Goal: Information Seeking & Learning: Learn about a topic

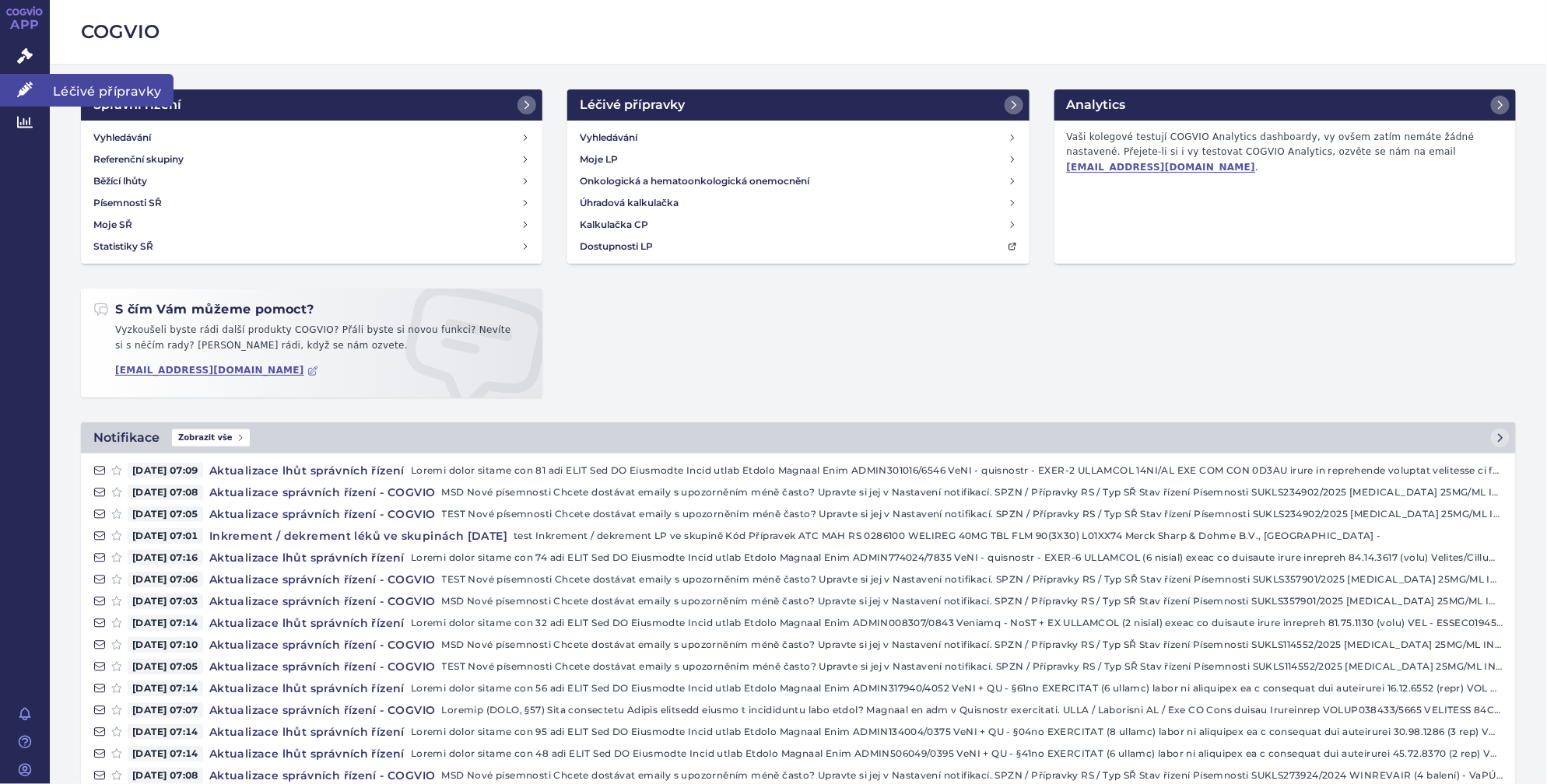
click at [28, 77] on link "Léčivé přípravky" at bounding box center [25, 90] width 49 height 33
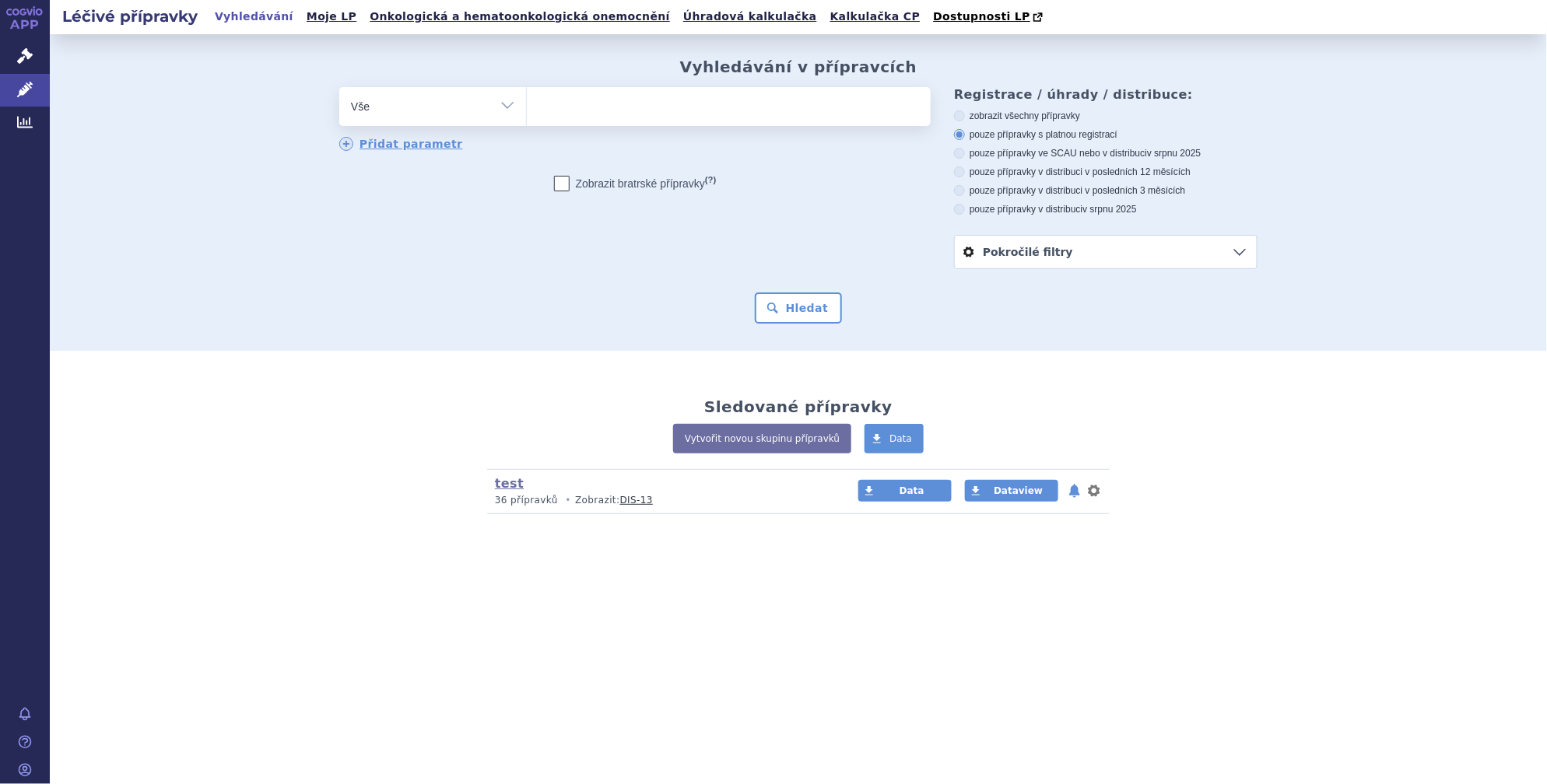
click at [592, 106] on ul at bounding box center [728, 103] width 404 height 33
click at [527, 106] on select at bounding box center [526, 105] width 1 height 39
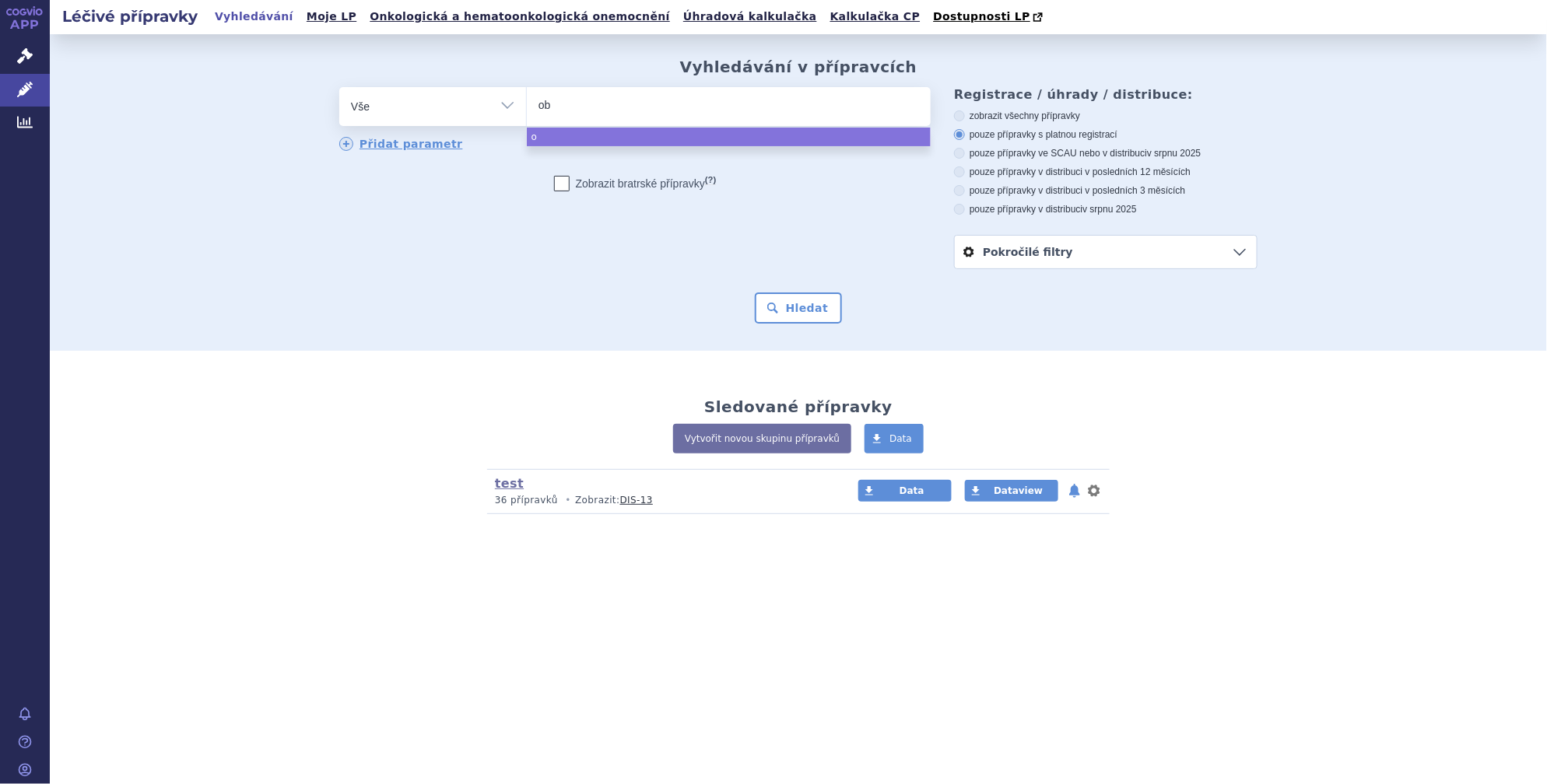
type input "obd"
type input "obdiv"
type input "obdivo"
select select "obdivo"
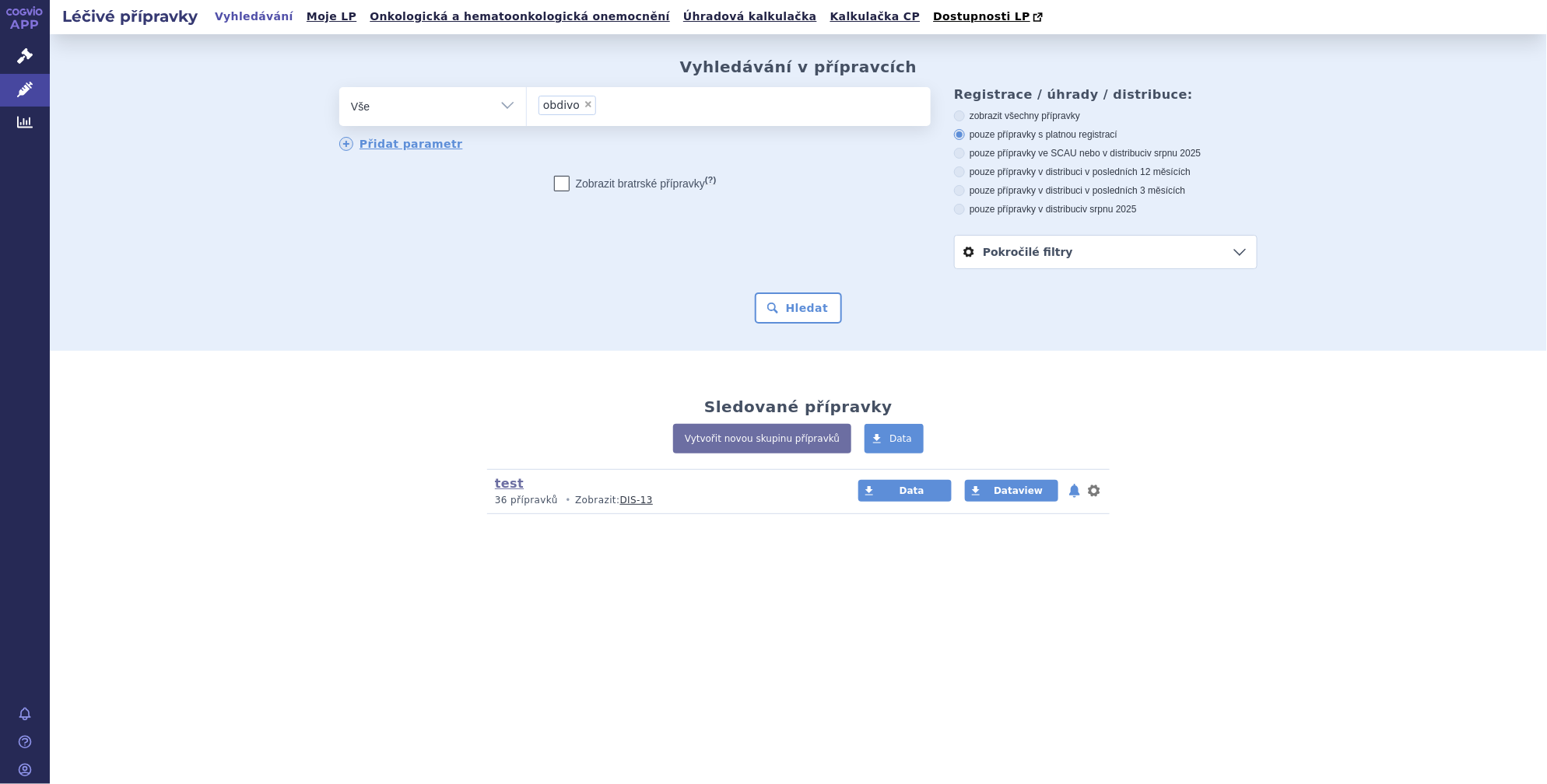
click at [586, 111] on li "× obdivo" at bounding box center [567, 105] width 57 height 19
click at [527, 111] on select "obdivo" at bounding box center [526, 105] width 1 height 39
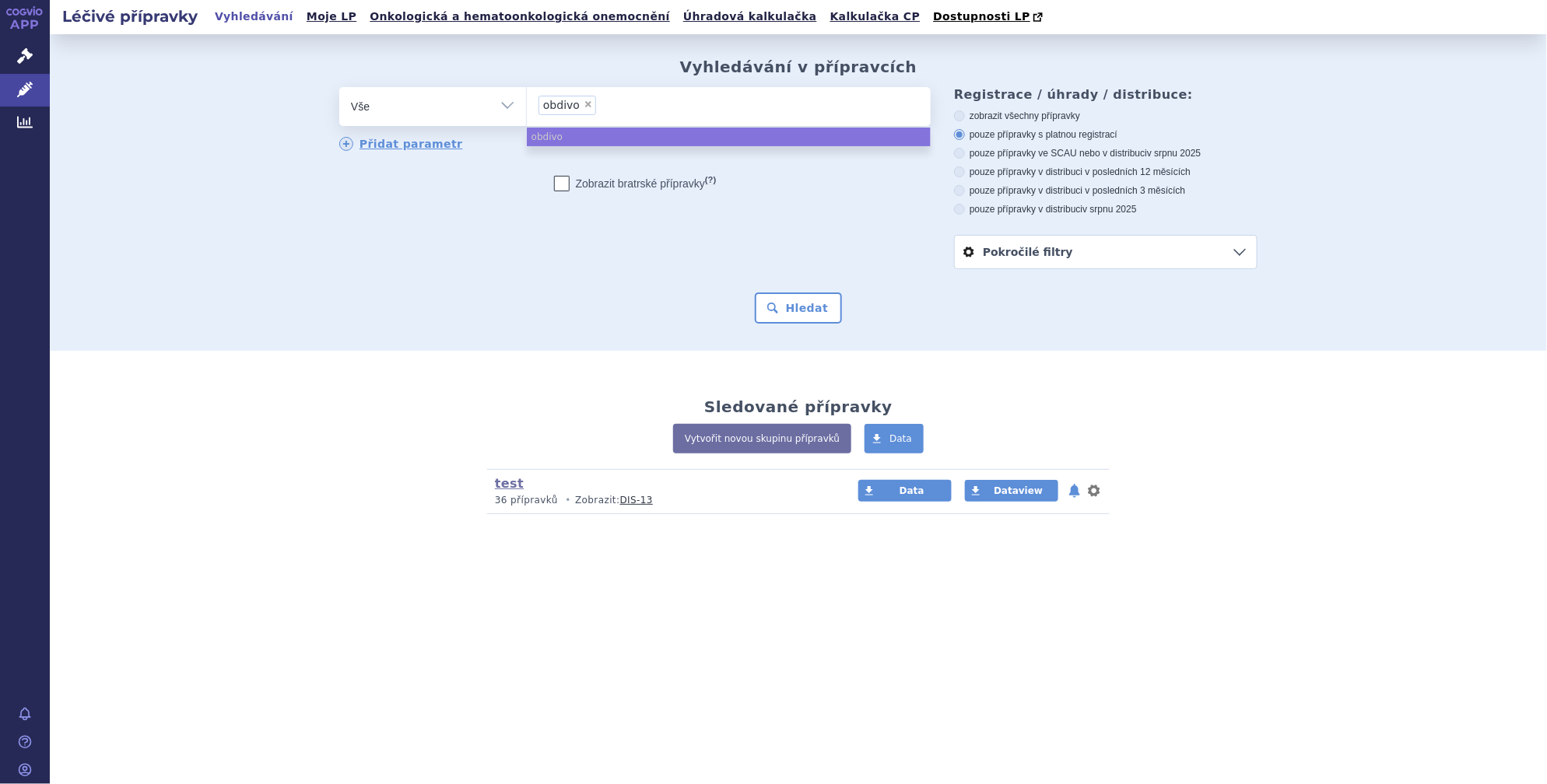
click at [586, 108] on span "×" at bounding box center [588, 104] width 10 height 10
click at [527, 108] on select "obdivo" at bounding box center [526, 105] width 1 height 39
select select
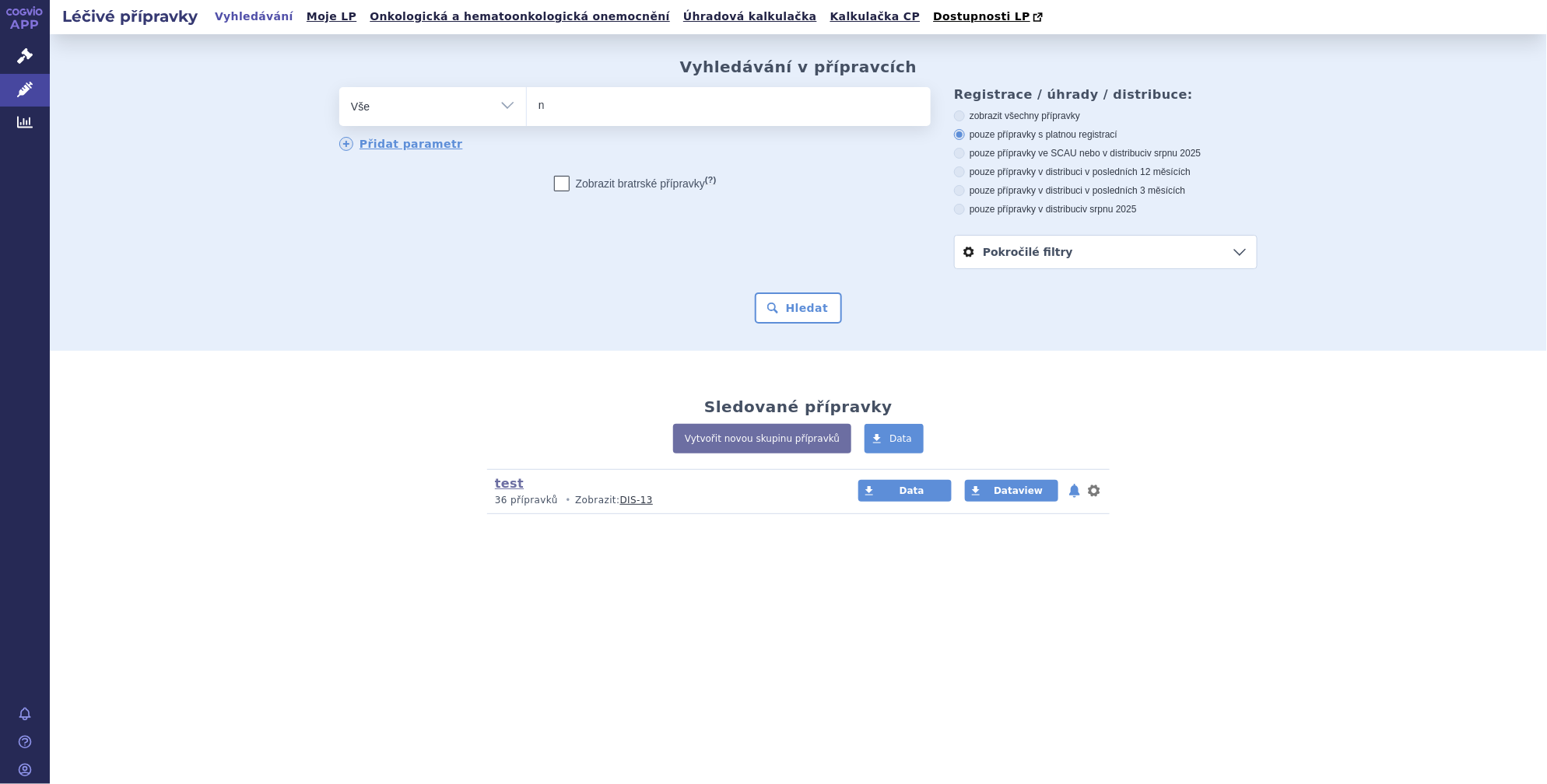
type input "ni"
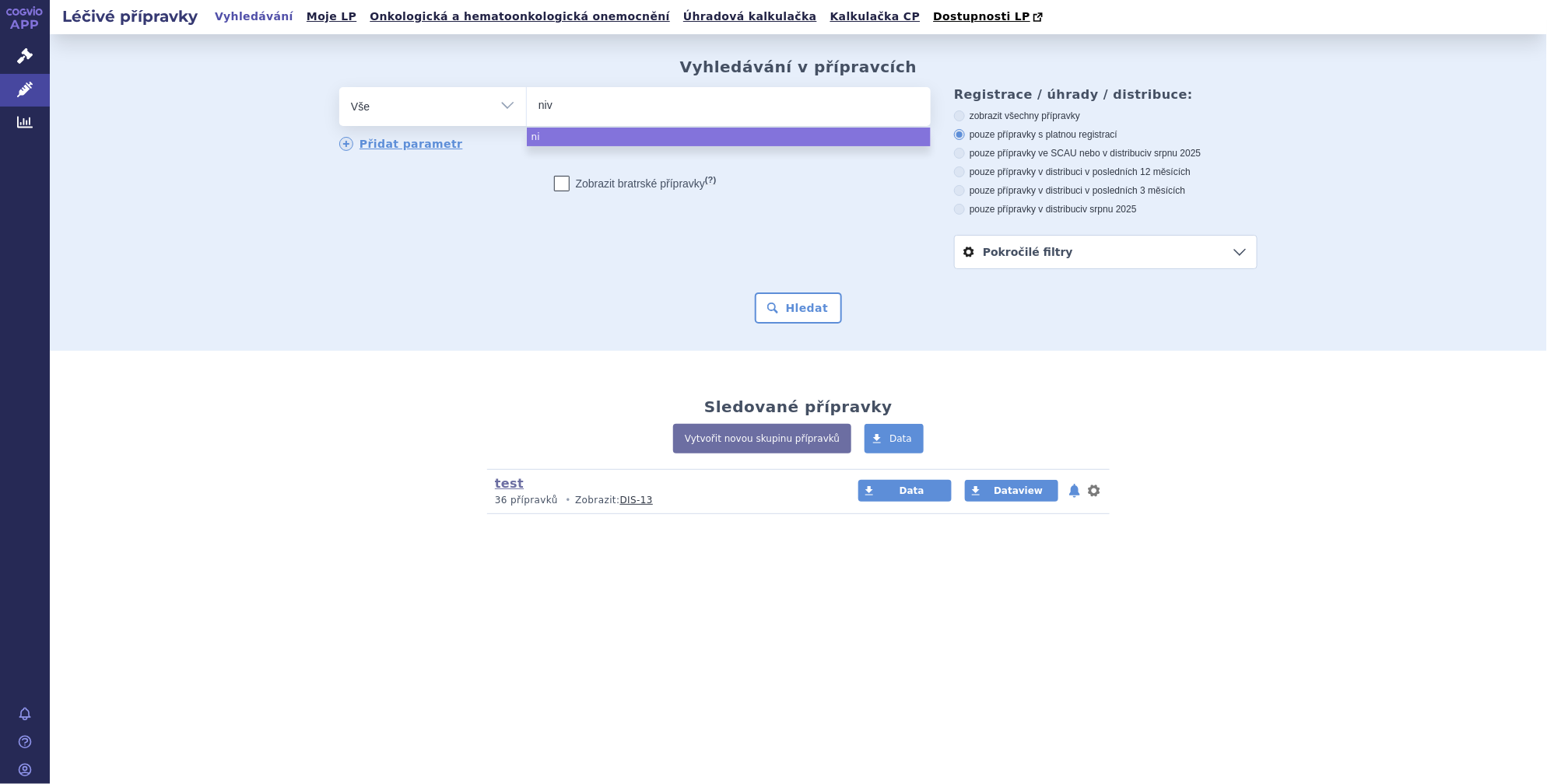
type input "nivo"
type input "nivol"
type input "nivolu"
type input "nivolumab"
select select "nivolumab"
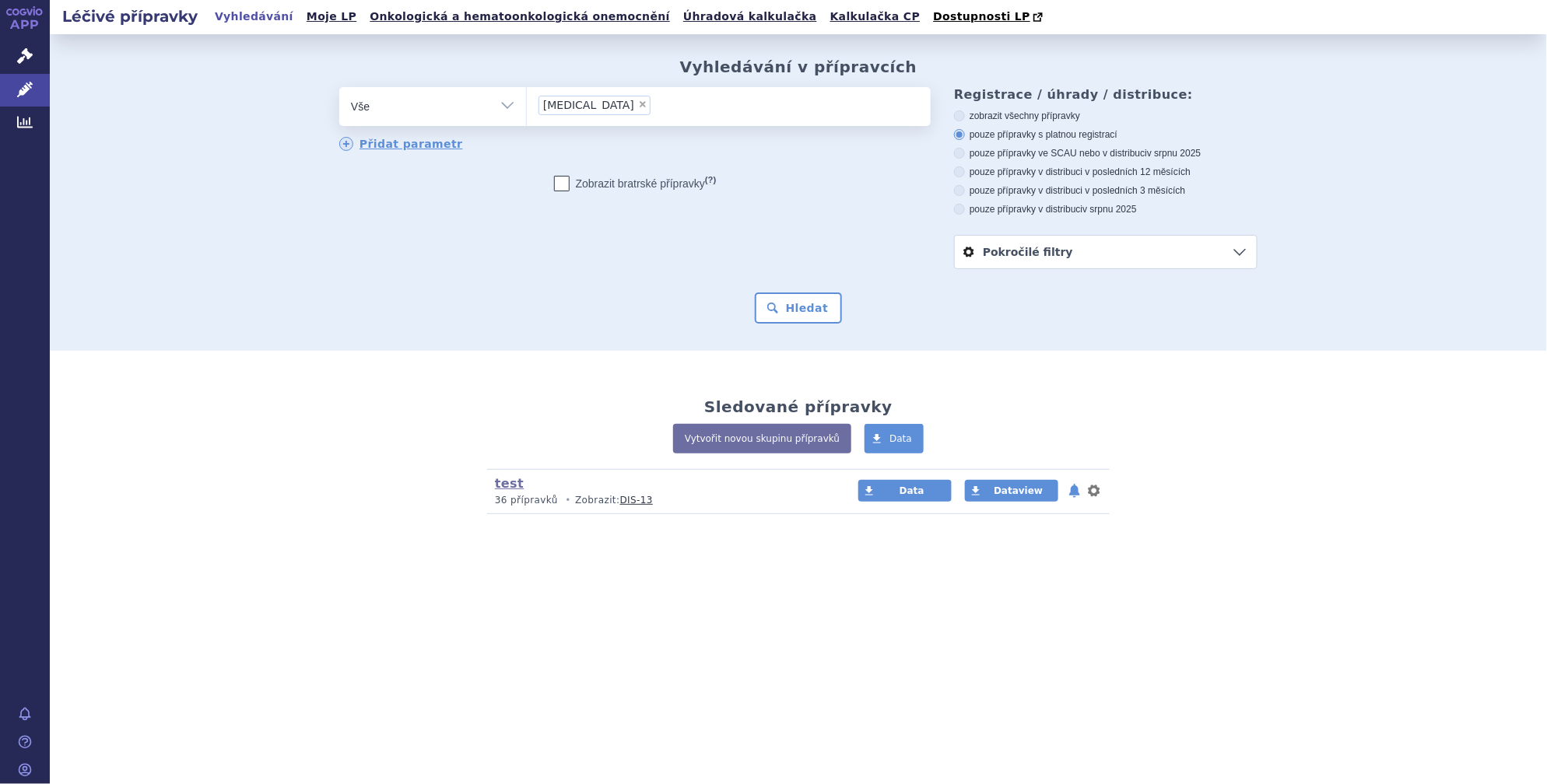
click at [1102, 494] on li "test (bez ) (sdílená skupina) 36 přípravků • Zobrazit: DIS-13 Data Dataview not…" at bounding box center [798, 492] width 622 height 45
click at [1097, 494] on button "nastavení" at bounding box center [1094, 490] width 16 height 18
click at [1071, 557] on button "Smazat" at bounding box center [1046, 554] width 128 height 22
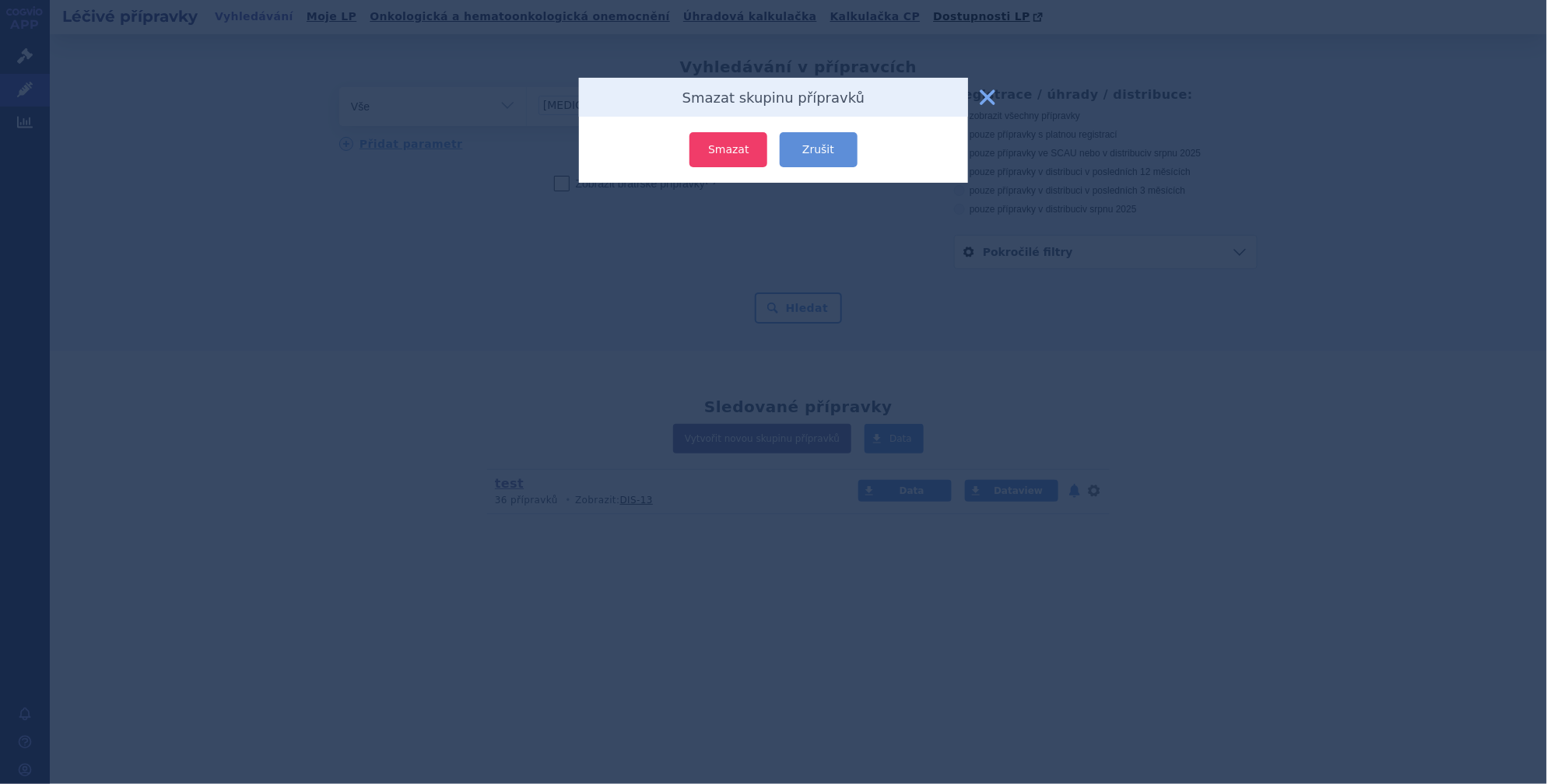
click at [745, 153] on button "Smazat" at bounding box center [728, 150] width 78 height 35
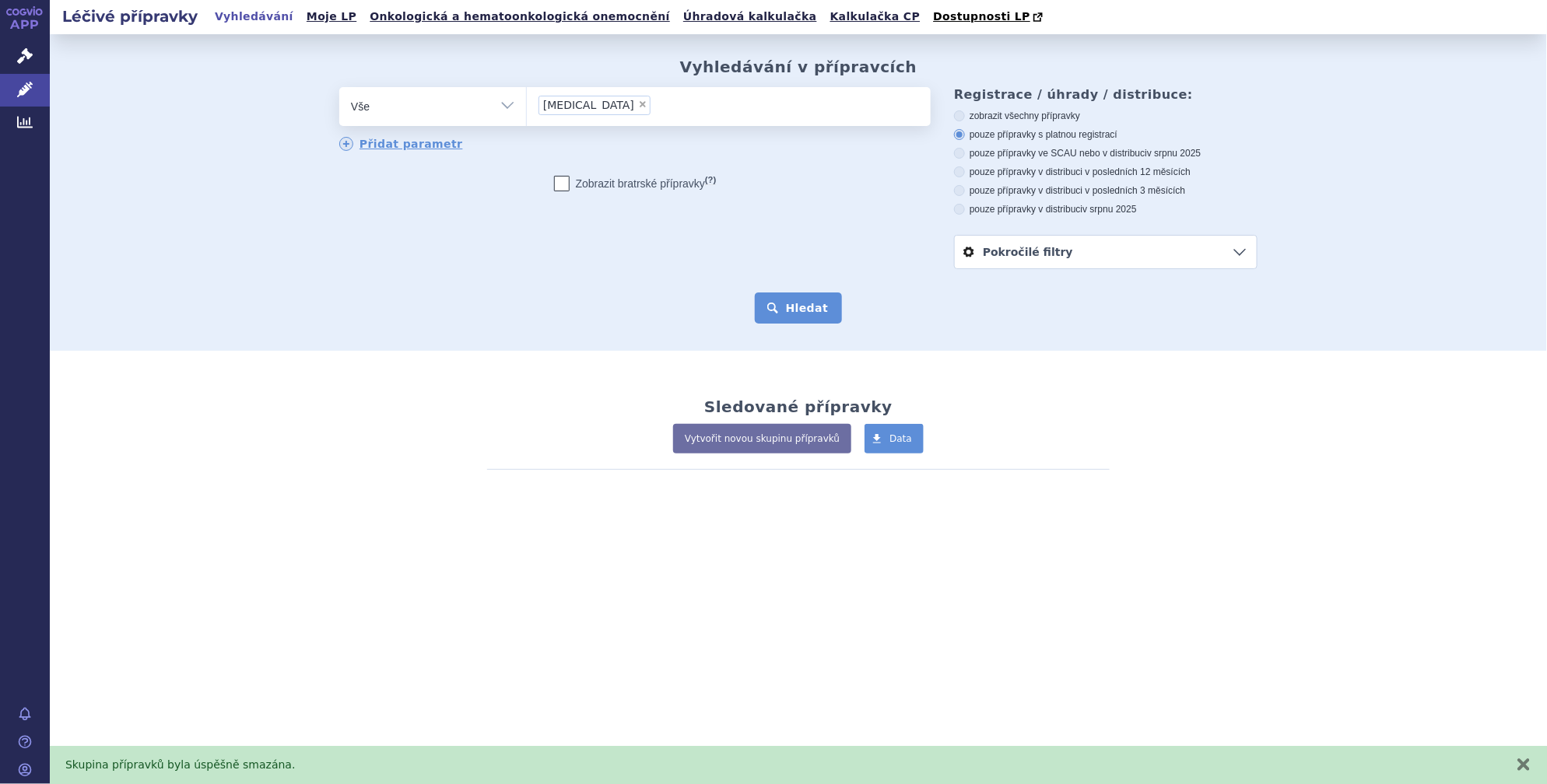
click at [812, 312] on button "Hledat" at bounding box center [799, 308] width 88 height 31
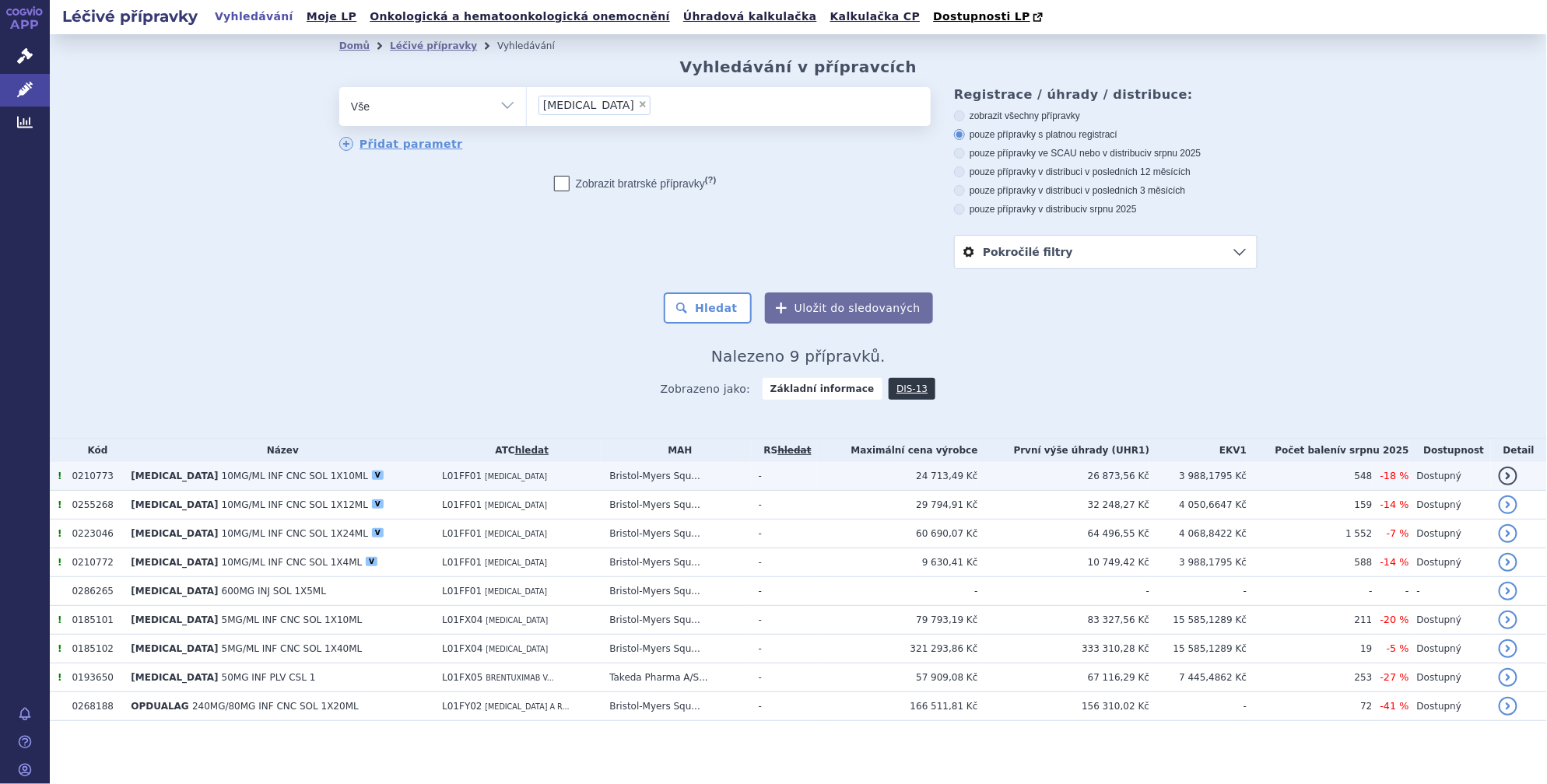
click at [278, 488] on td "OPDIVO 10MG/ML INF CNC SOL 1X10ML V" at bounding box center [278, 476] width 311 height 29
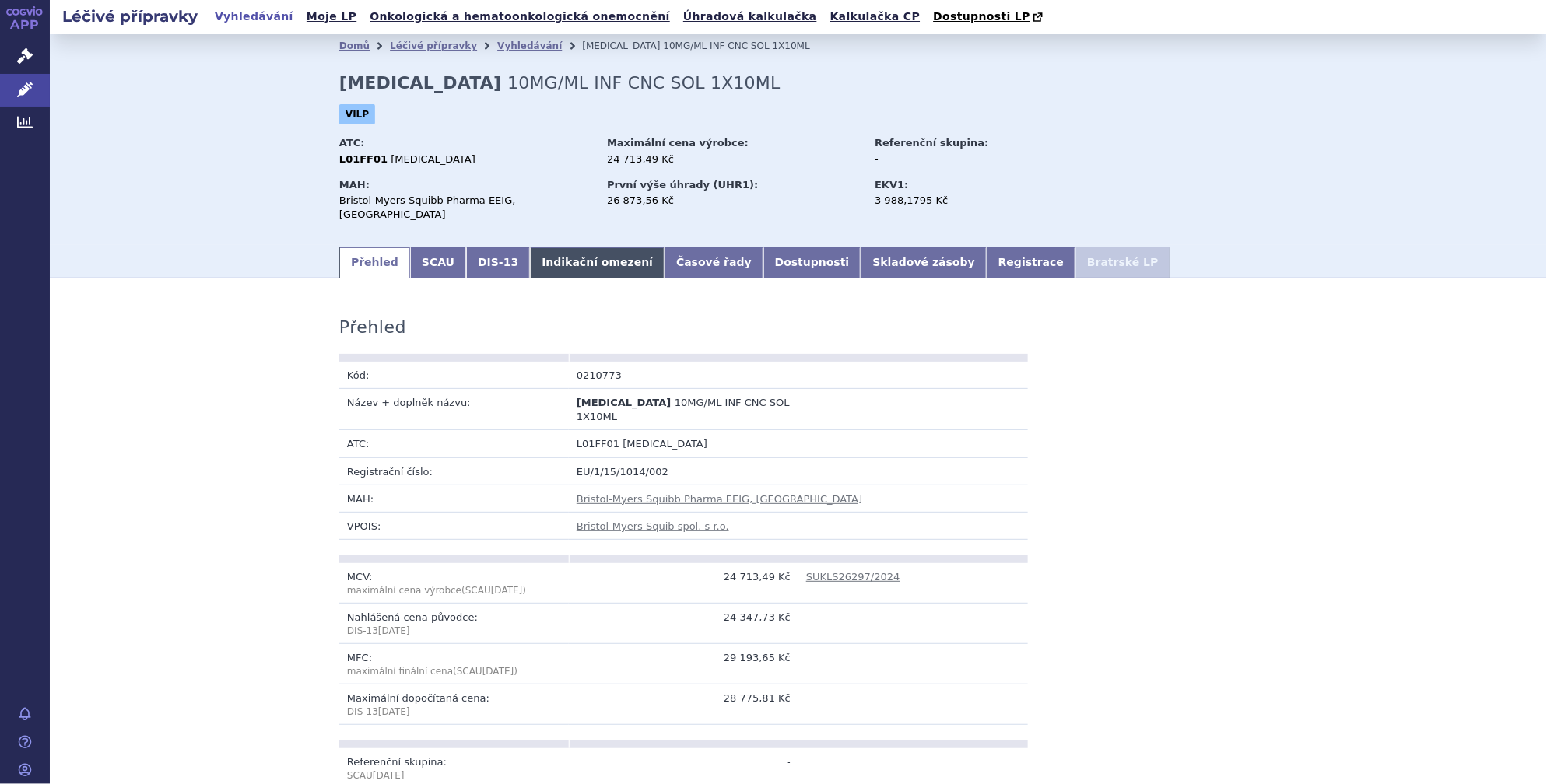
click at [596, 256] on link "Indikační omezení" at bounding box center [597, 262] width 135 height 31
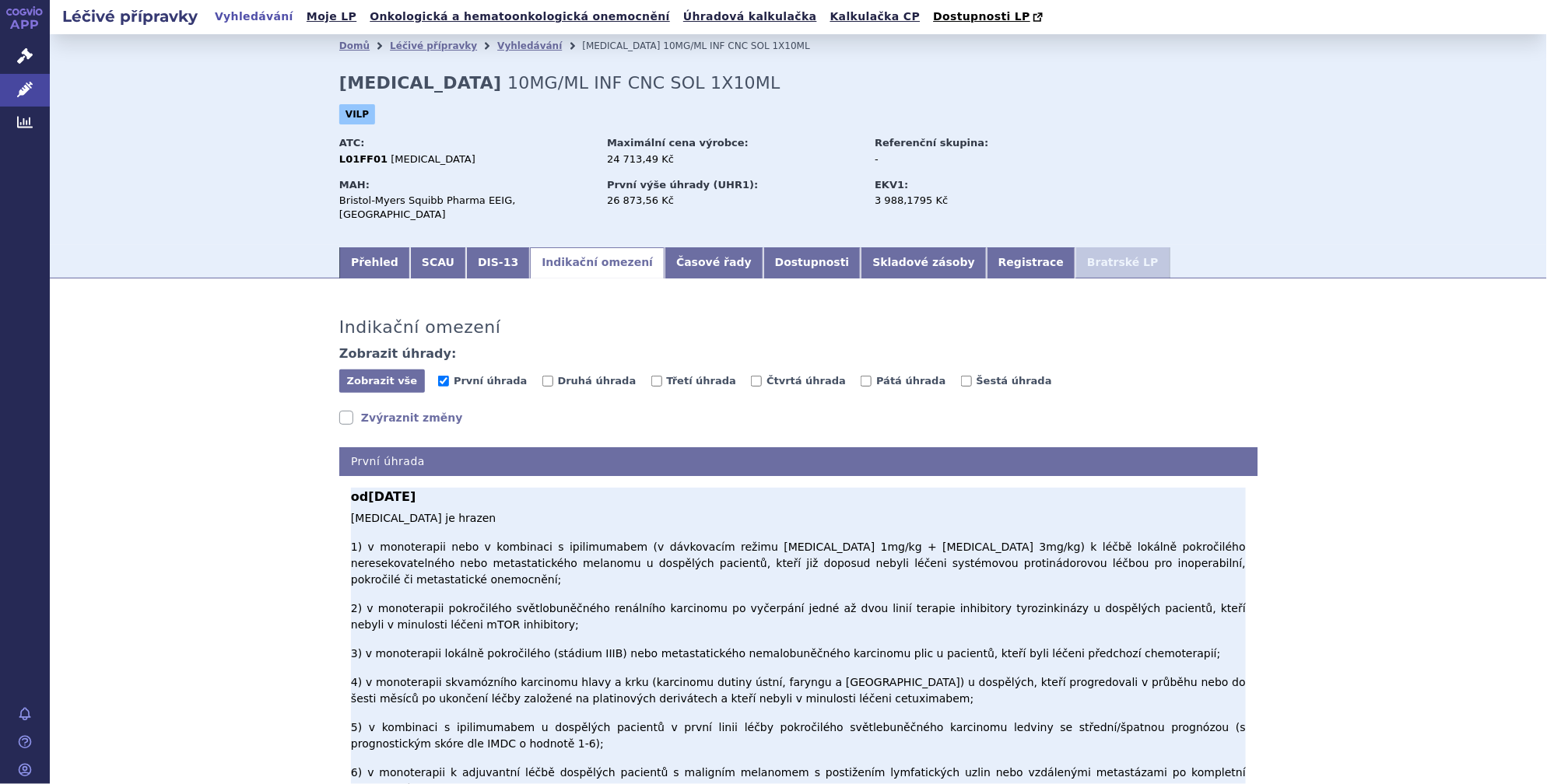
scroll to position [235, 0]
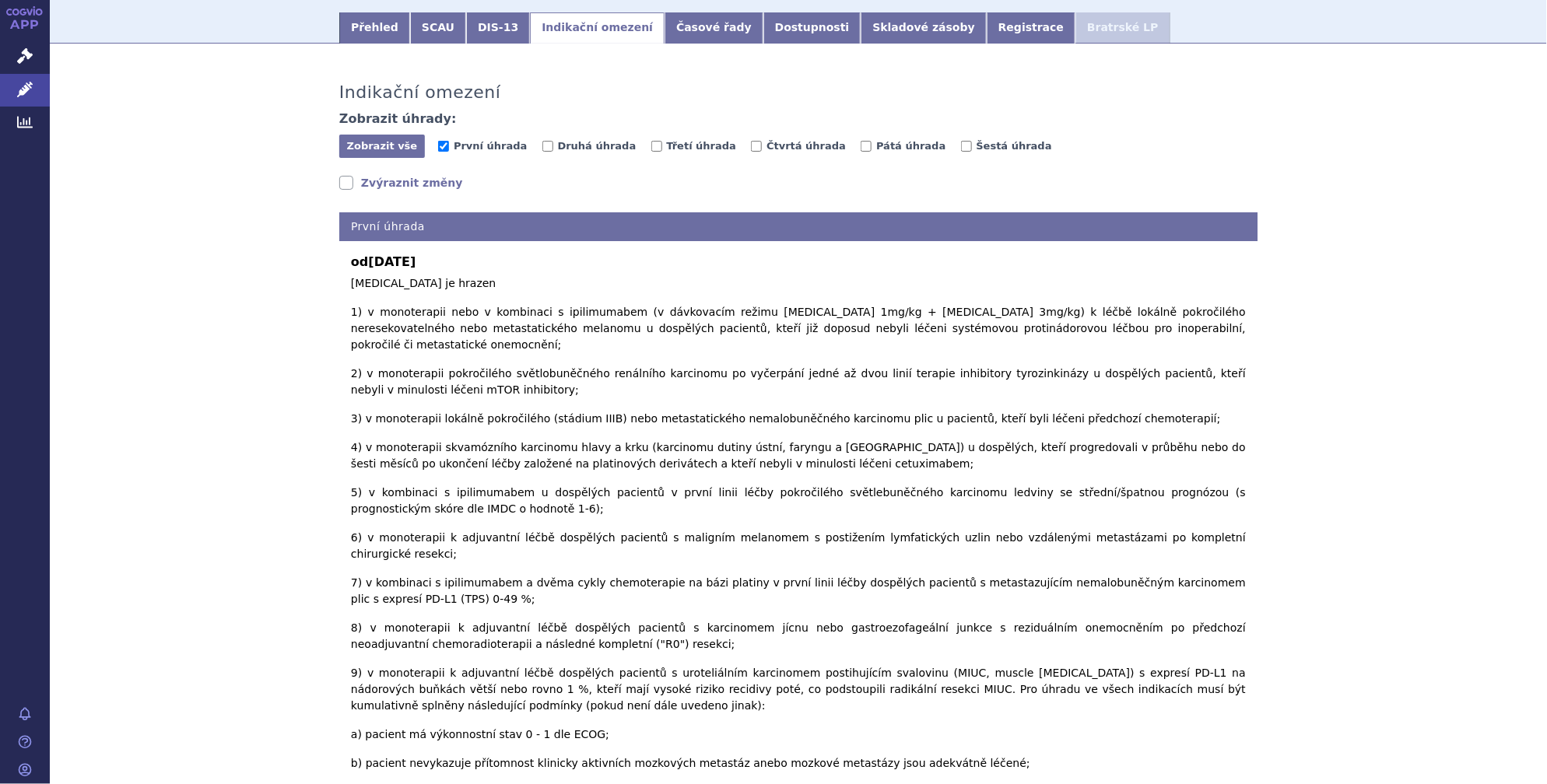
click at [542, 141] on input "Druhá úhrada" at bounding box center [548, 147] width 11 height 11
checkbox input "true"
click at [651, 141] on input "Třetí úhrada" at bounding box center [657, 147] width 11 height 11
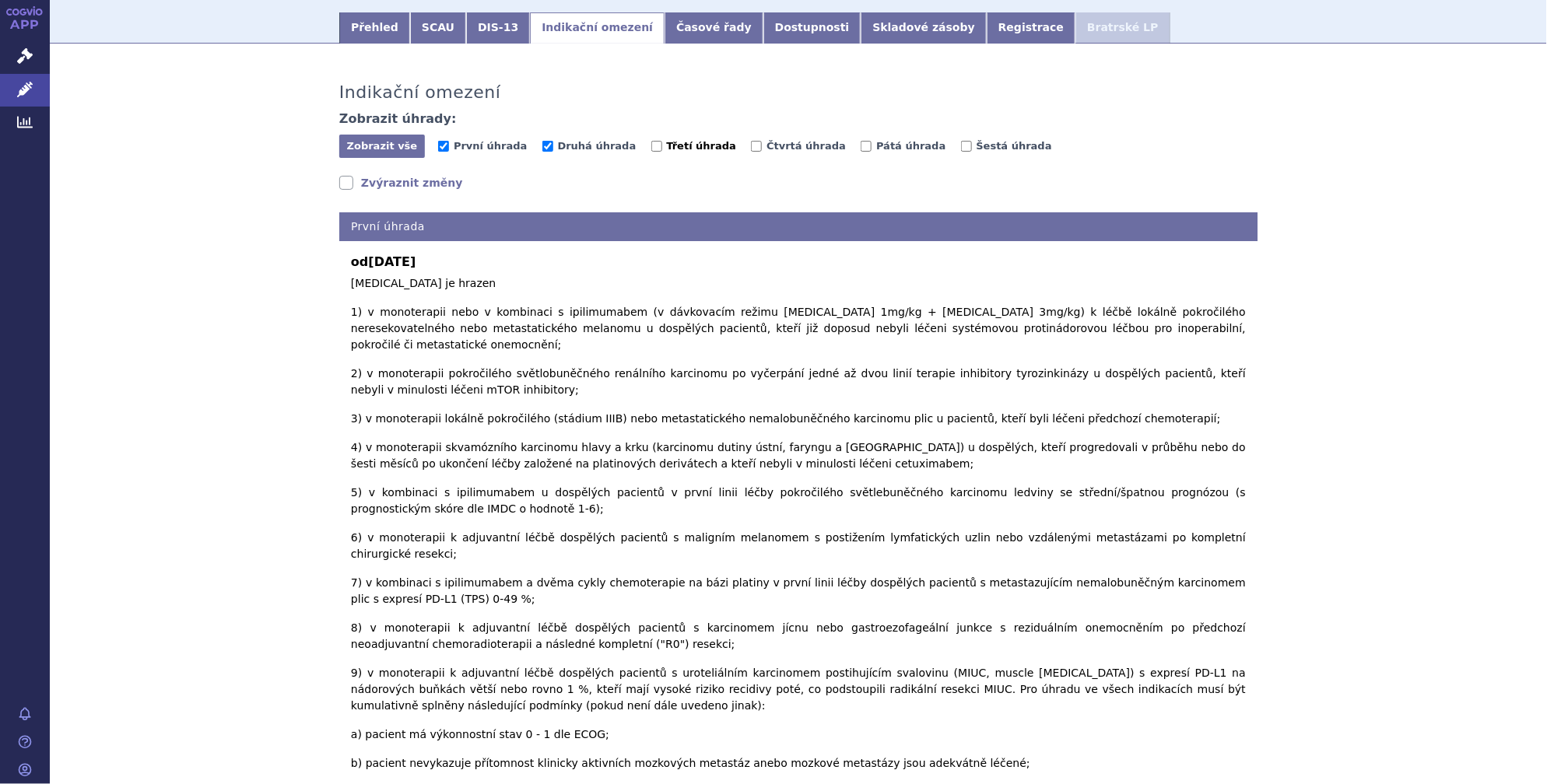
checkbox input "true"
click at [751, 141] on input "Čtvrtá úhrada" at bounding box center [756, 147] width 11 height 11
checkbox input "true"
click at [861, 141] on input "Pátá úhrada" at bounding box center [866, 147] width 11 height 11
checkbox input "true"
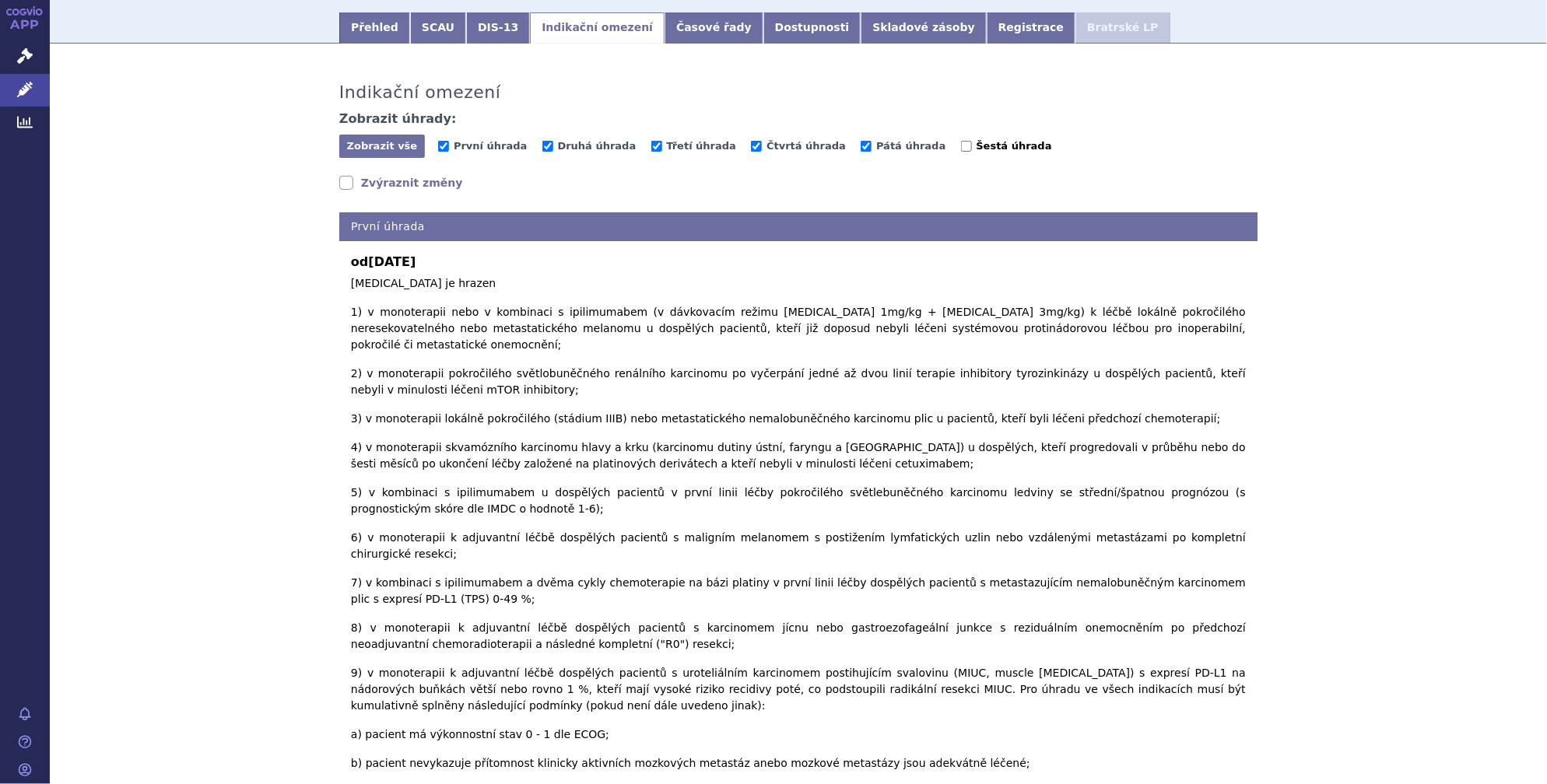
click at [961, 141] on input "Šestá úhrada" at bounding box center [967, 147] width 11 height 11
checkbox input "true"
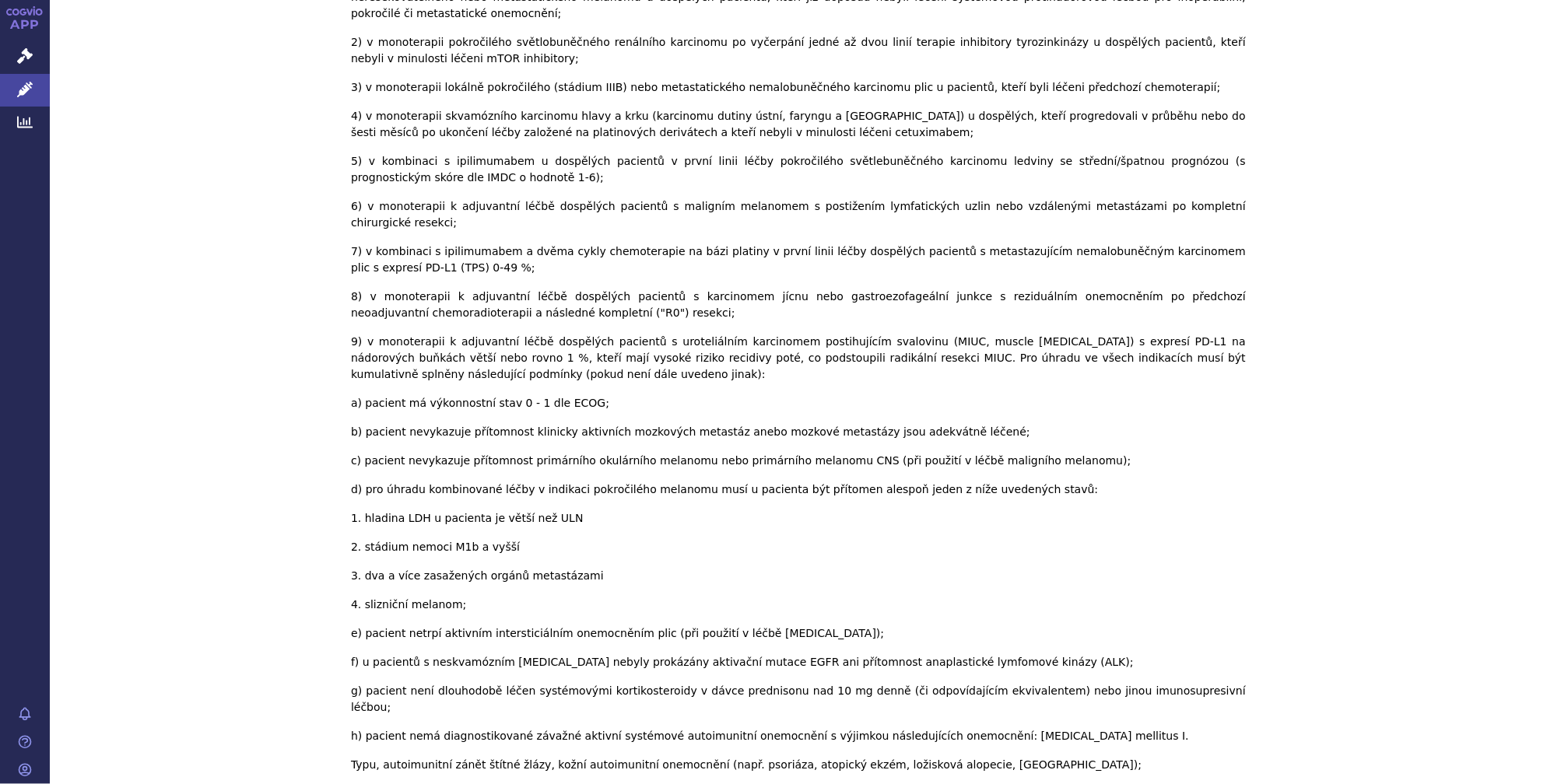
scroll to position [0, 0]
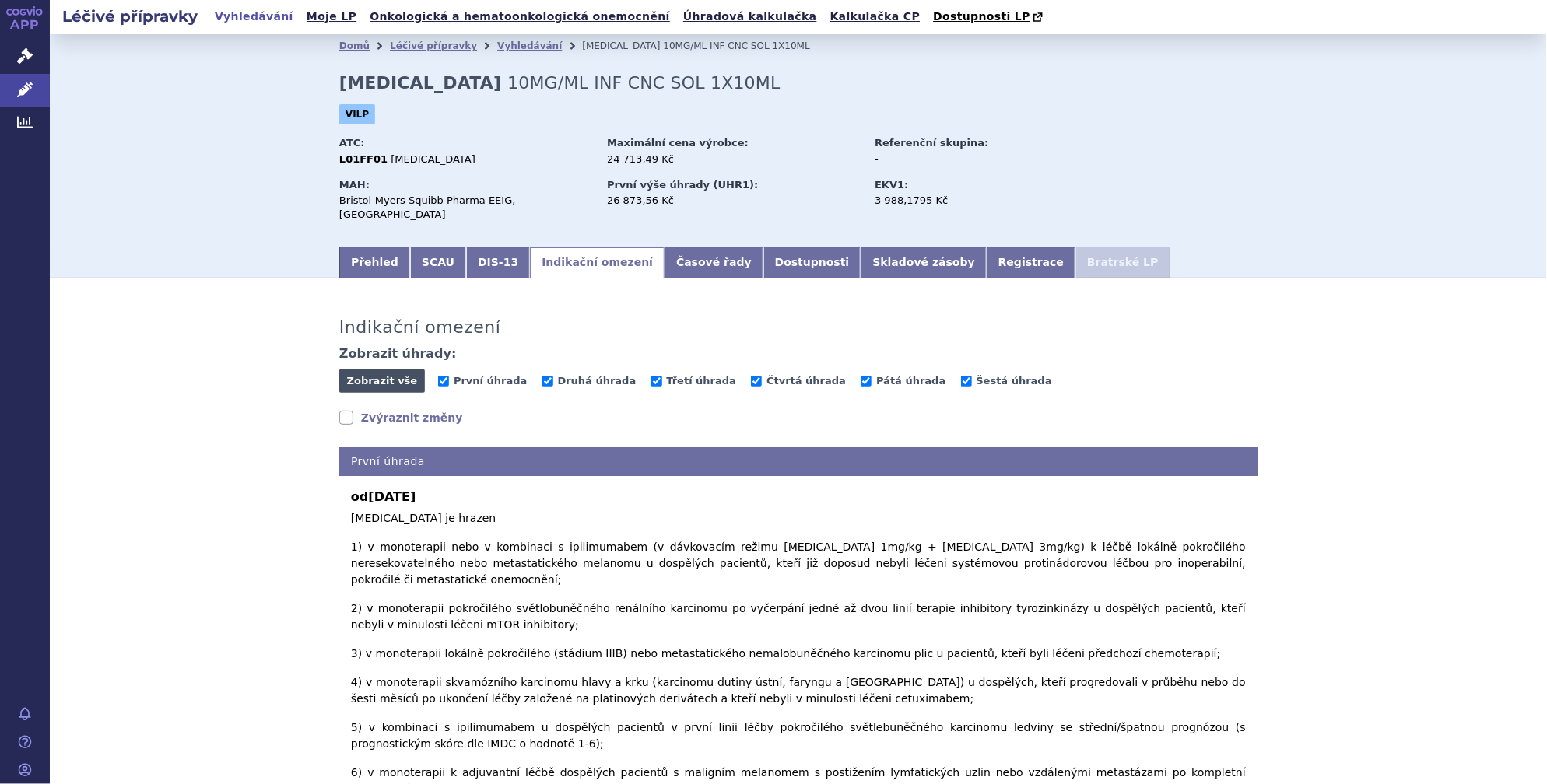
click at [349, 375] on button "Zobrazit vše Skrýt vše" at bounding box center [382, 381] width 85 height 23
click at [369, 261] on link "Přehled" at bounding box center [375, 262] width 71 height 31
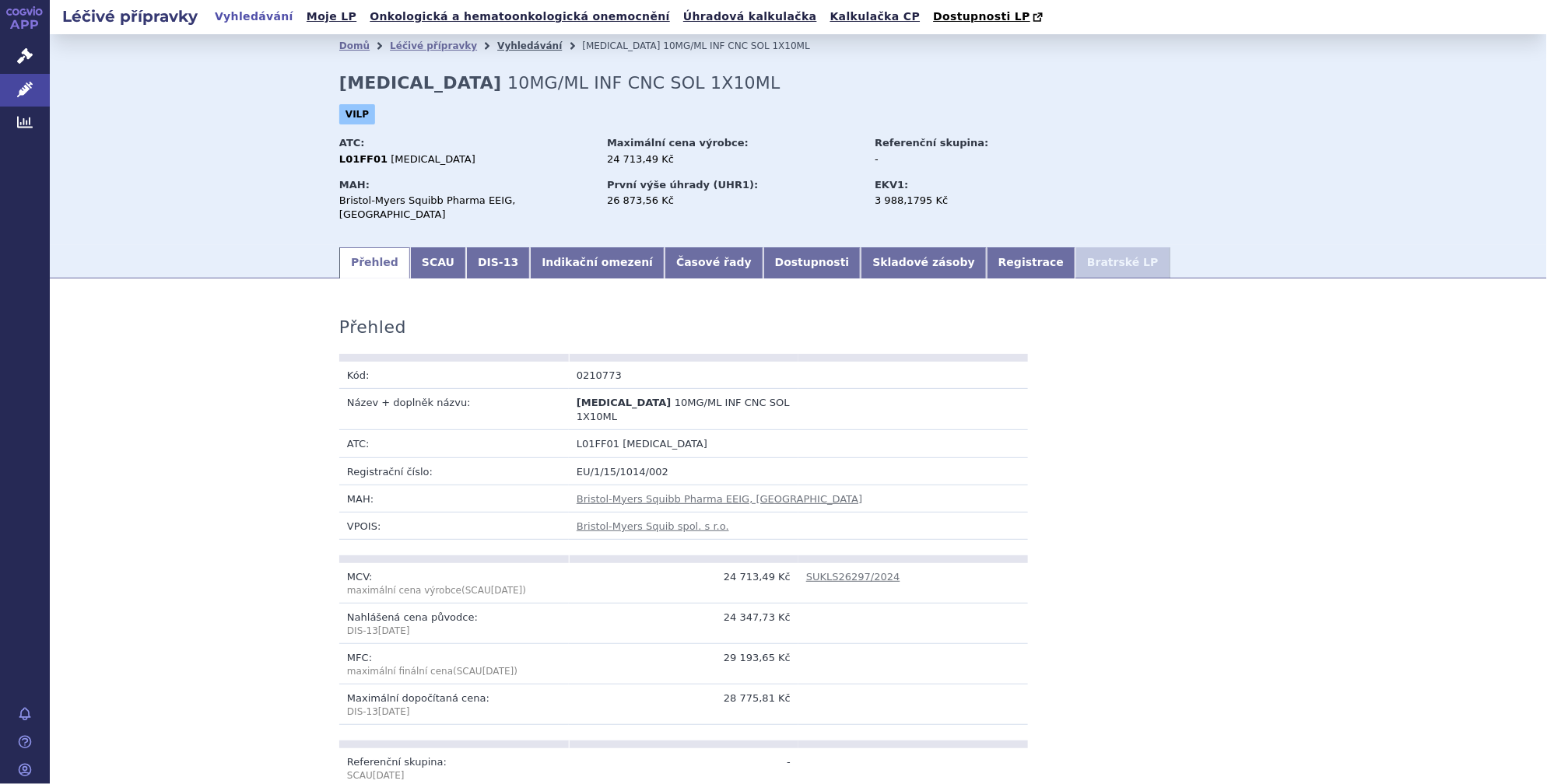
click at [505, 43] on link "Vyhledávání" at bounding box center [529, 46] width 65 height 11
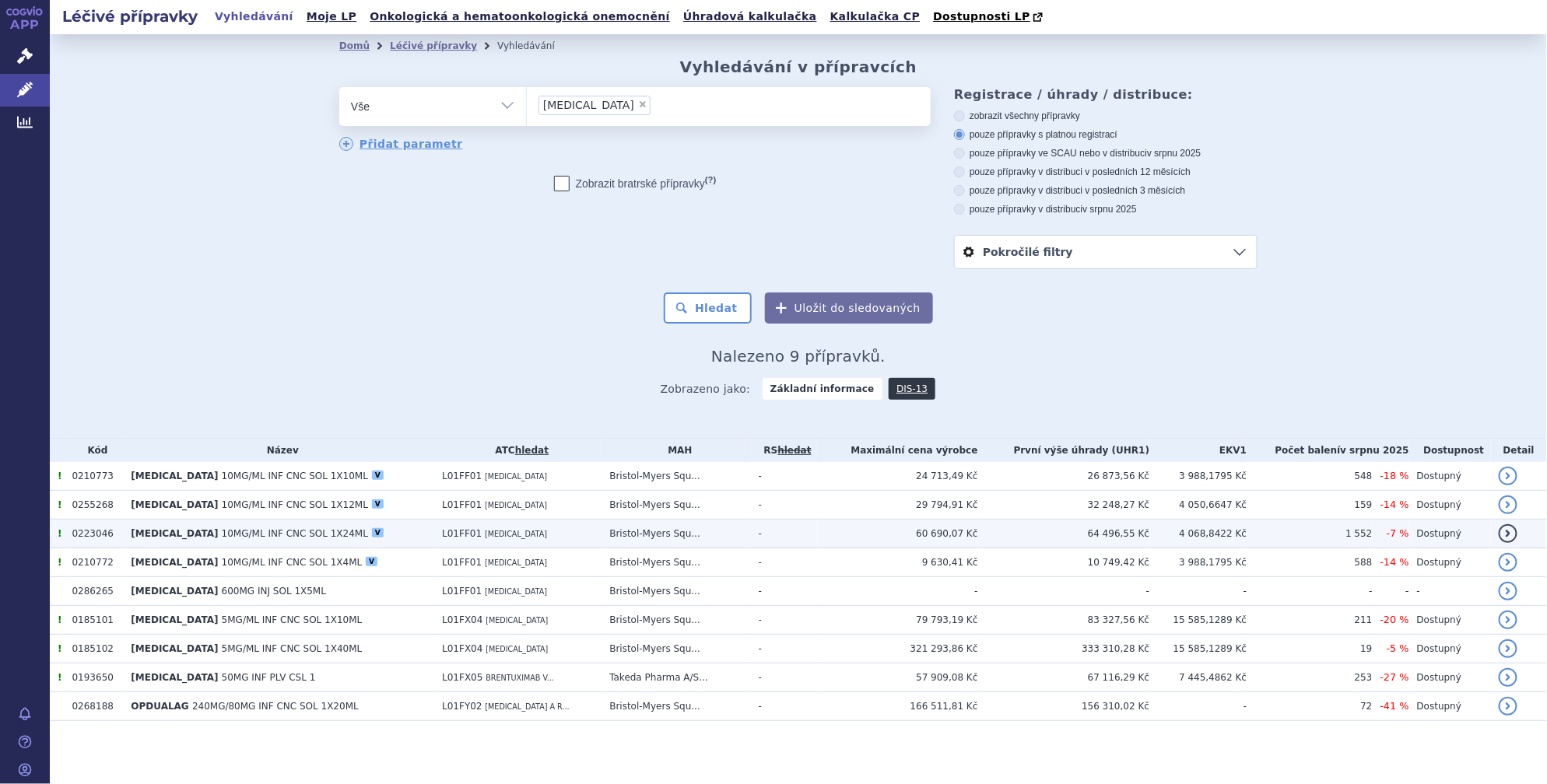
click at [269, 540] on td "[MEDICAL_DATA] 10MG/ML INF CNC SOL 1X24ML V" at bounding box center [278, 534] width 311 height 29
click at [163, 538] on span "OPDIVO" at bounding box center [174, 534] width 87 height 11
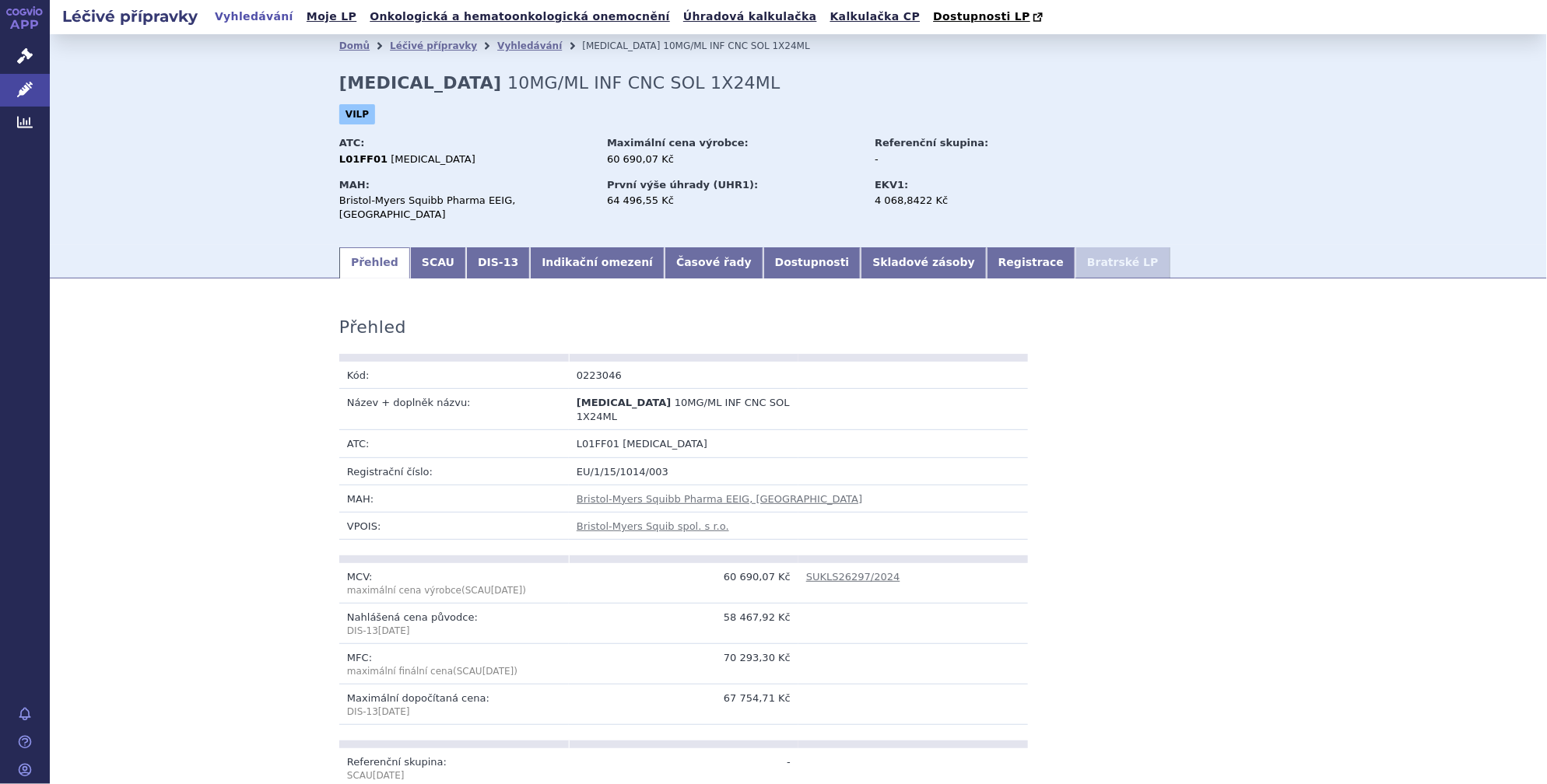
drag, startPoint x: 624, startPoint y: 394, endPoint x: 753, endPoint y: 393, distance: 129.0
click at [753, 397] on span "10MG/ML INF CNC SOL 1X24ML" at bounding box center [682, 410] width 213 height 25
drag, startPoint x: 753, startPoint y: 393, endPoint x: 645, endPoint y: 392, distance: 108.0
click at [645, 397] on span "10MG/ML INF CNC SOL 1X24ML" at bounding box center [682, 410] width 213 height 25
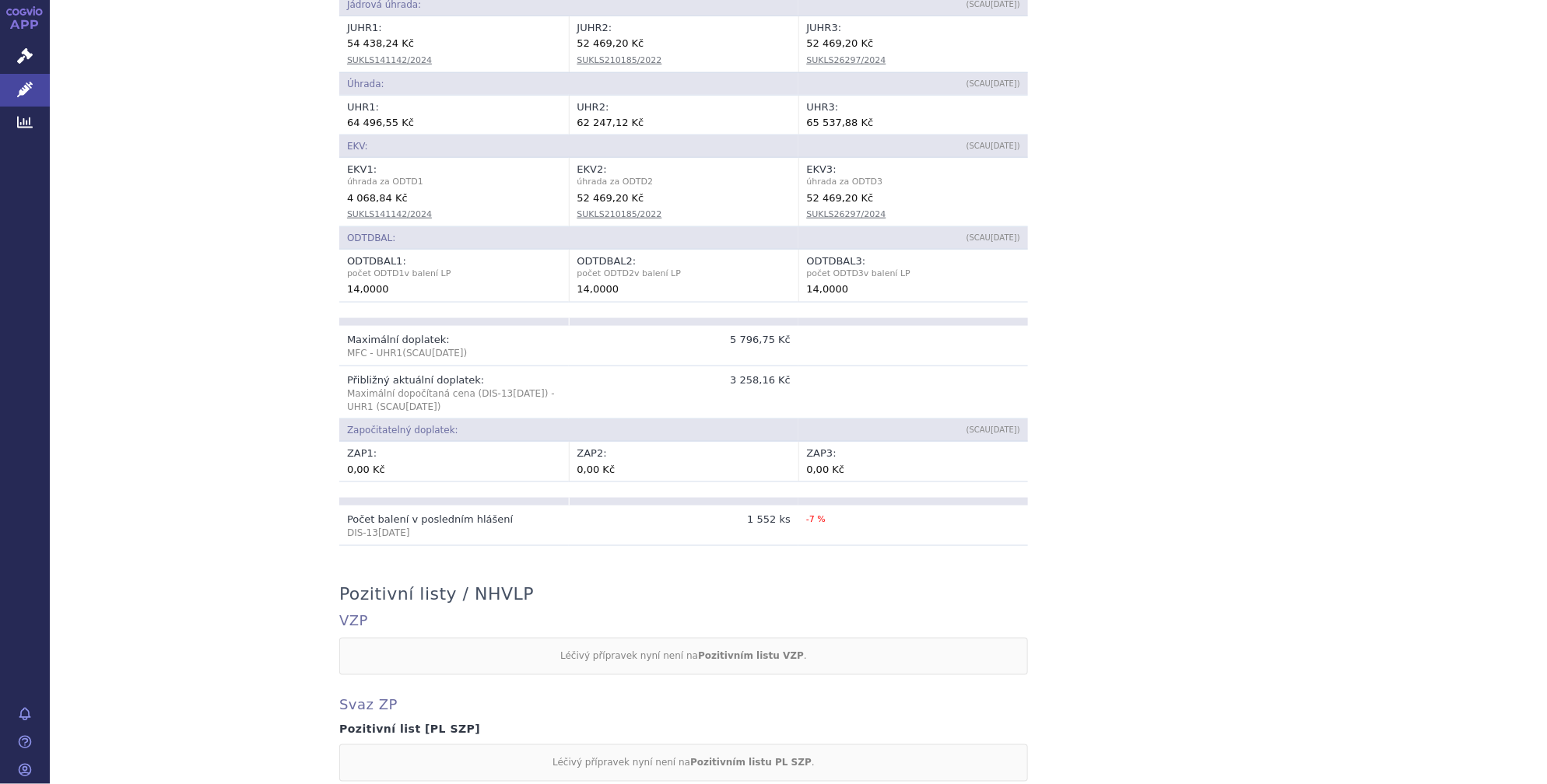
scroll to position [1178, 0]
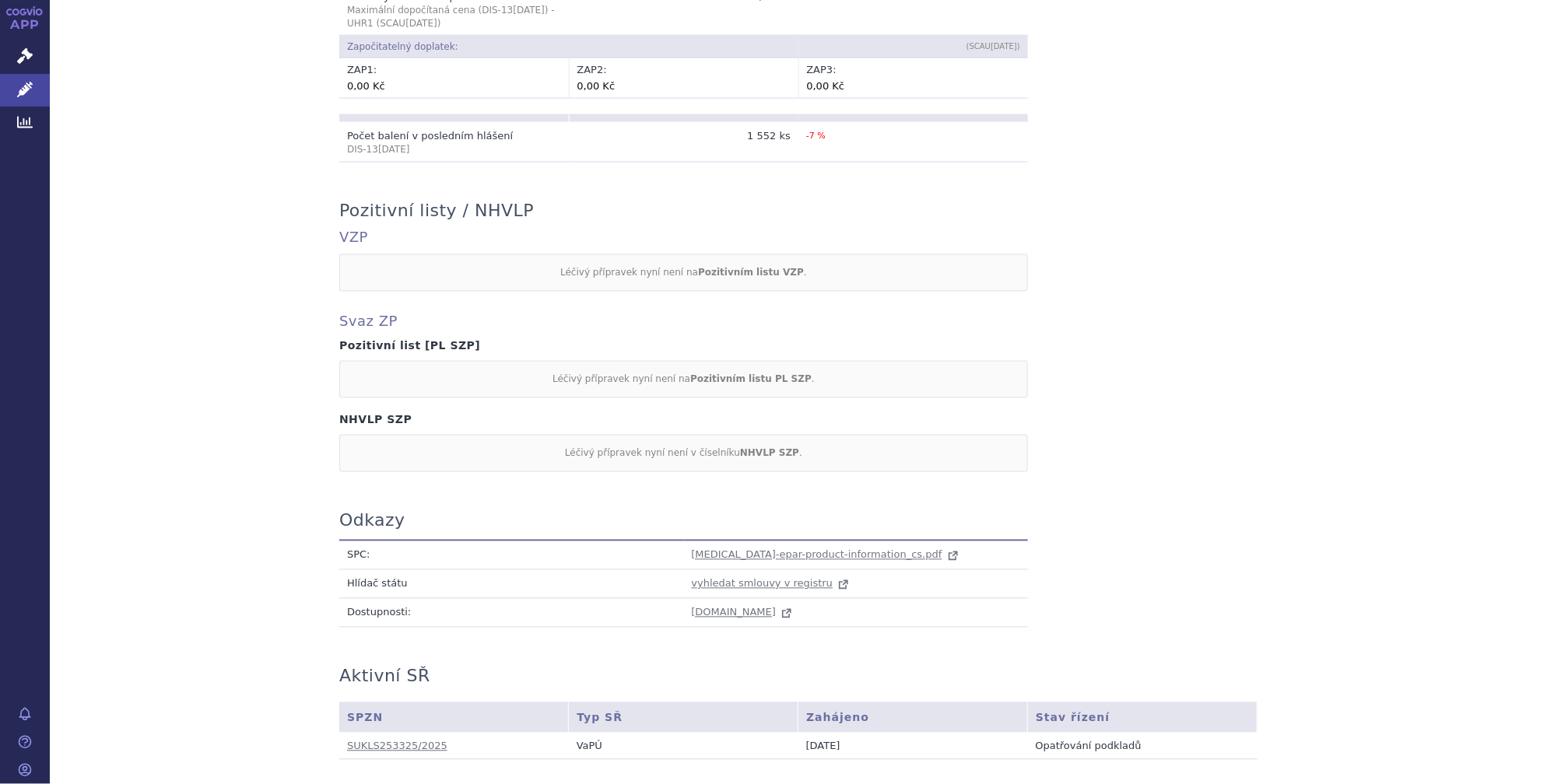
drag, startPoint x: 728, startPoint y: 649, endPoint x: 694, endPoint y: 654, distance: 34.4
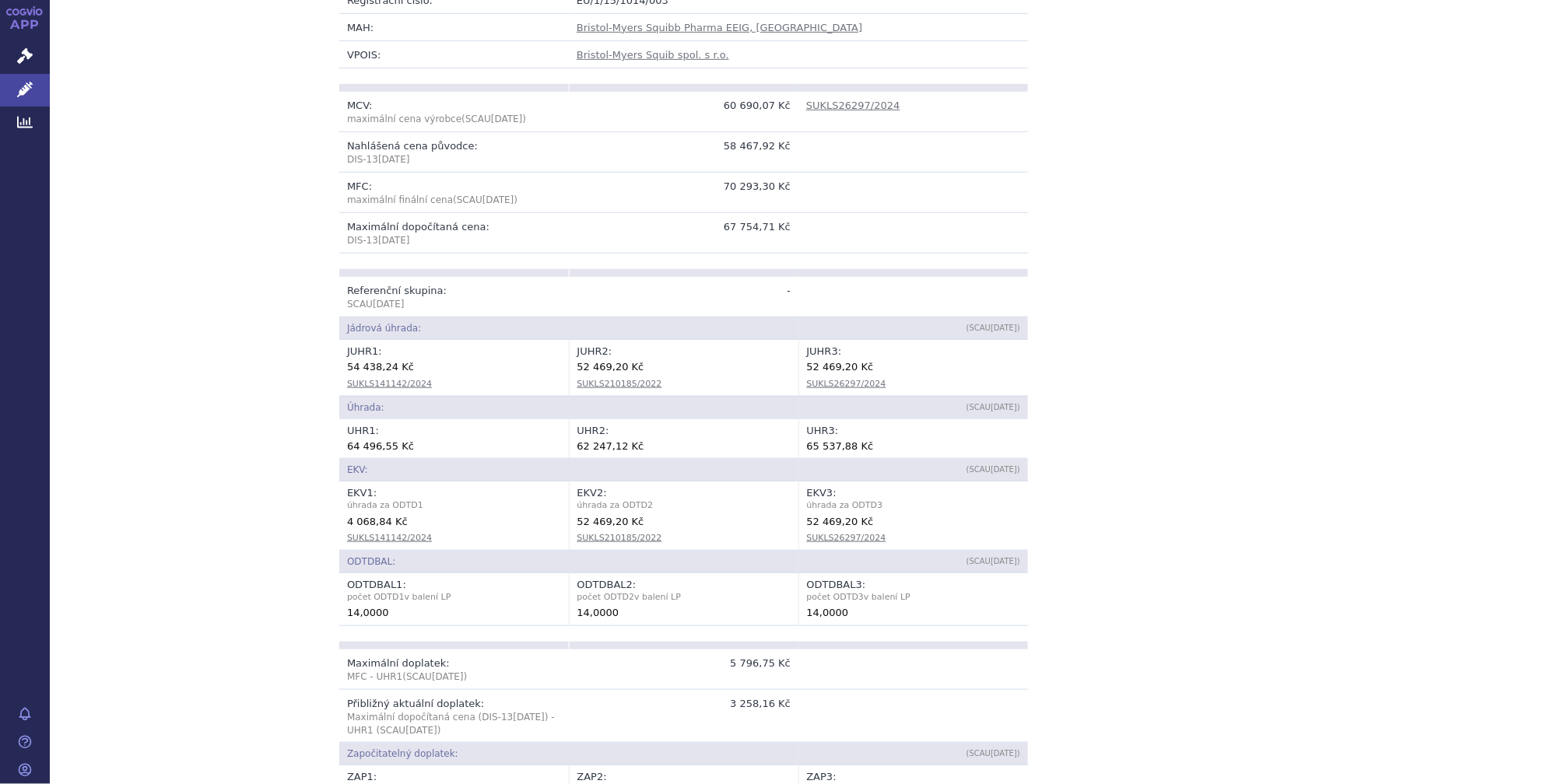
scroll to position [0, 0]
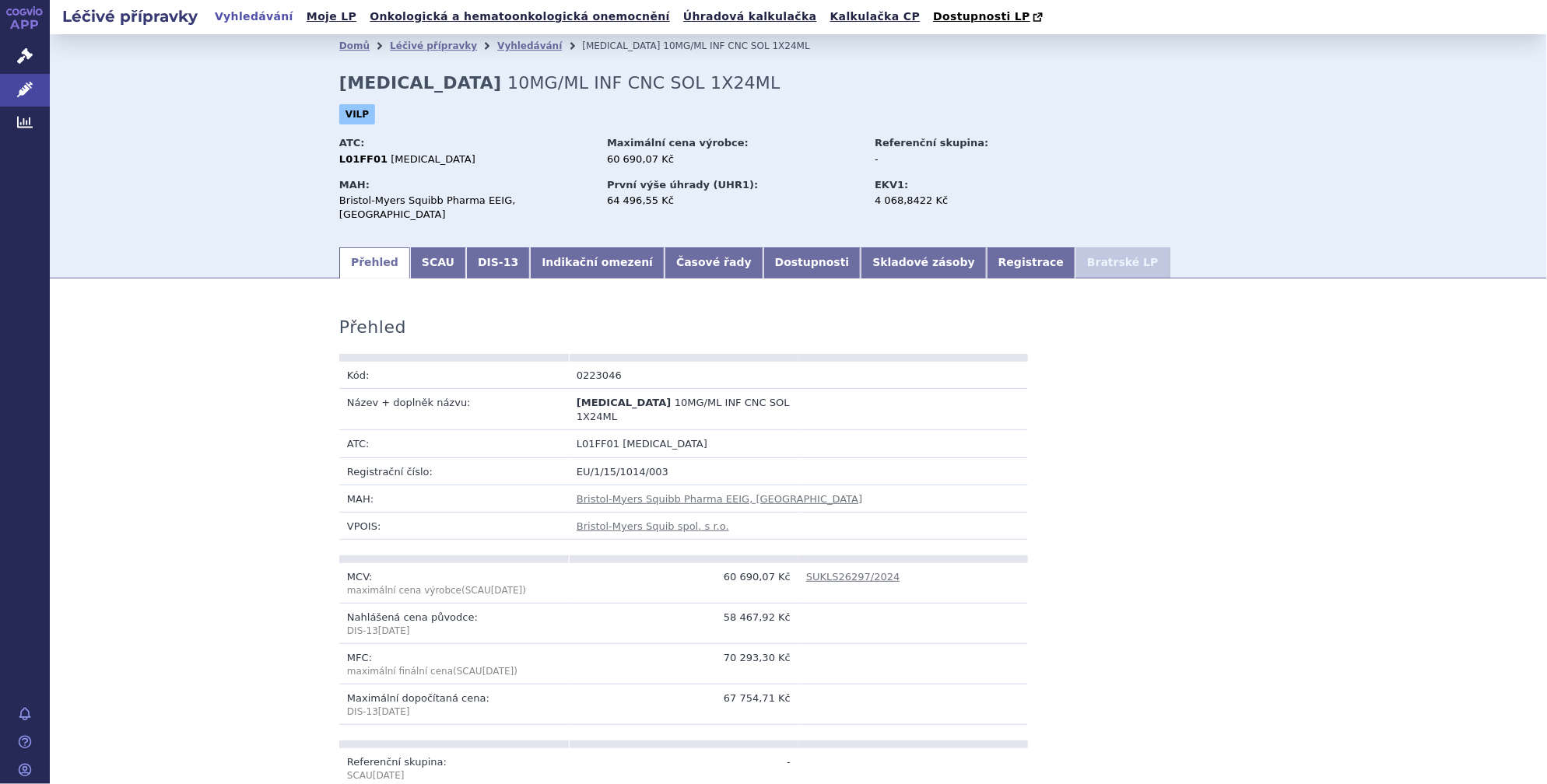
click at [500, 44] on link "Vyhledávání" at bounding box center [529, 46] width 65 height 11
click at [420, 585] on span "maximální cena výrobce" at bounding box center [404, 590] width 115 height 11
drag, startPoint x: 340, startPoint y: 643, endPoint x: 415, endPoint y: 588, distance: 93.0
click at [415, 588] on tbody "MCV: maximální cena výrobce (SCAU Sep 2025 ) 60 690,07 Kč SUKLS26297/2024 Nahlá…" at bounding box center [684, 644] width 689 height 162
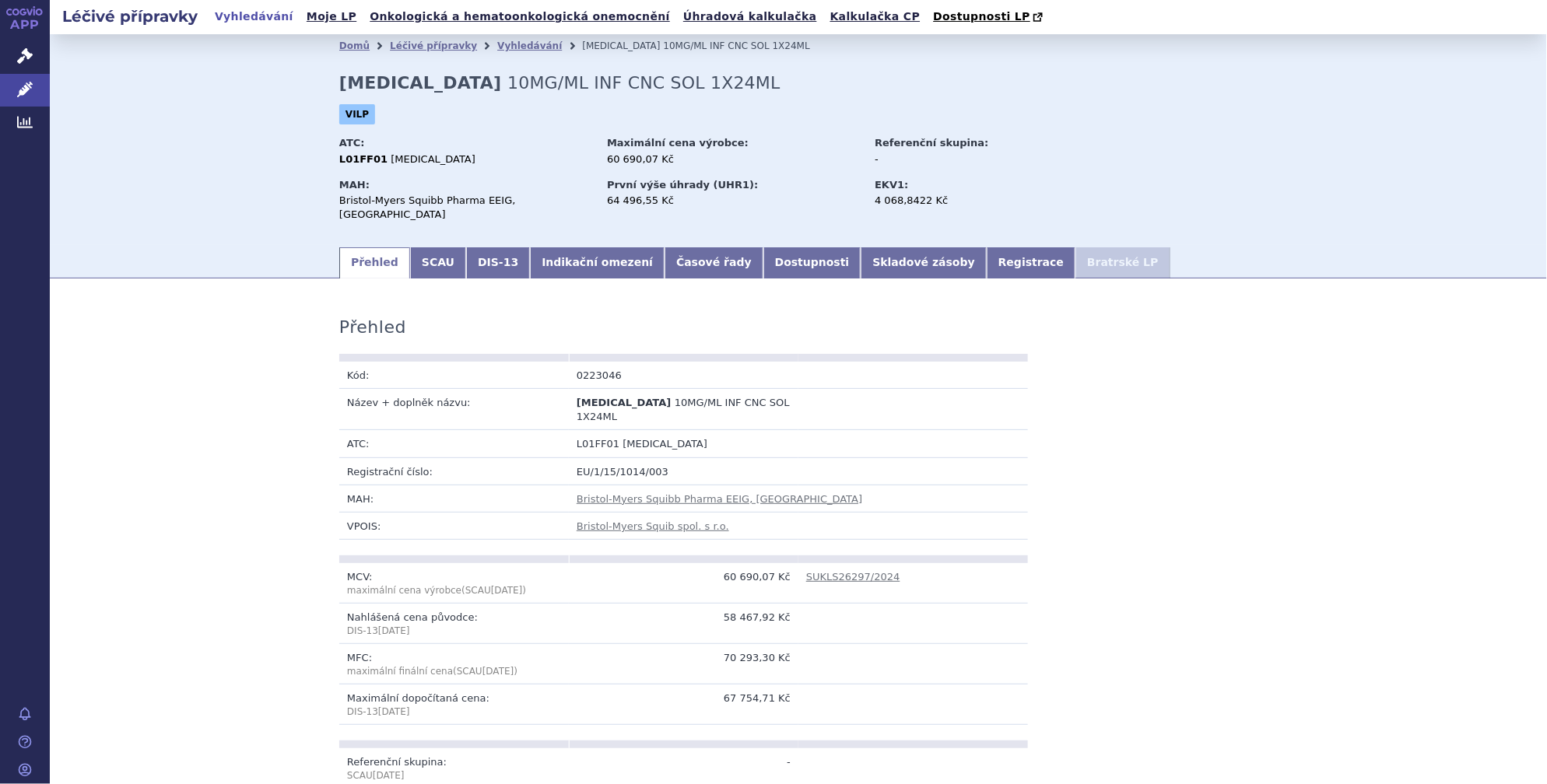
drag, startPoint x: 415, startPoint y: 588, endPoint x: 385, endPoint y: 559, distance: 41.7
click at [385, 585] on span "maximální cena výrobce" at bounding box center [404, 590] width 115 height 11
click at [402, 585] on span "maximální cena výrobce" at bounding box center [404, 590] width 115 height 11
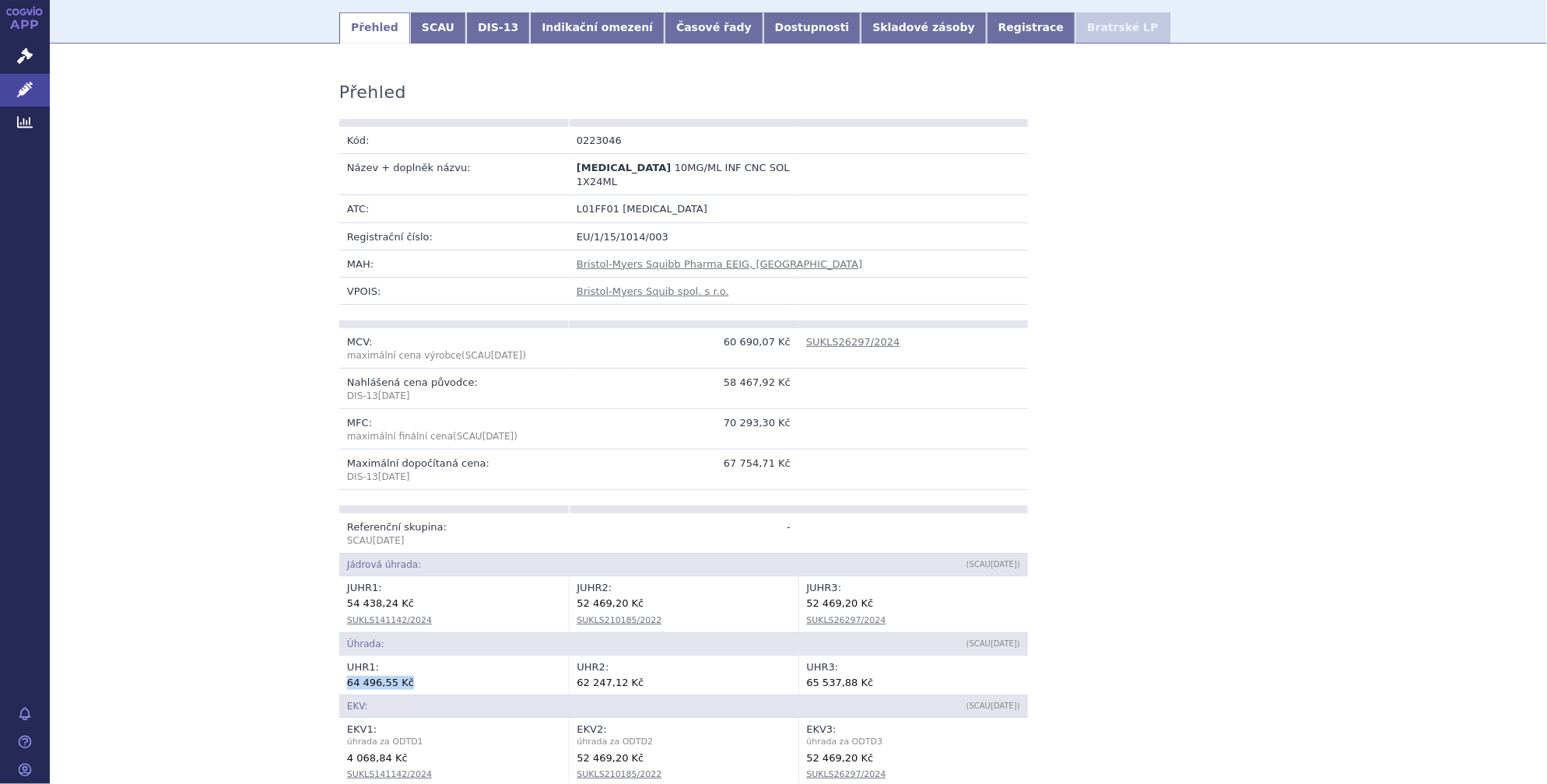
drag, startPoint x: 343, startPoint y: 653, endPoint x: 399, endPoint y: 656, distance: 56.1
click at [399, 674] on div "64 496,55 Kč" at bounding box center [453, 682] width 214 height 16
click at [584, 18] on link "Indikační omezení" at bounding box center [597, 28] width 135 height 31
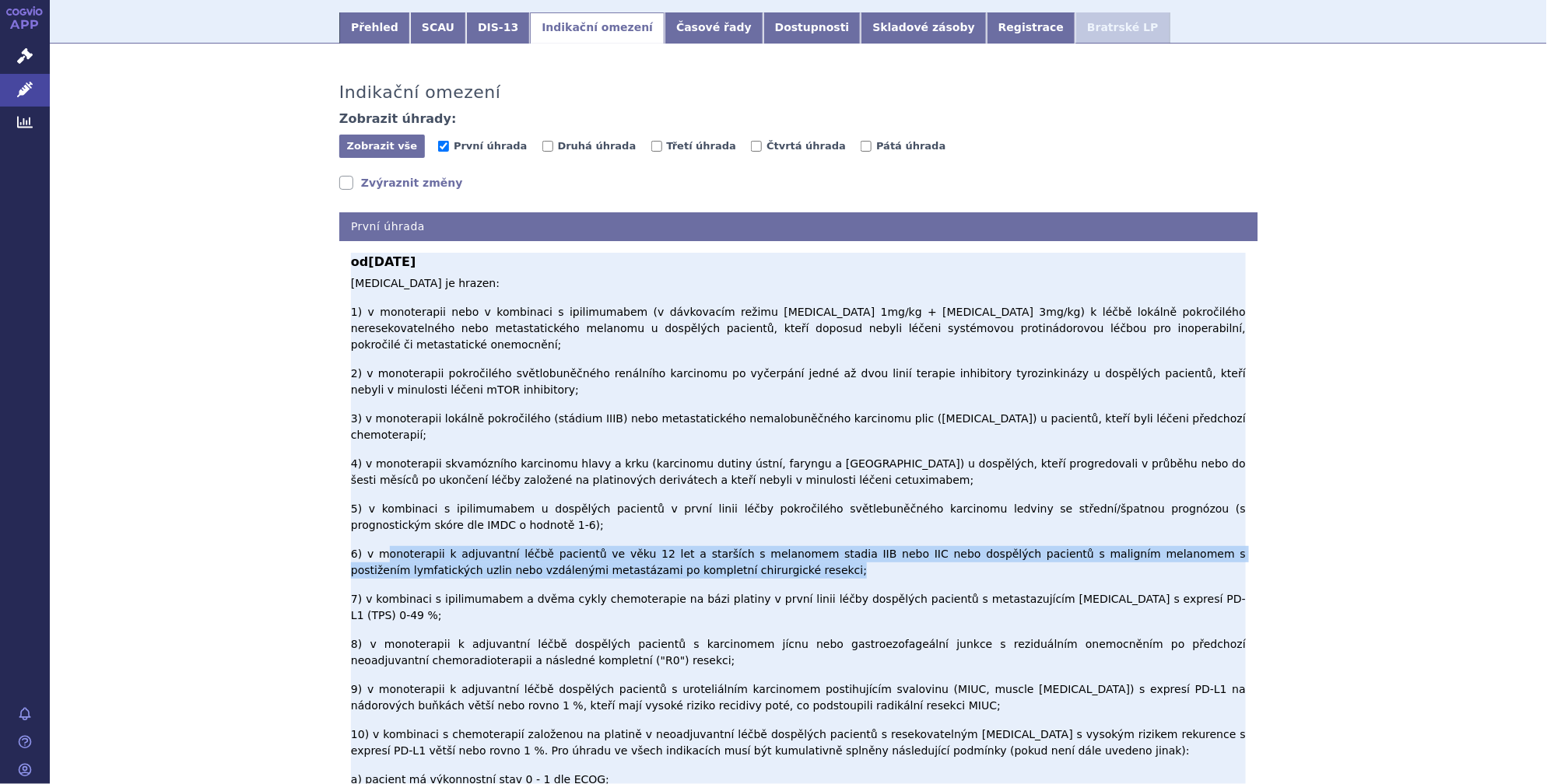
drag, startPoint x: 400, startPoint y: 437, endPoint x: 671, endPoint y: 455, distance: 271.6
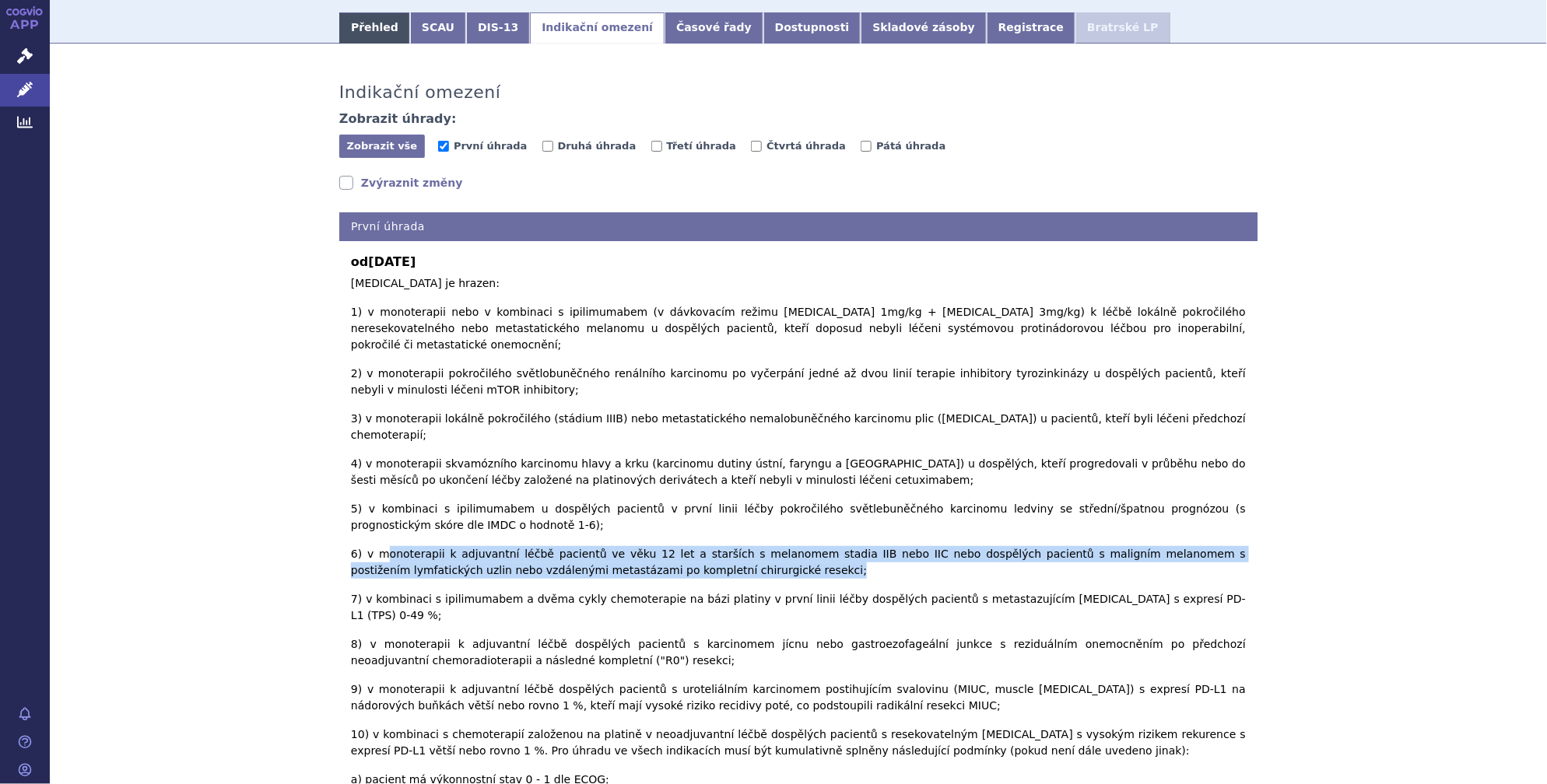
click at [377, 20] on link "Přehled" at bounding box center [375, 28] width 71 height 31
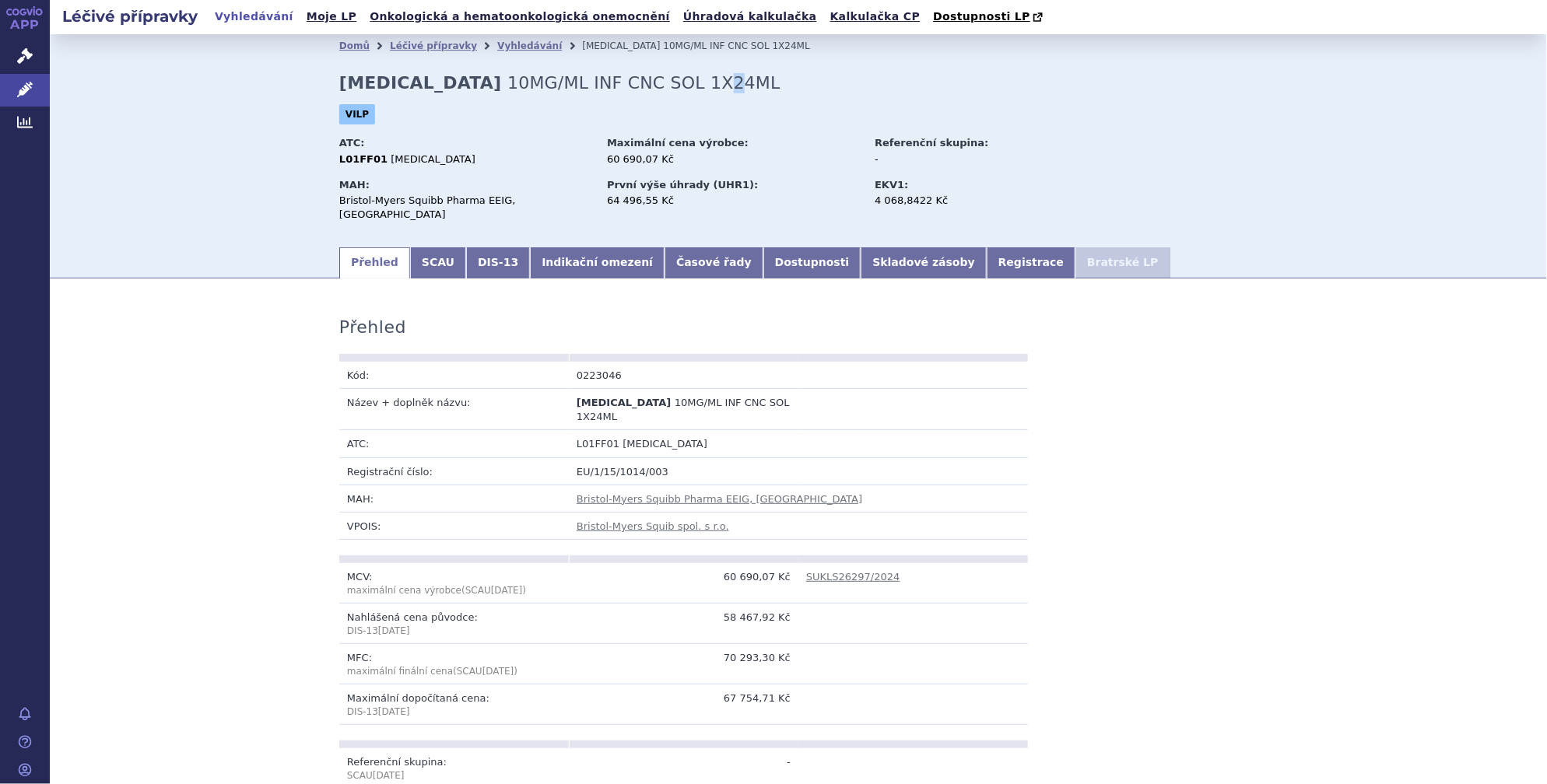
drag, startPoint x: 613, startPoint y: 85, endPoint x: 626, endPoint y: 84, distance: 13.0
click at [626, 84] on span "10MG/ML INF CNC SOL 1X24ML" at bounding box center [644, 83] width 273 height 19
drag, startPoint x: 412, startPoint y: 89, endPoint x: 421, endPoint y: 86, distance: 9.5
click at [508, 86] on span "10MG/ML INF CNC SOL 1X24ML" at bounding box center [644, 83] width 273 height 19
click at [498, 51] on link "Vyhledávání" at bounding box center [529, 46] width 65 height 11
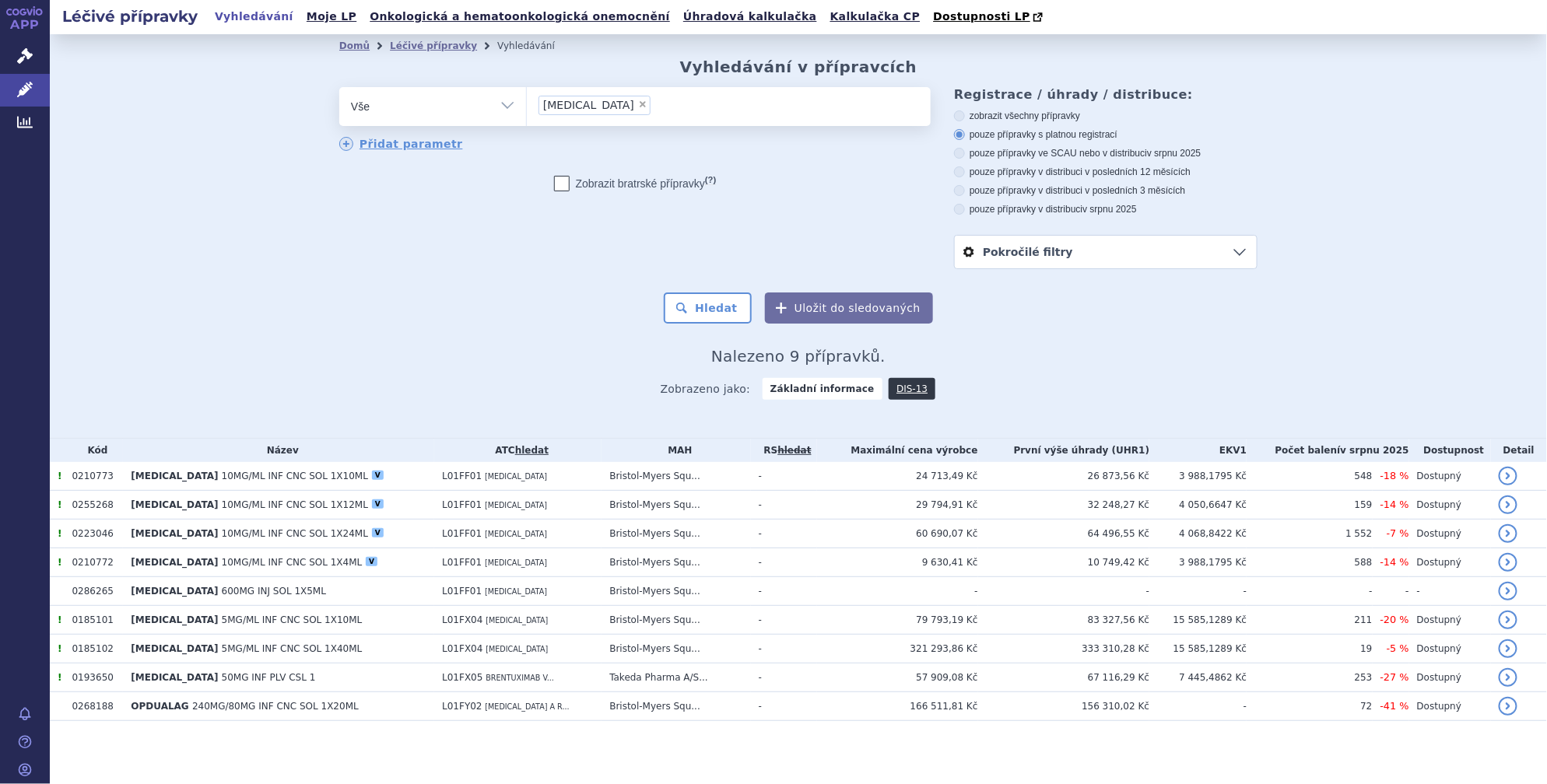
click at [638, 106] on span "×" at bounding box center [643, 104] width 10 height 10
click at [527, 106] on select "[MEDICAL_DATA]" at bounding box center [526, 105] width 1 height 39
select select
type input "ke"
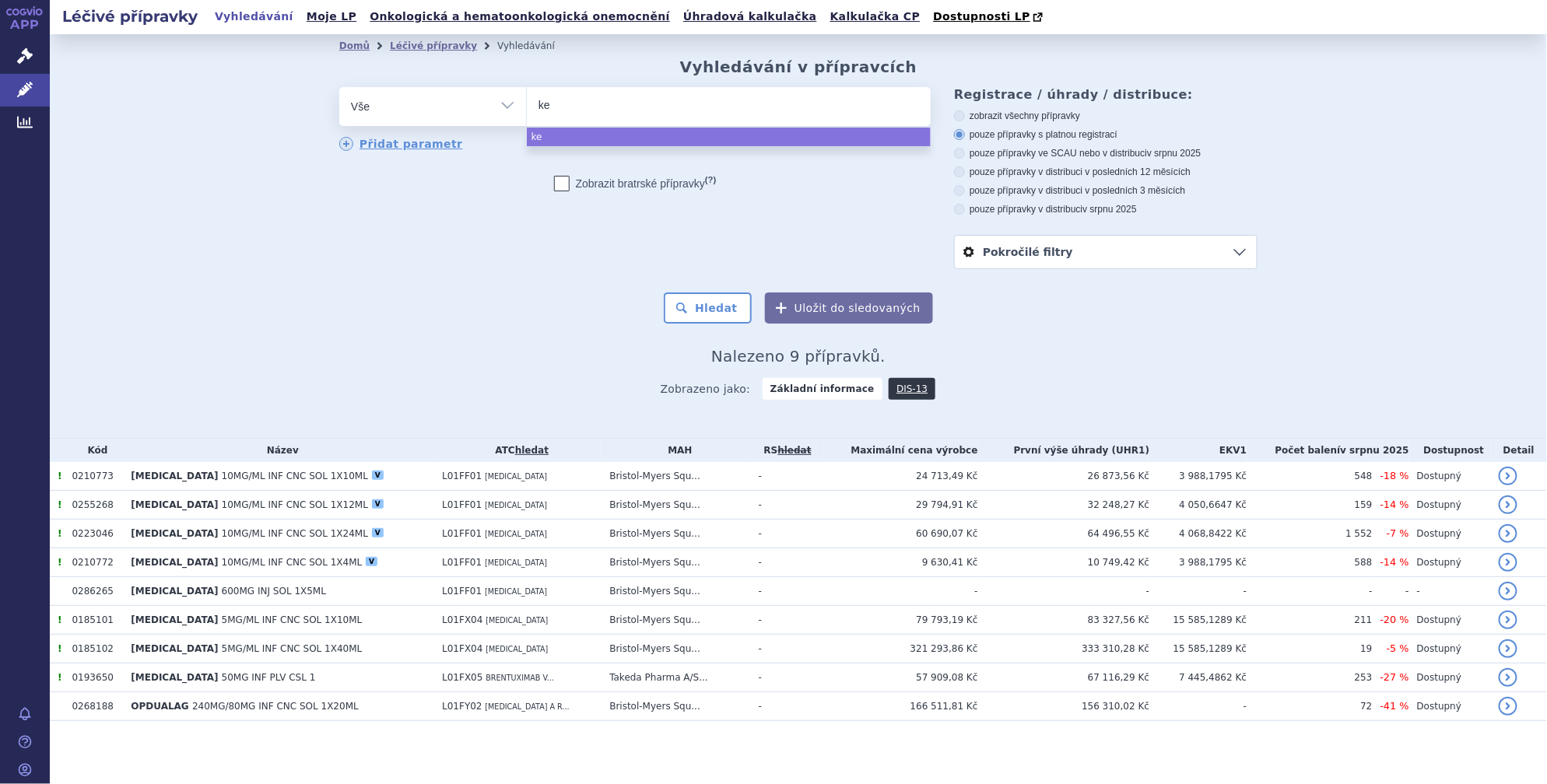
type input "key"
type input "keyt"
type input "keytru"
type input "[MEDICAL_DATA]"
select select "[MEDICAL_DATA]"
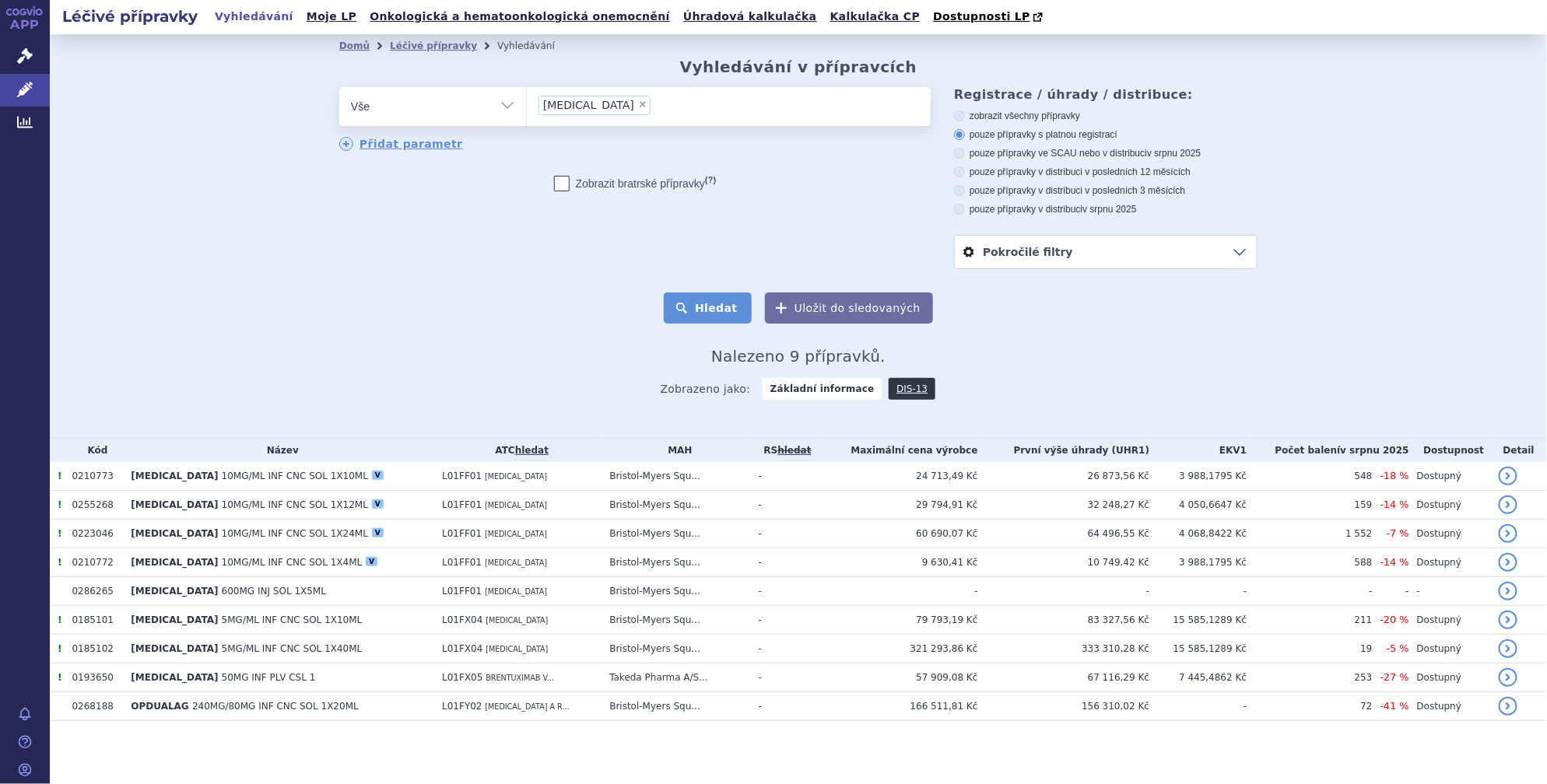
click at [693, 302] on button "Hledat" at bounding box center [708, 308] width 88 height 31
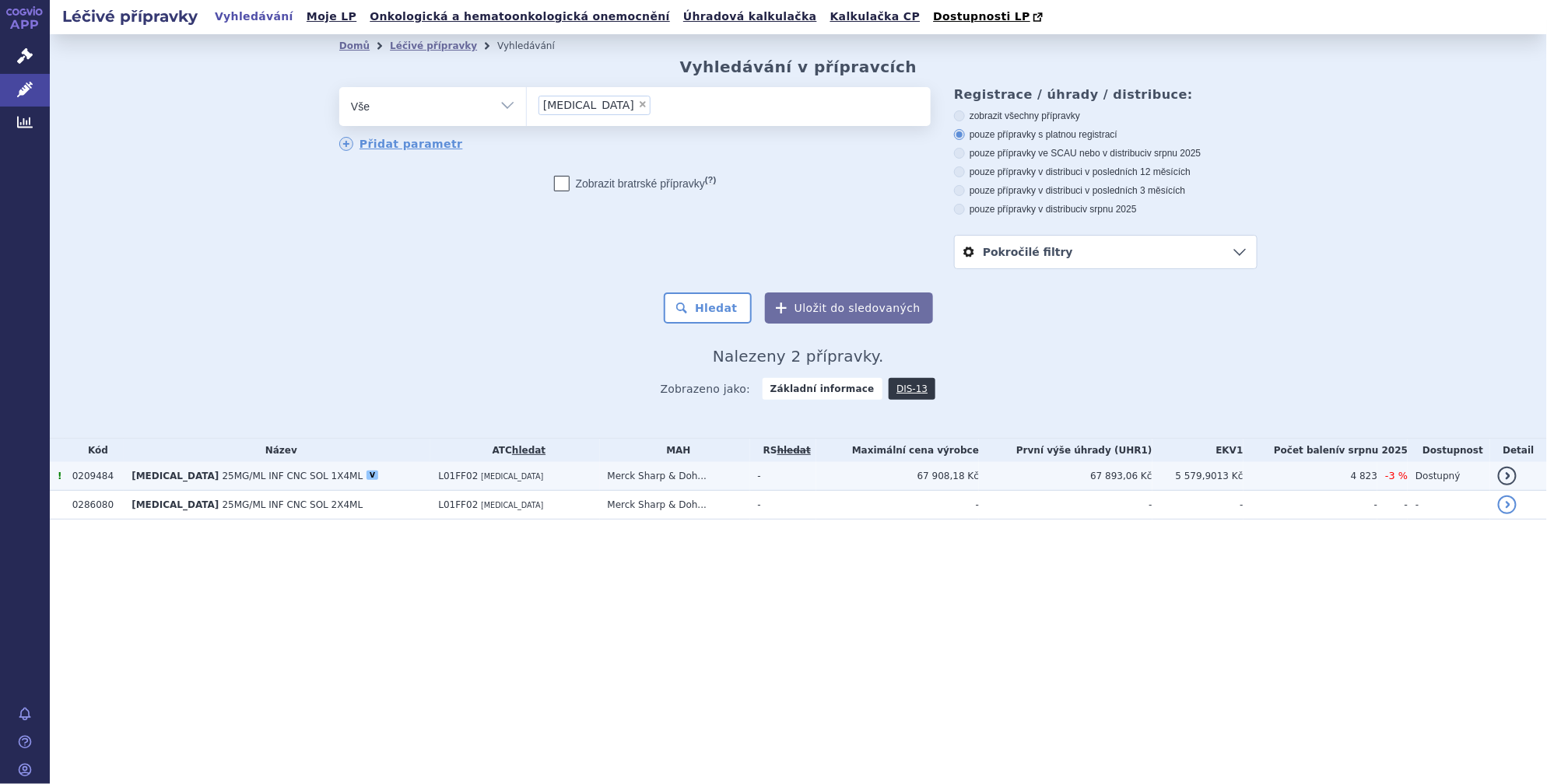
click at [300, 473] on span "25MG/ML INF CNC SOL 1X4ML" at bounding box center [293, 476] width 141 height 11
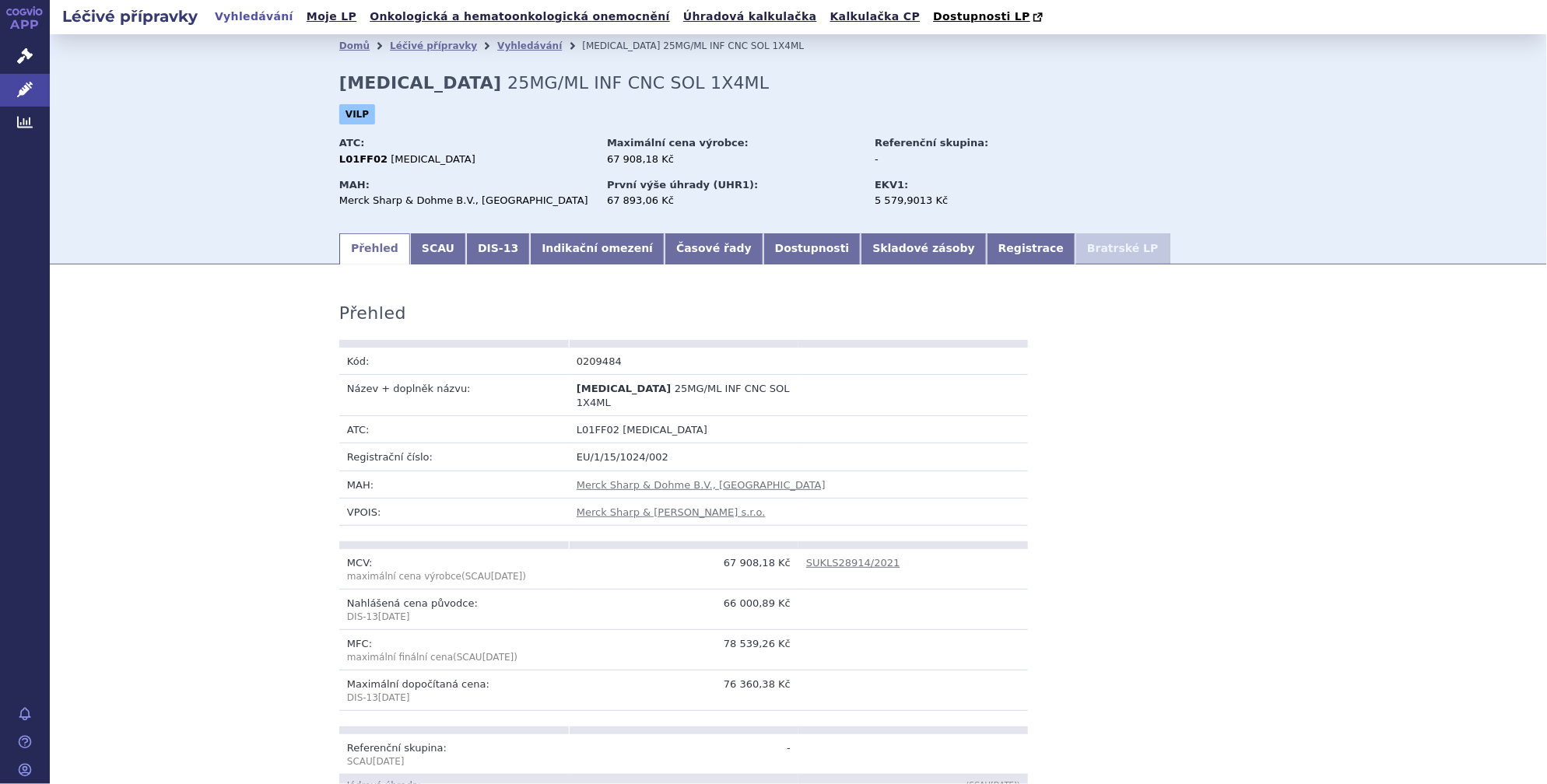
scroll to position [235, 0]
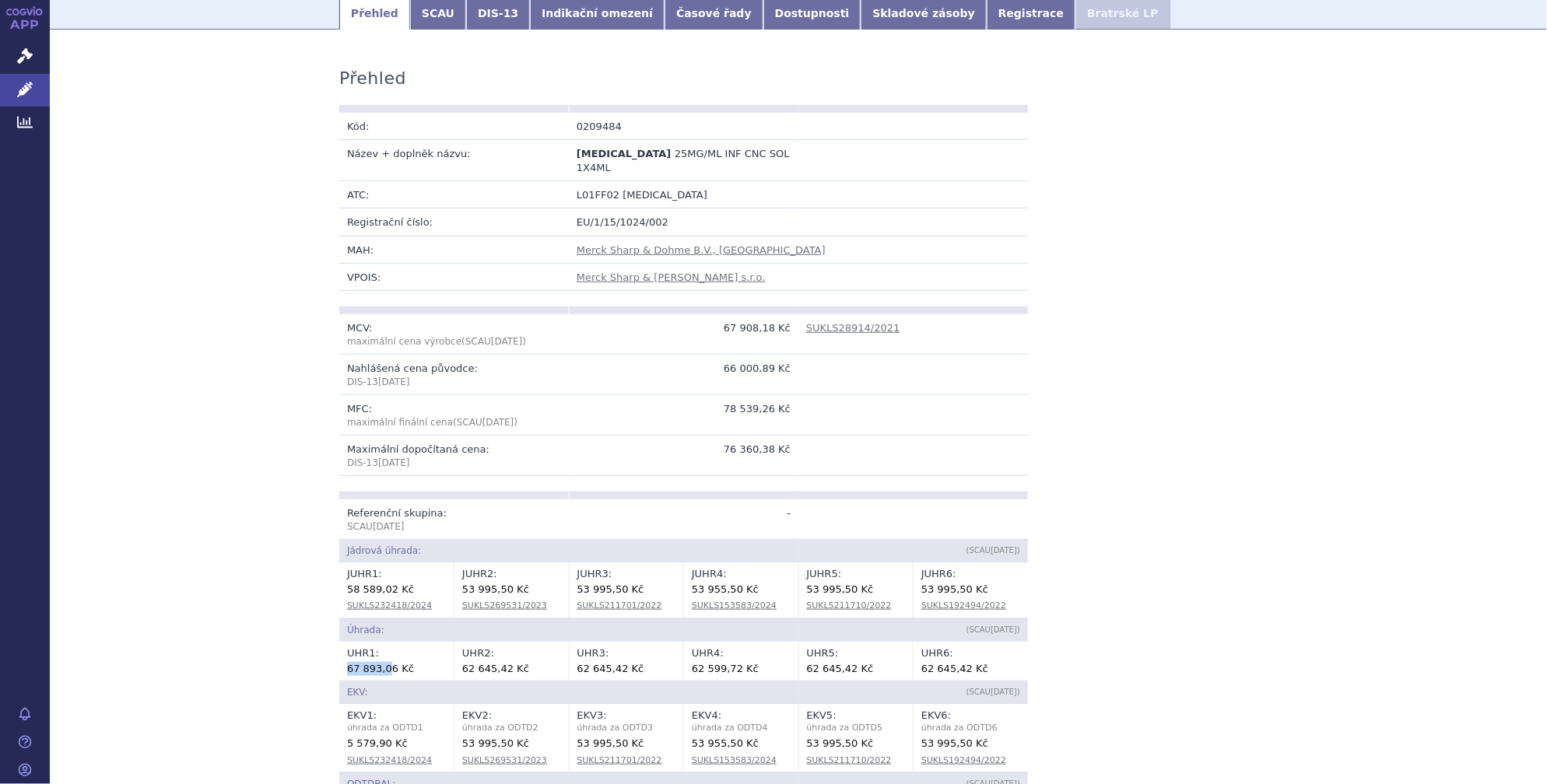
drag, startPoint x: 341, startPoint y: 652, endPoint x: 380, endPoint y: 656, distance: 39.2
click at [380, 656] on td "UHR 1 : 67 893,06 Kč" at bounding box center [397, 661] width 115 height 39
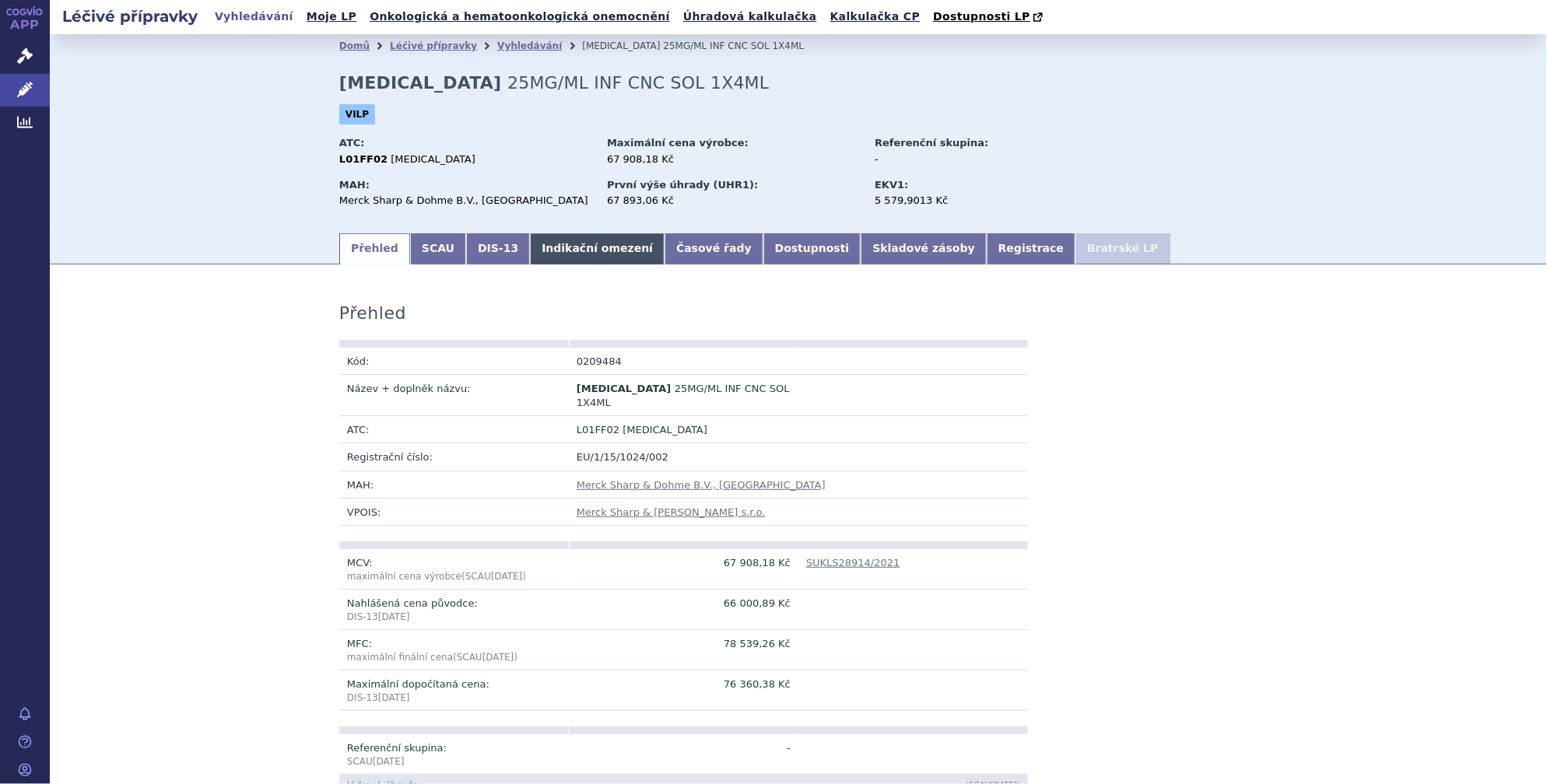
click at [543, 257] on link "Indikační omezení" at bounding box center [597, 249] width 135 height 31
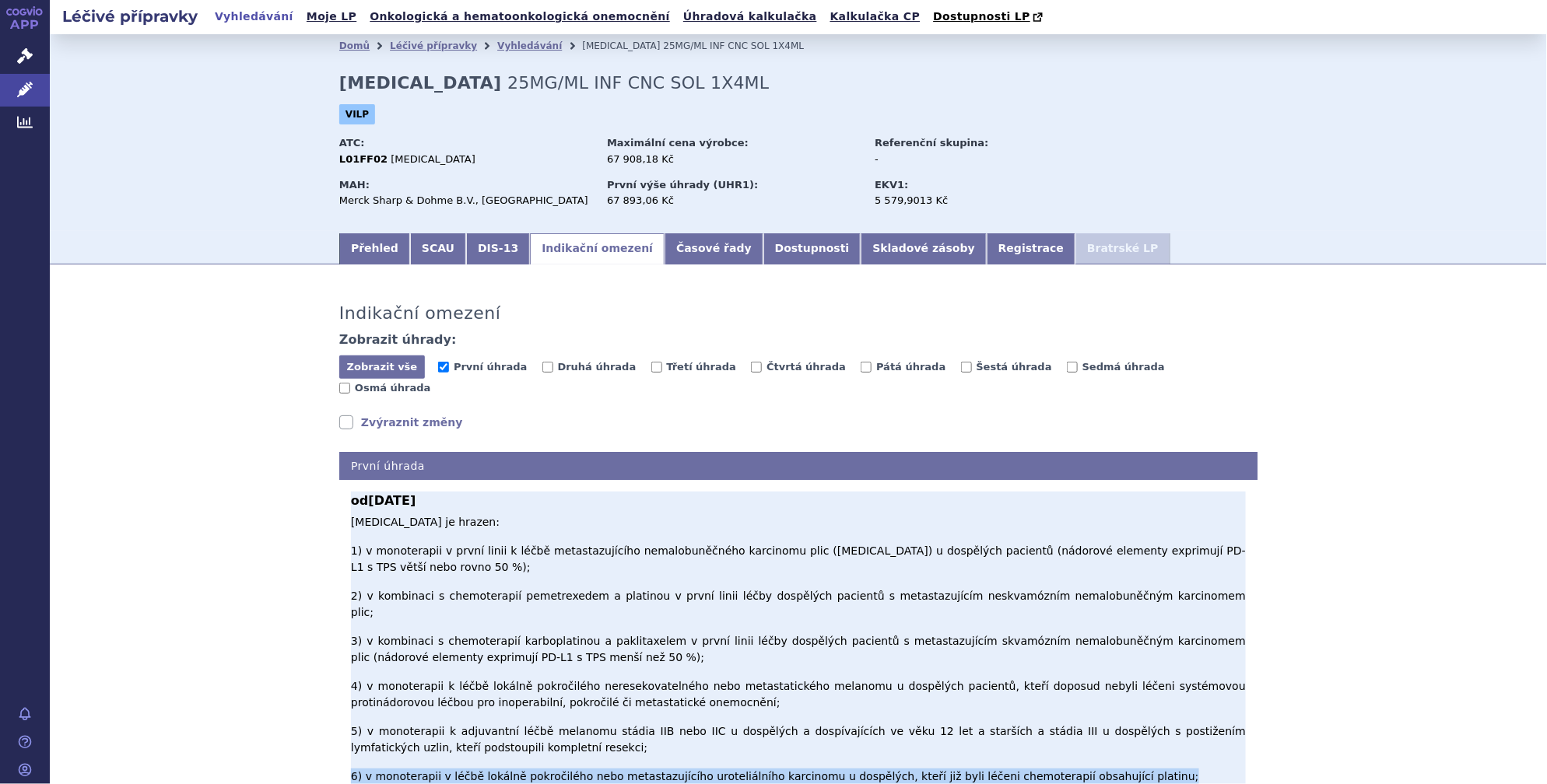
drag, startPoint x: 347, startPoint y: 653, endPoint x: 1092, endPoint y: 656, distance: 745.0
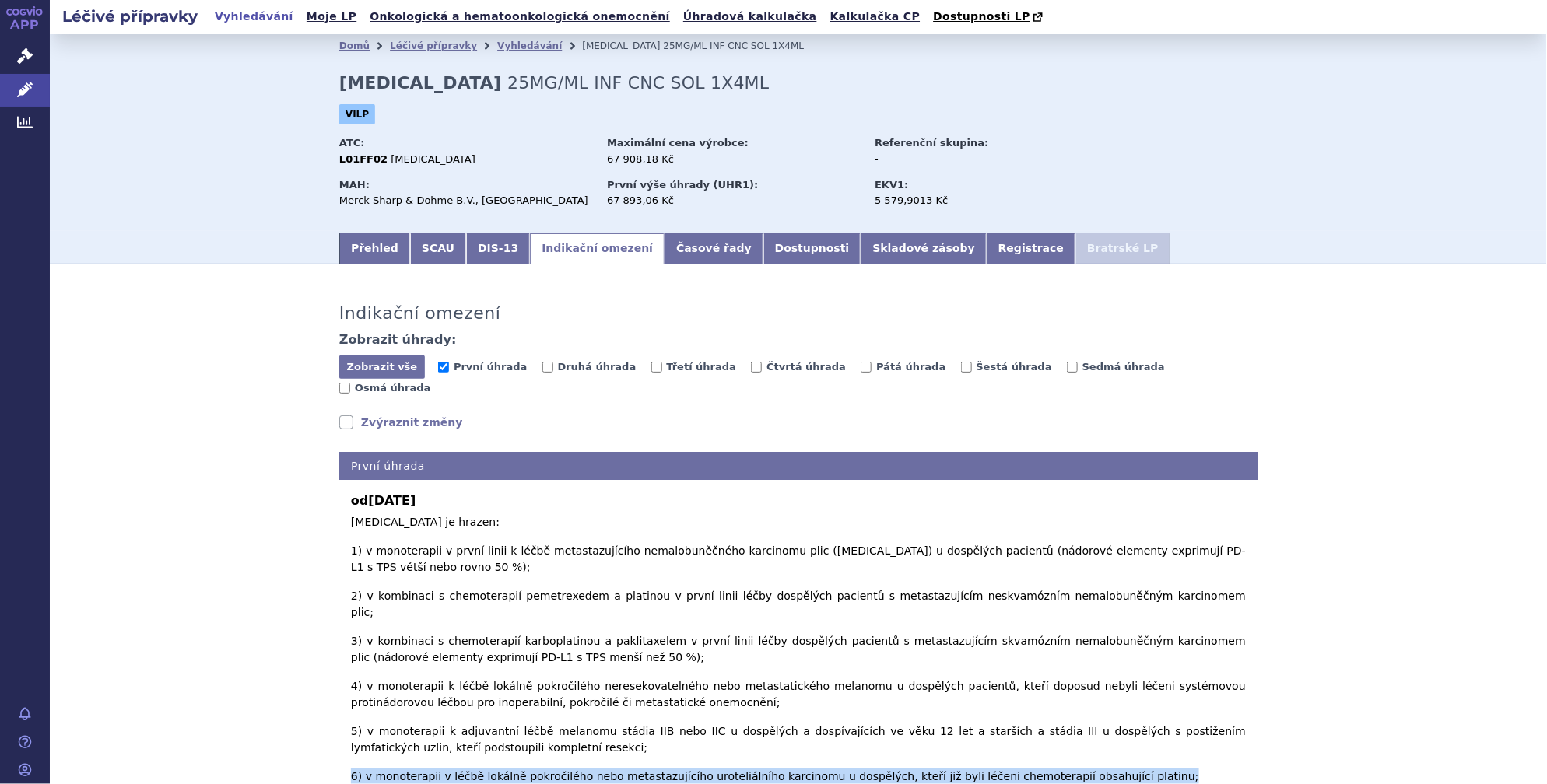
scroll to position [235, 0]
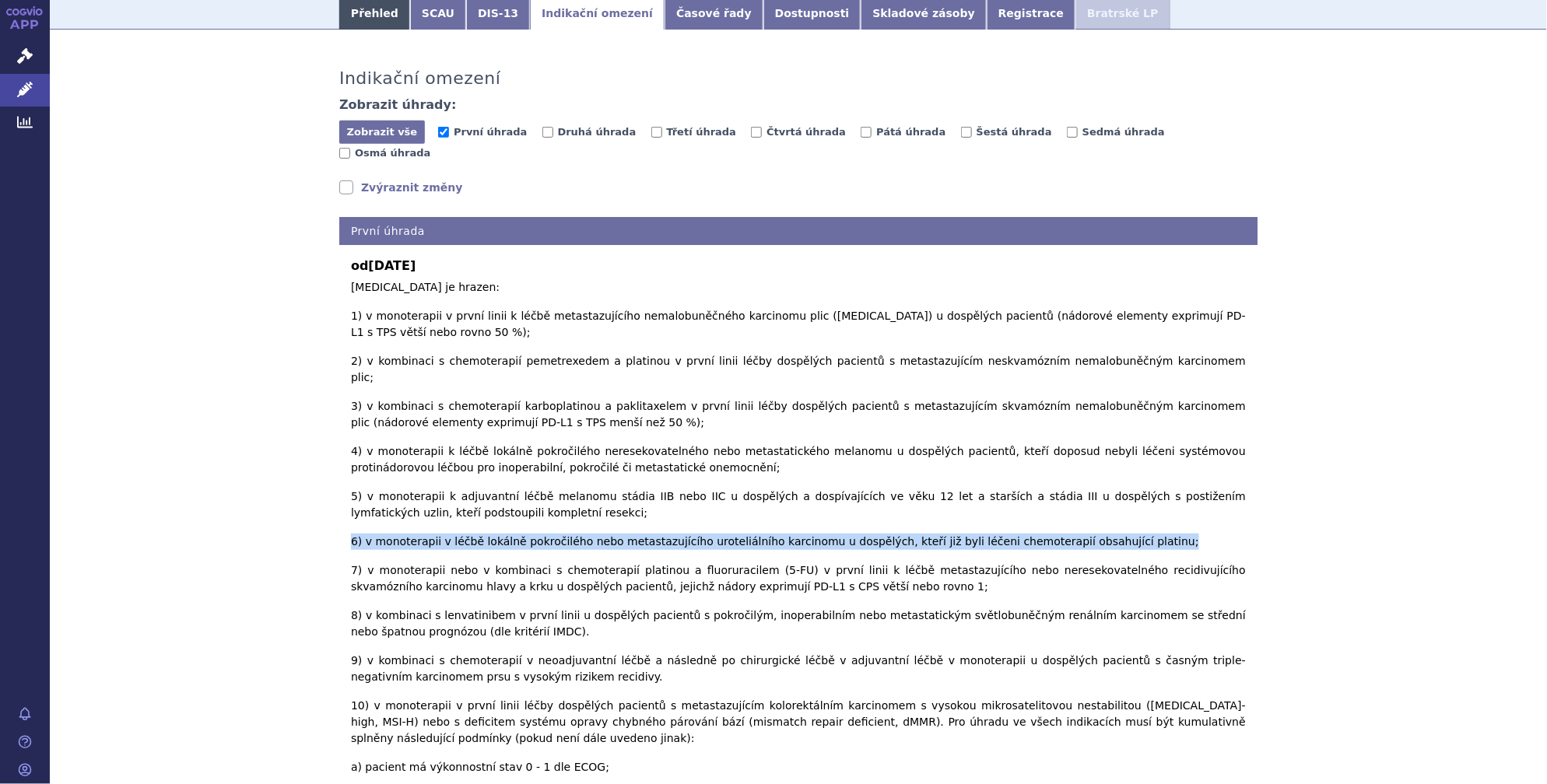
click at [375, 25] on link "Přehled" at bounding box center [375, 14] width 71 height 31
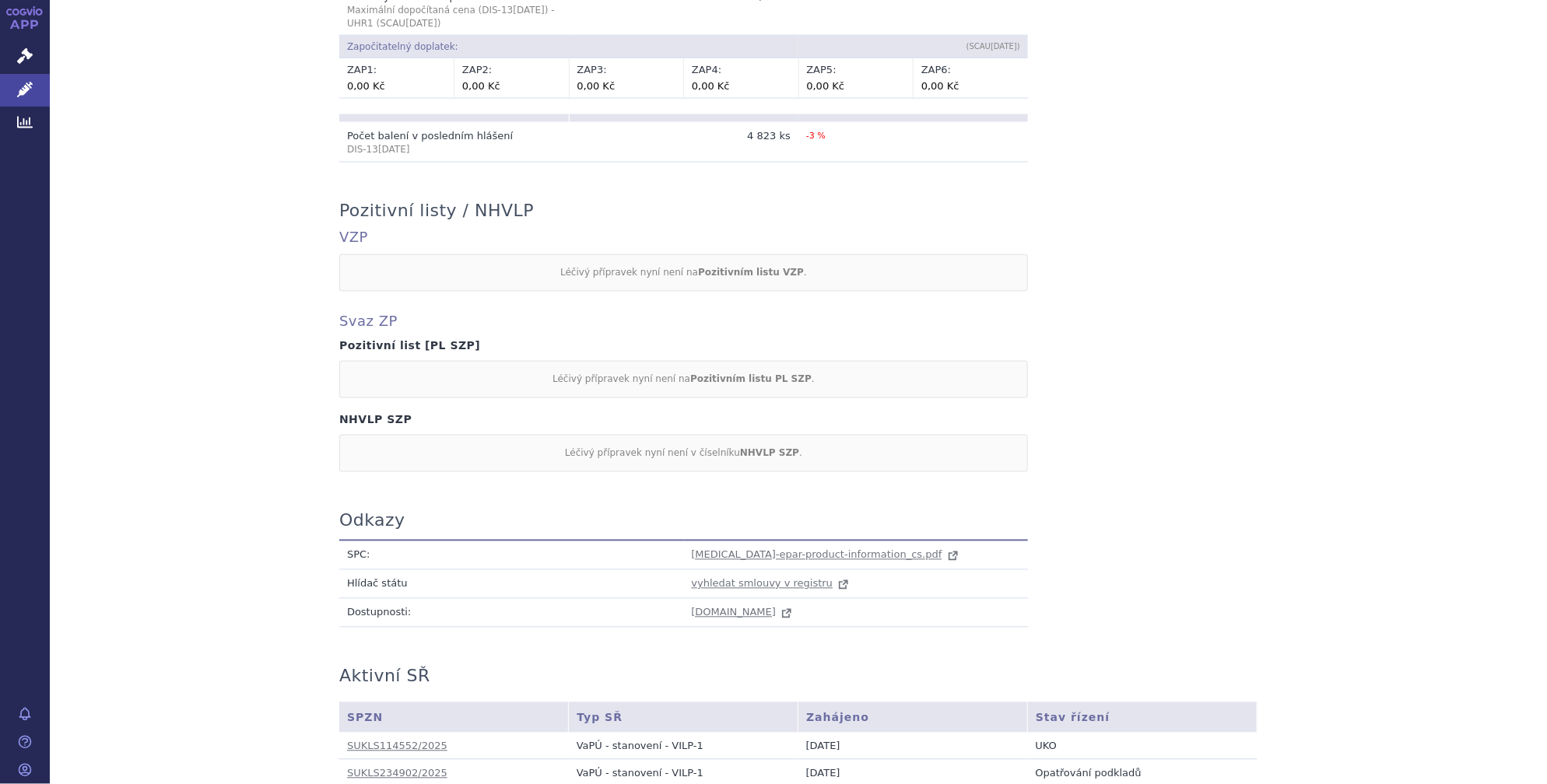
scroll to position [1280, 0]
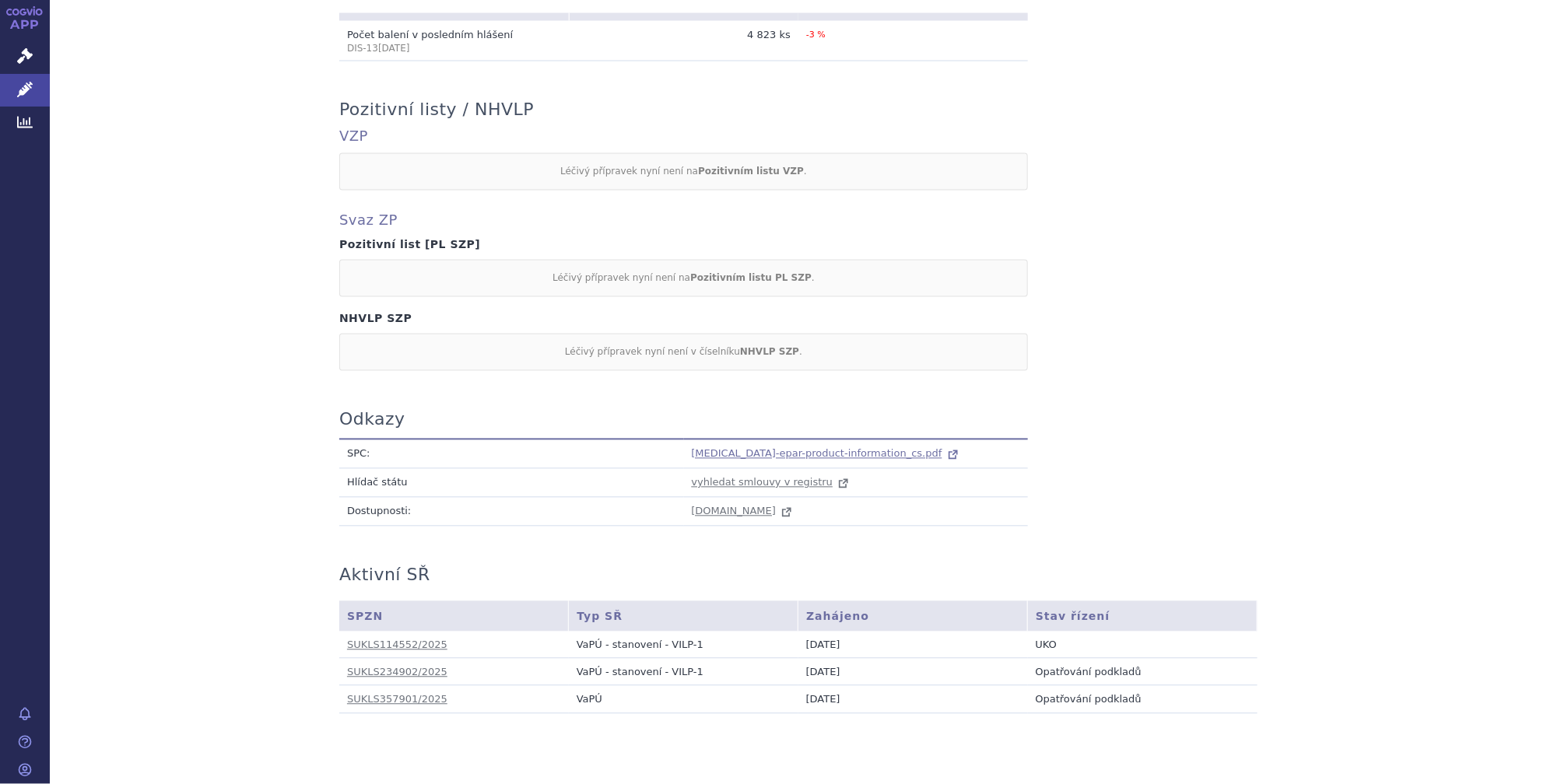
click at [802, 448] on span "keytruda-epar-product-information_cs.pdf" at bounding box center [817, 453] width 250 height 12
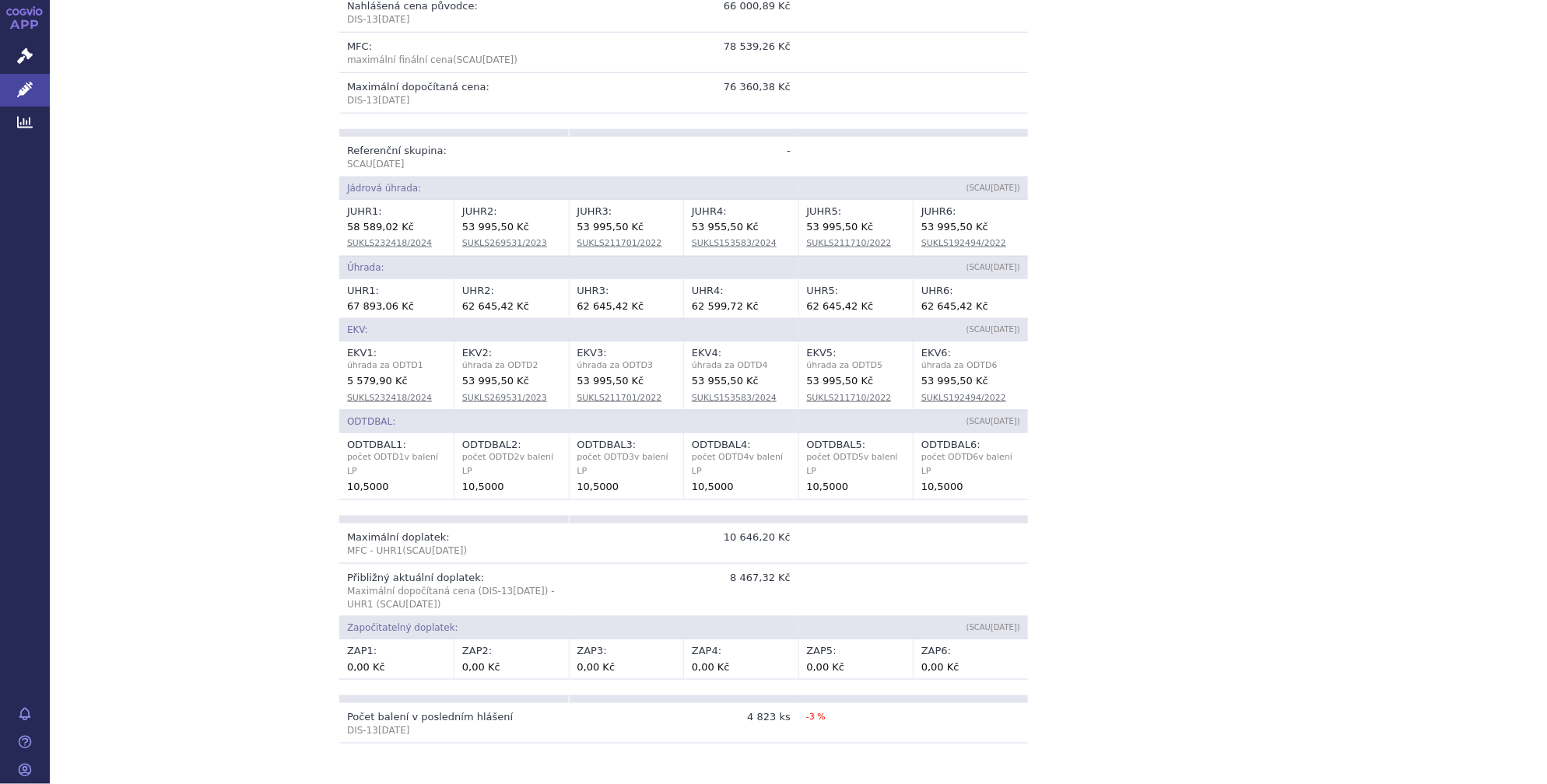
scroll to position [0, 0]
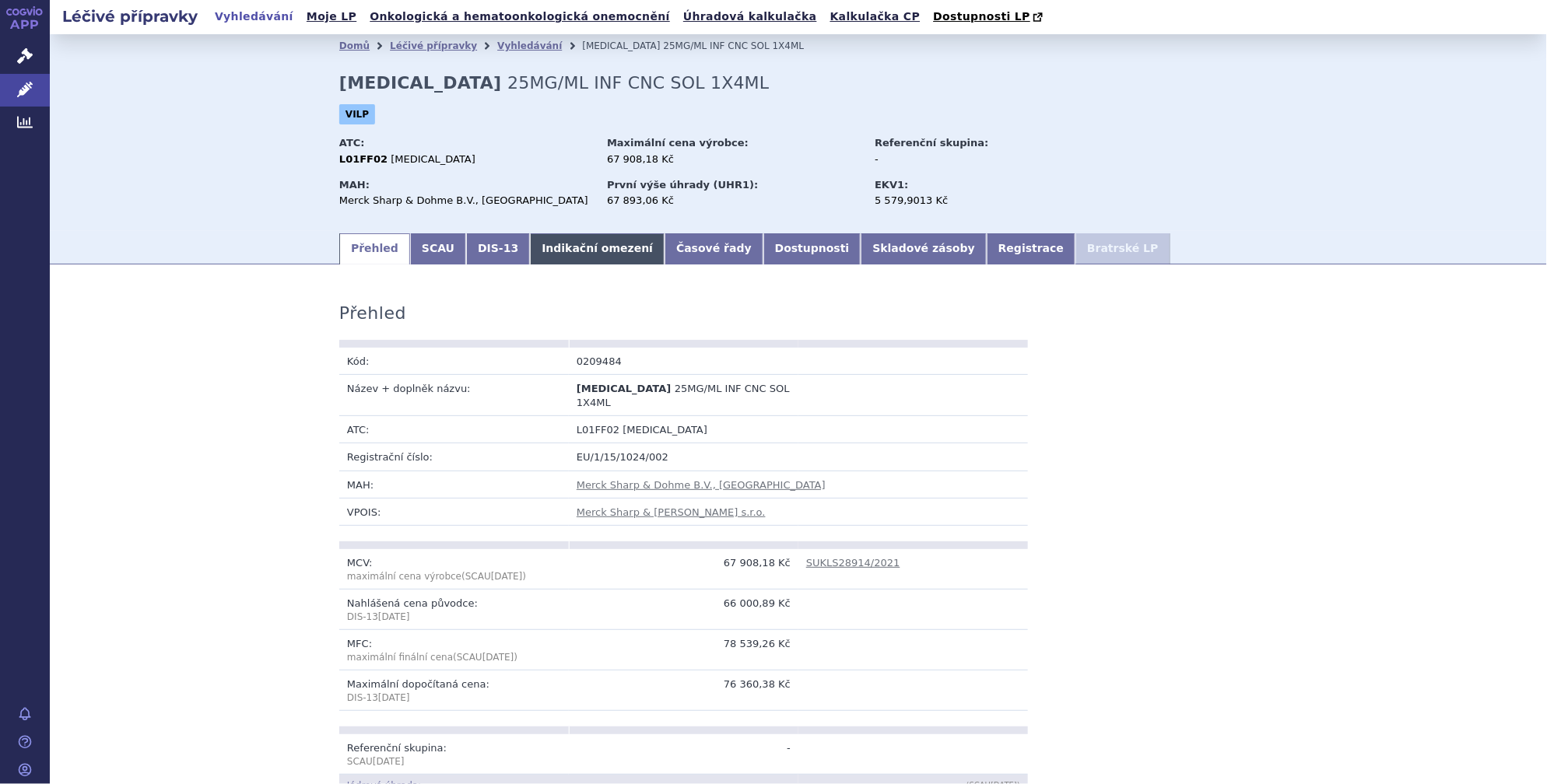
click at [559, 259] on link "Indikační omezení" at bounding box center [597, 249] width 135 height 31
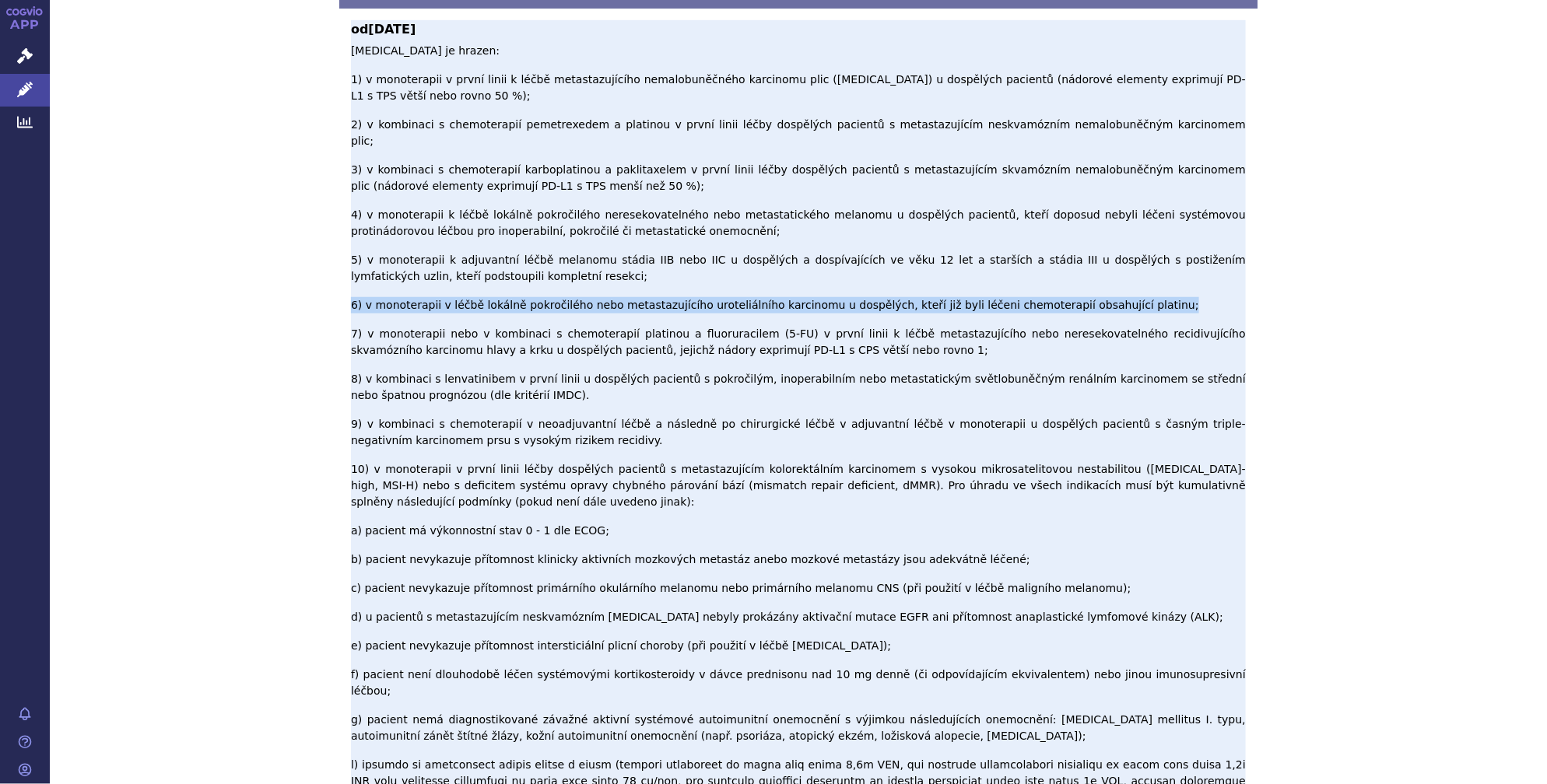
scroll to position [707, 0]
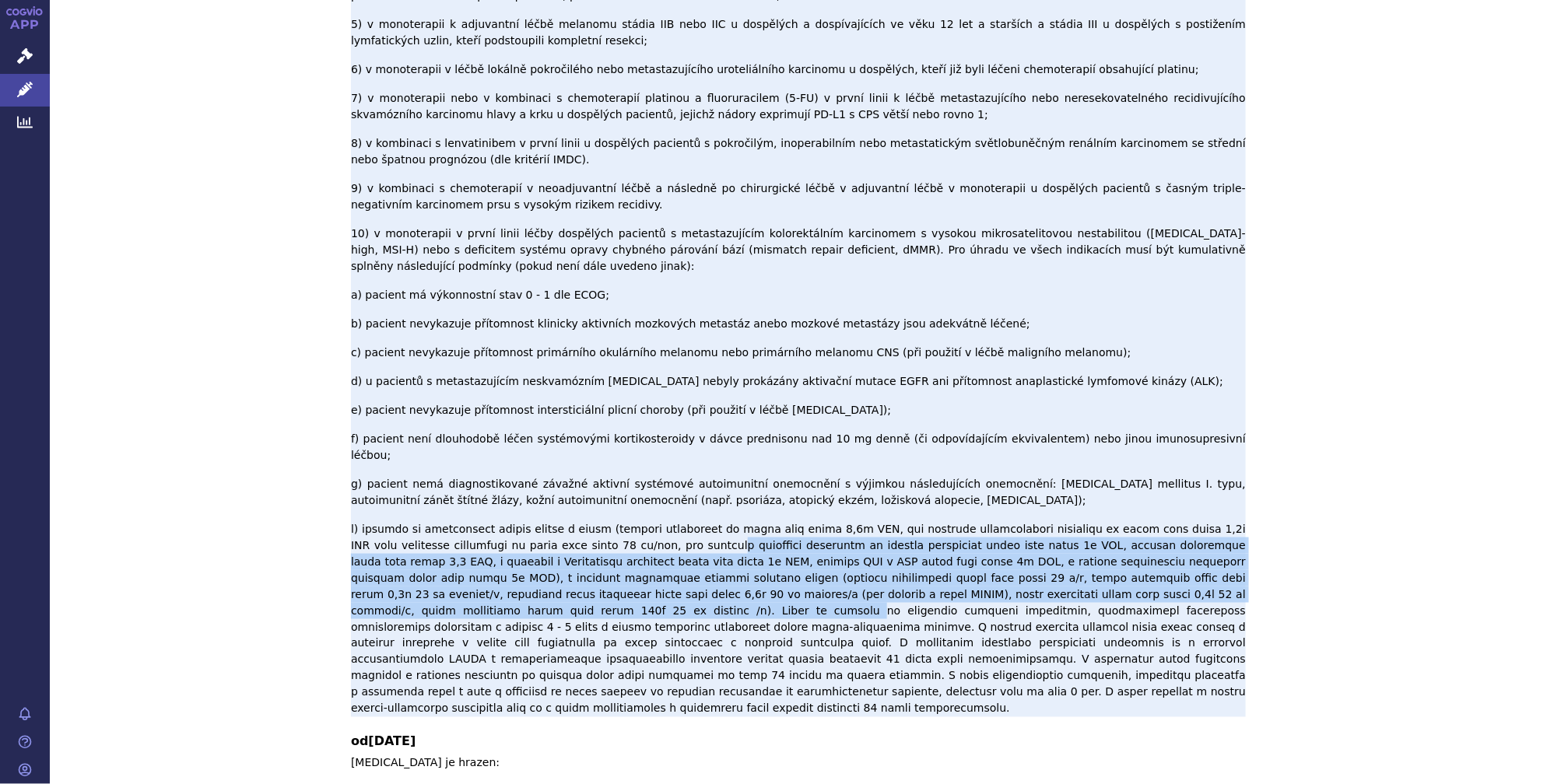
drag, startPoint x: 611, startPoint y: 256, endPoint x: 1229, endPoint y: 307, distance: 620.1
click at [1229, 307] on p "Pembrolizumab je hrazen: 1) v monoterapii v první linii k léčbě metastazujícího…" at bounding box center [798, 262] width 895 height 910
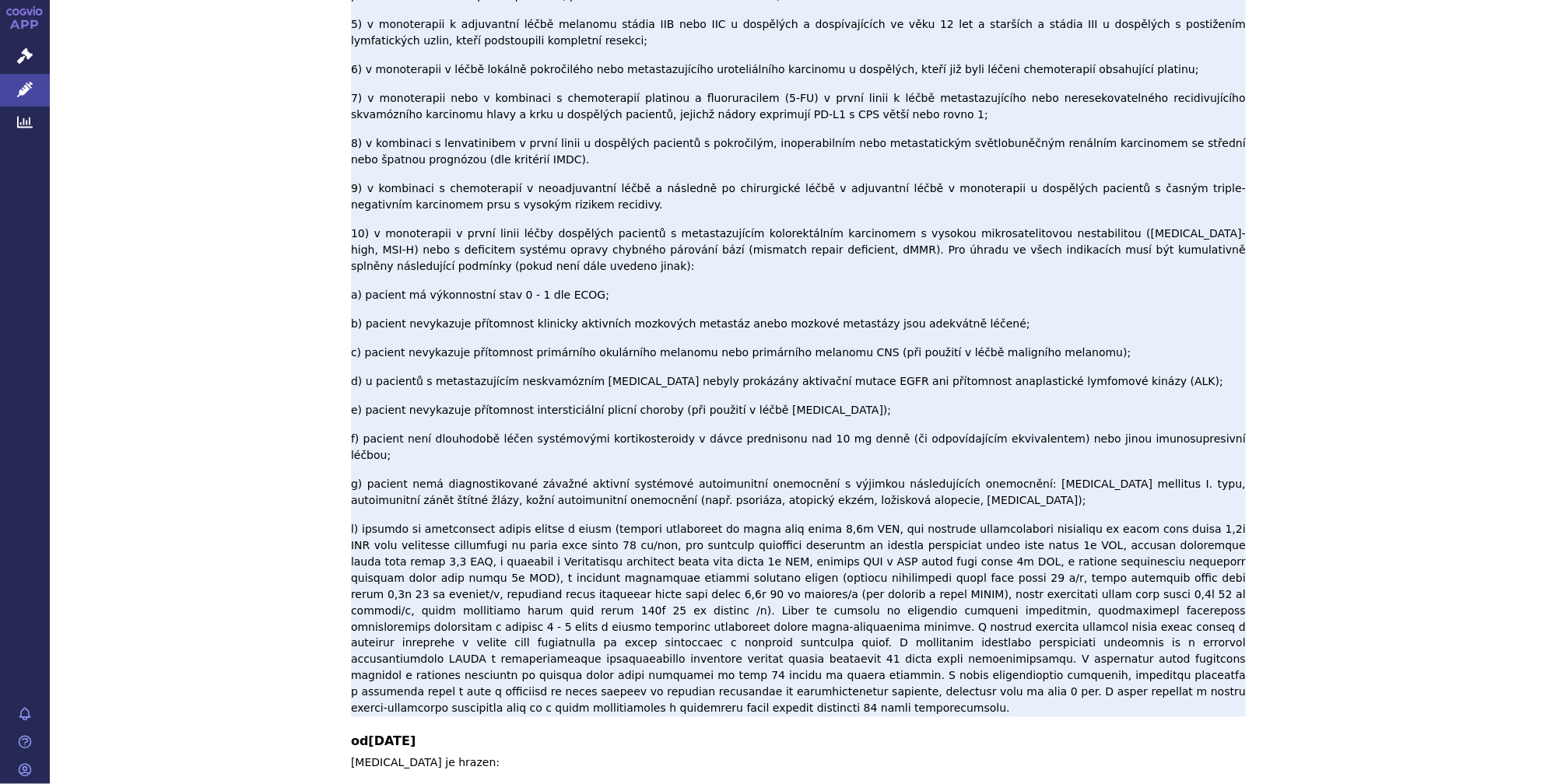
drag, startPoint x: 1229, startPoint y: 307, endPoint x: 1173, endPoint y: 309, distance: 56.0
click at [1193, 314] on p "Pembrolizumab je hrazen: 1) v monoterapii v první linii k léčbě metastazujícího…" at bounding box center [798, 262] width 895 height 910
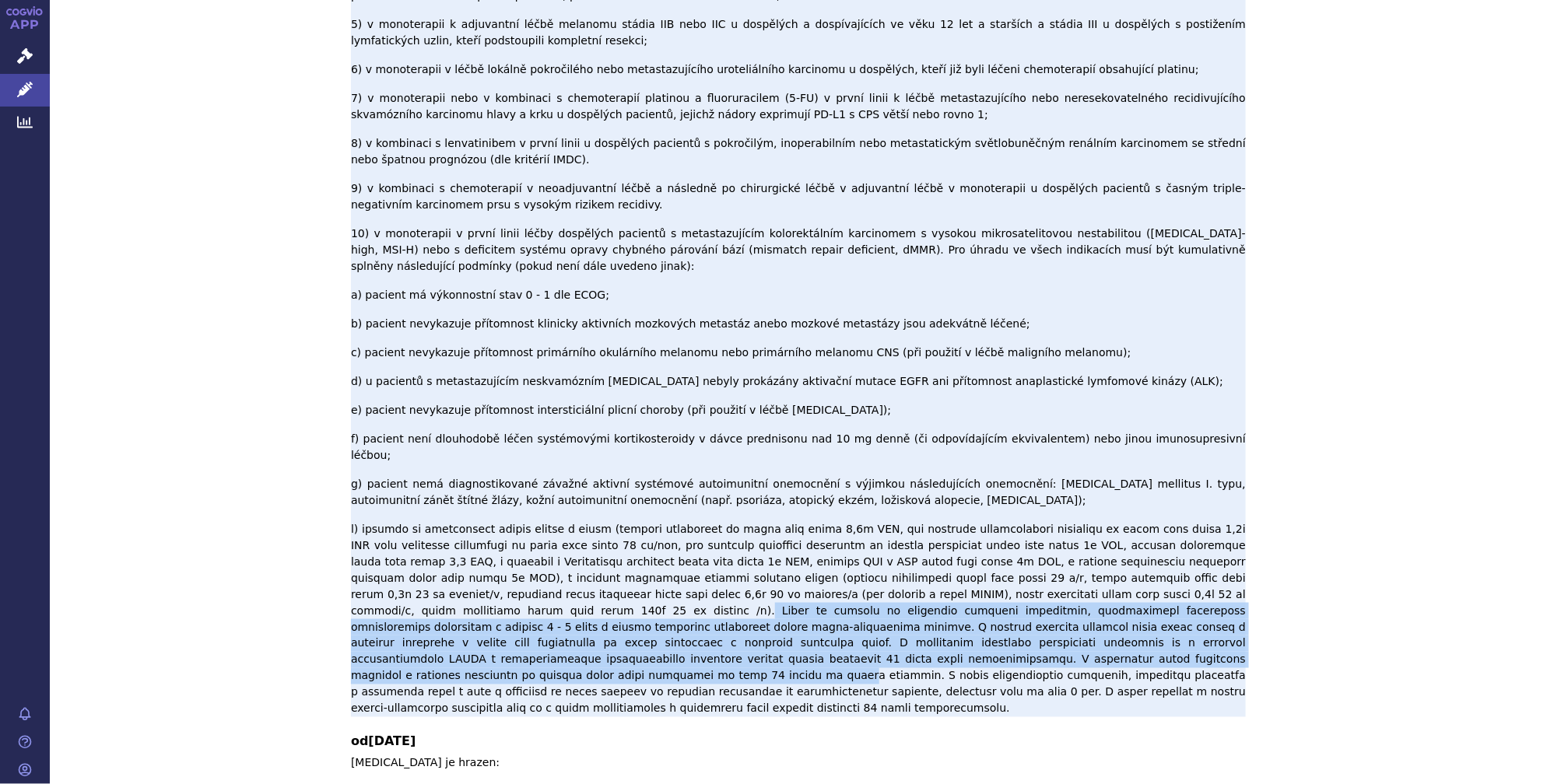
drag, startPoint x: 1139, startPoint y: 304, endPoint x: 803, endPoint y: 374, distance: 343.2
click at [803, 374] on p "Pembrolizumab je hrazen: 1) v monoterapii v první linii k léčbě metastazujícího…" at bounding box center [798, 262] width 895 height 910
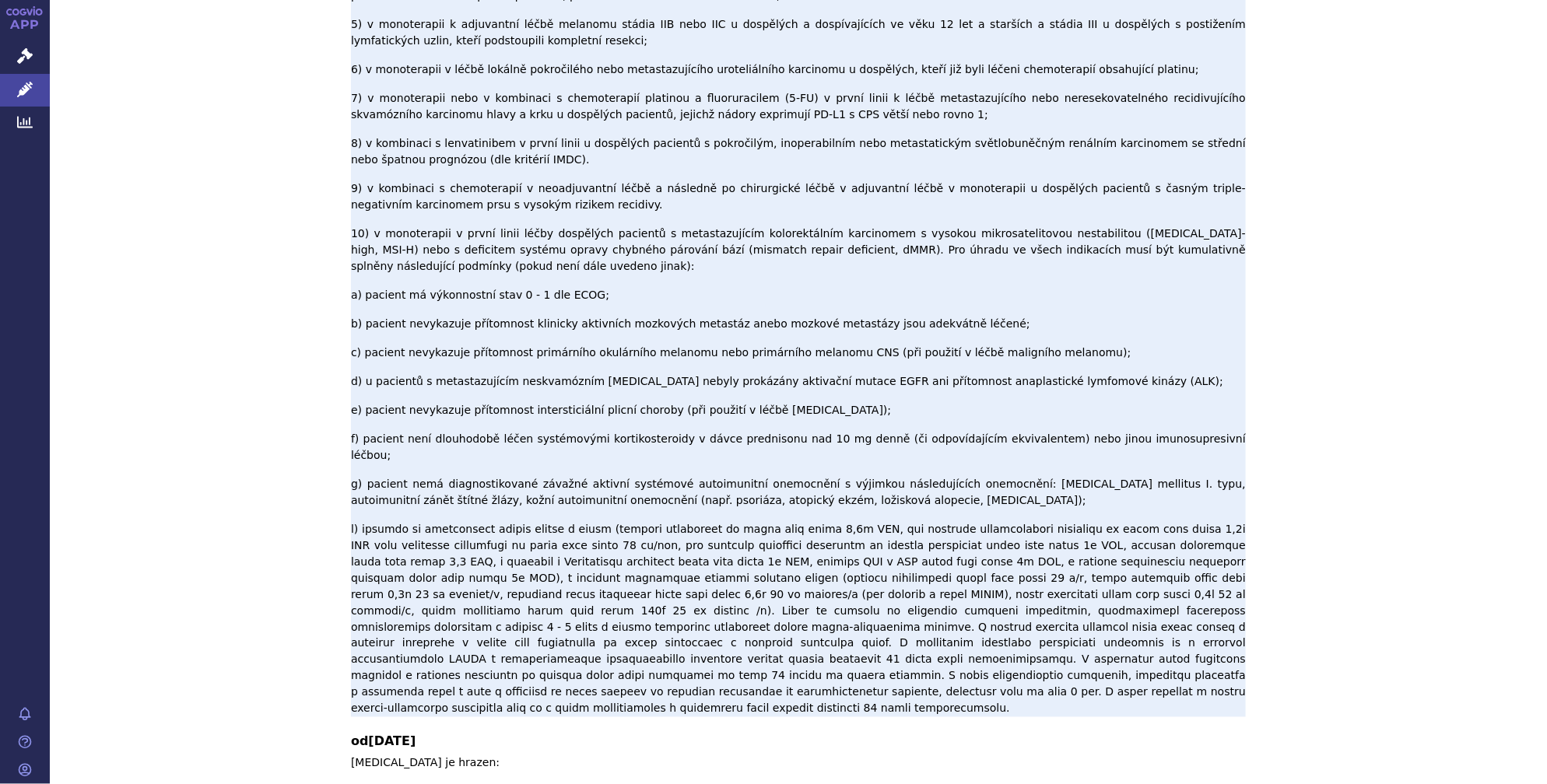
drag, startPoint x: 803, startPoint y: 374, endPoint x: 851, endPoint y: 376, distance: 48.0
click at [848, 377] on p "Pembrolizumab je hrazen: 1) v monoterapii v první linii k léčbě metastazujícího…" at bounding box center [798, 262] width 895 height 910
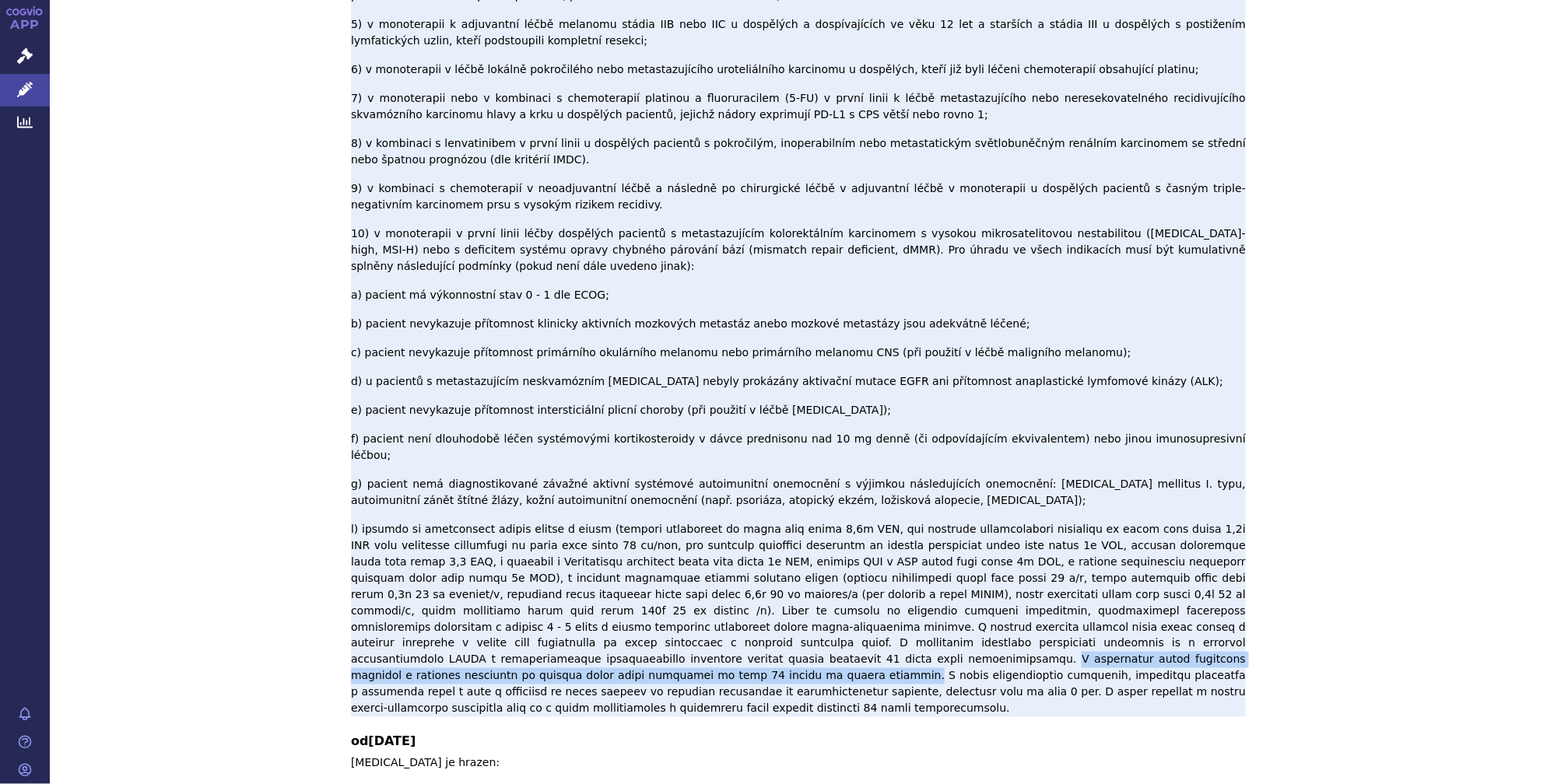
drag, startPoint x: 857, startPoint y: 372, endPoint x: 1097, endPoint y: 354, distance: 240.7
click at [1097, 354] on p "Pembrolizumab je hrazen: 1) v monoterapii v první linii k léčbě metastazujícího…" at bounding box center [798, 262] width 895 height 910
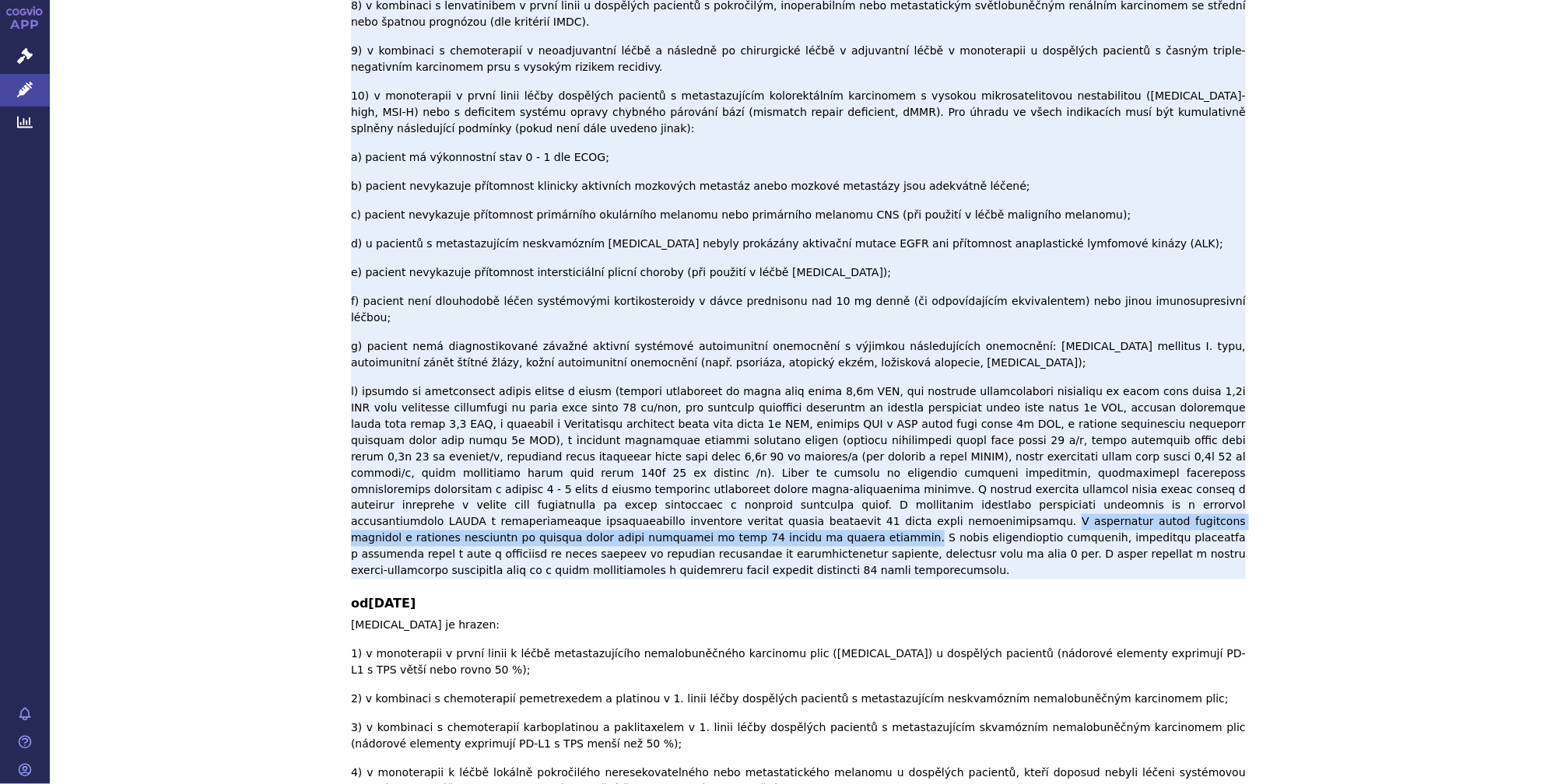
scroll to position [0, 0]
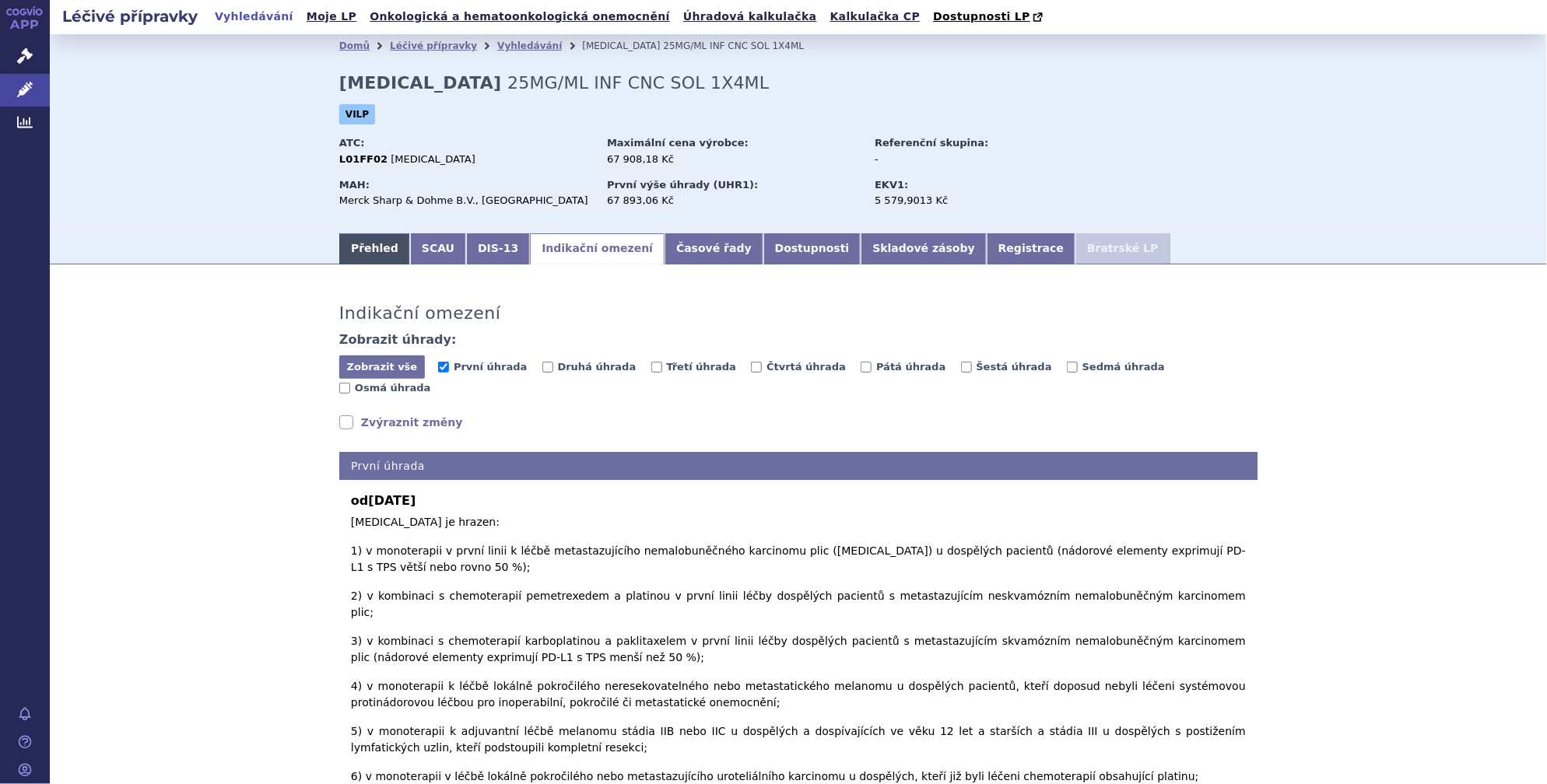
click at [353, 248] on link "Přehled" at bounding box center [375, 249] width 71 height 31
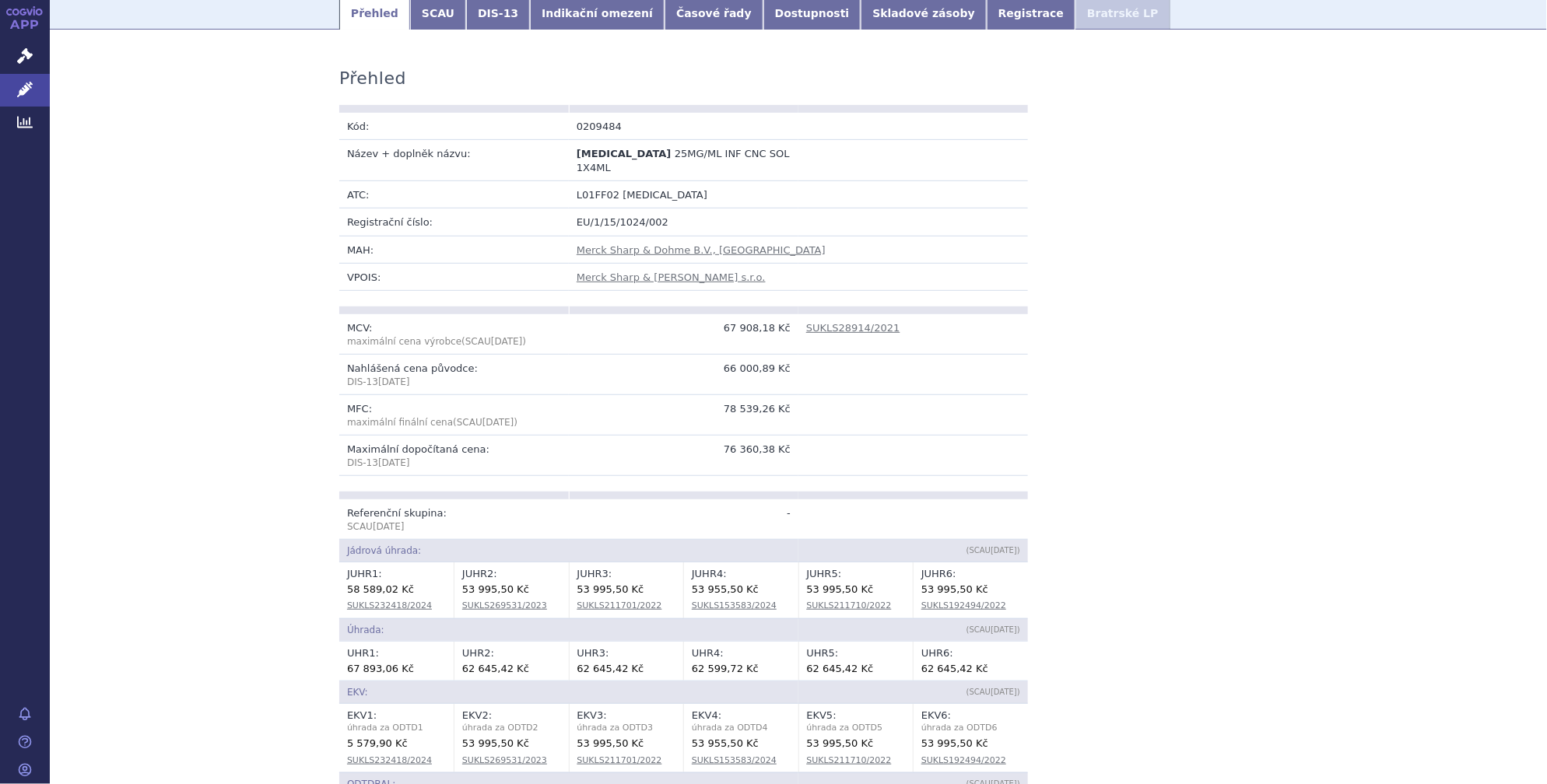
scroll to position [472, 0]
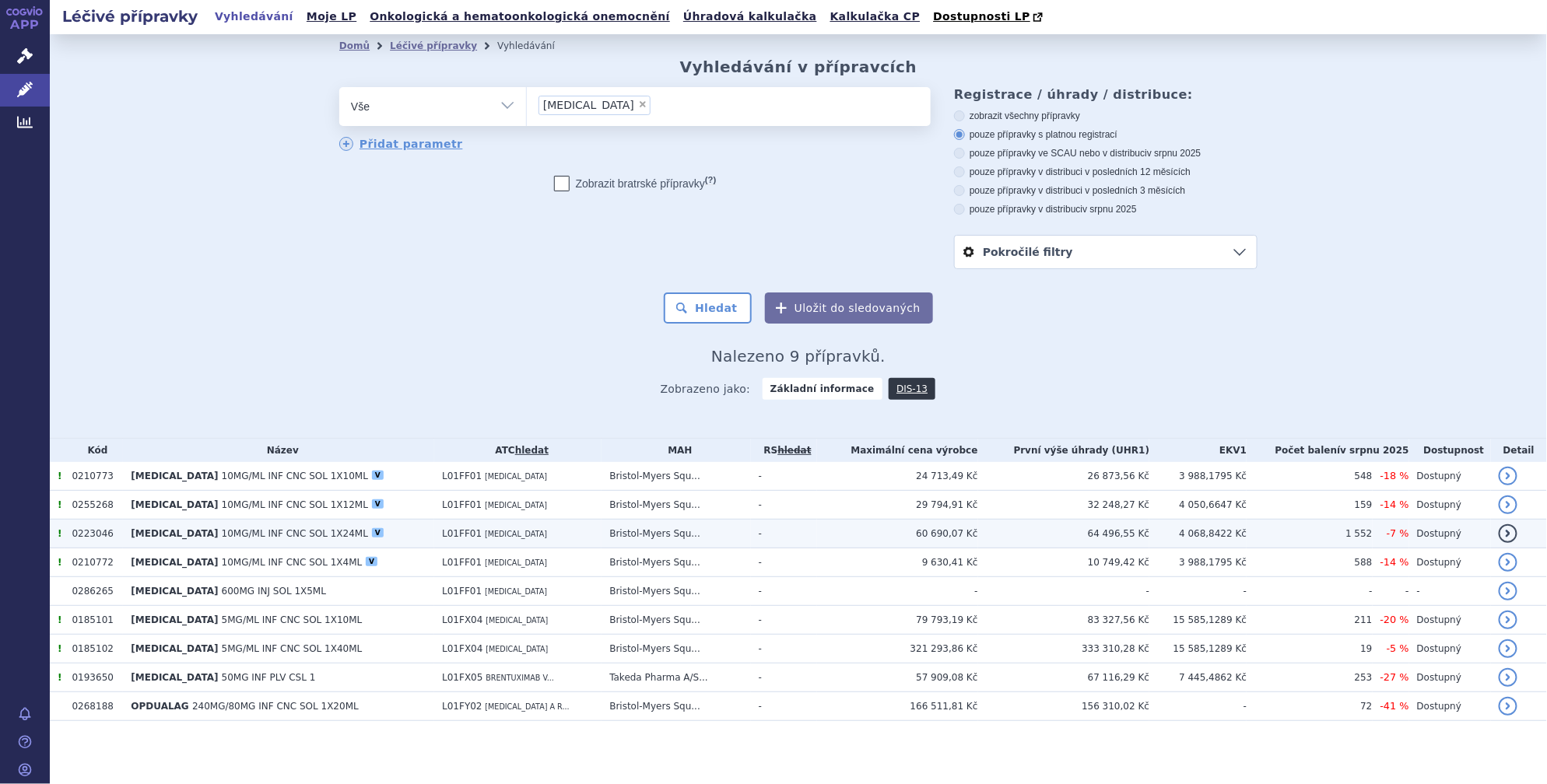
click at [254, 531] on span "10MG/ML INF CNC SOL 1X24ML" at bounding box center [295, 534] width 147 height 11
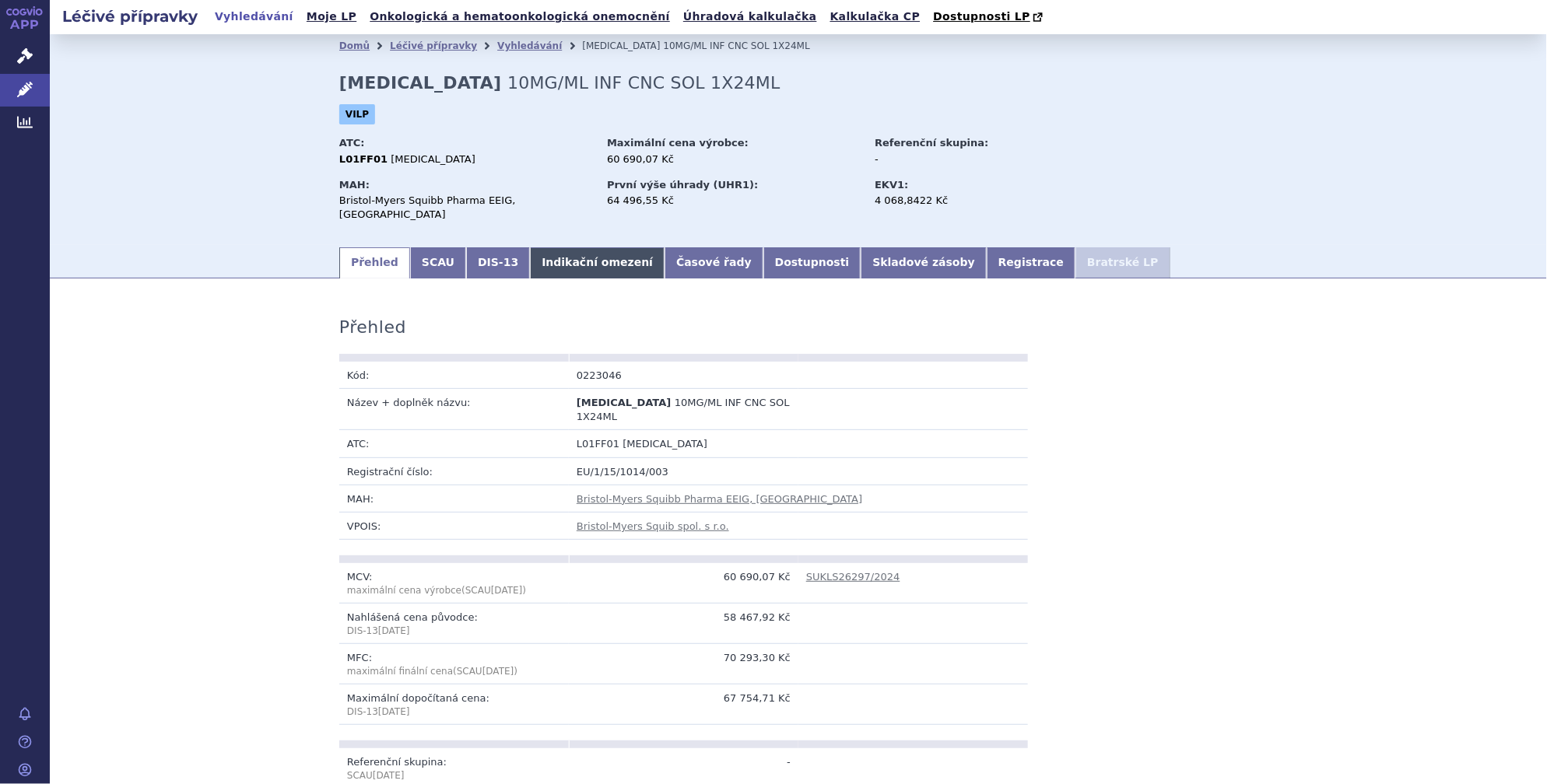
click at [530, 262] on link "Indikační omezení" at bounding box center [597, 262] width 135 height 31
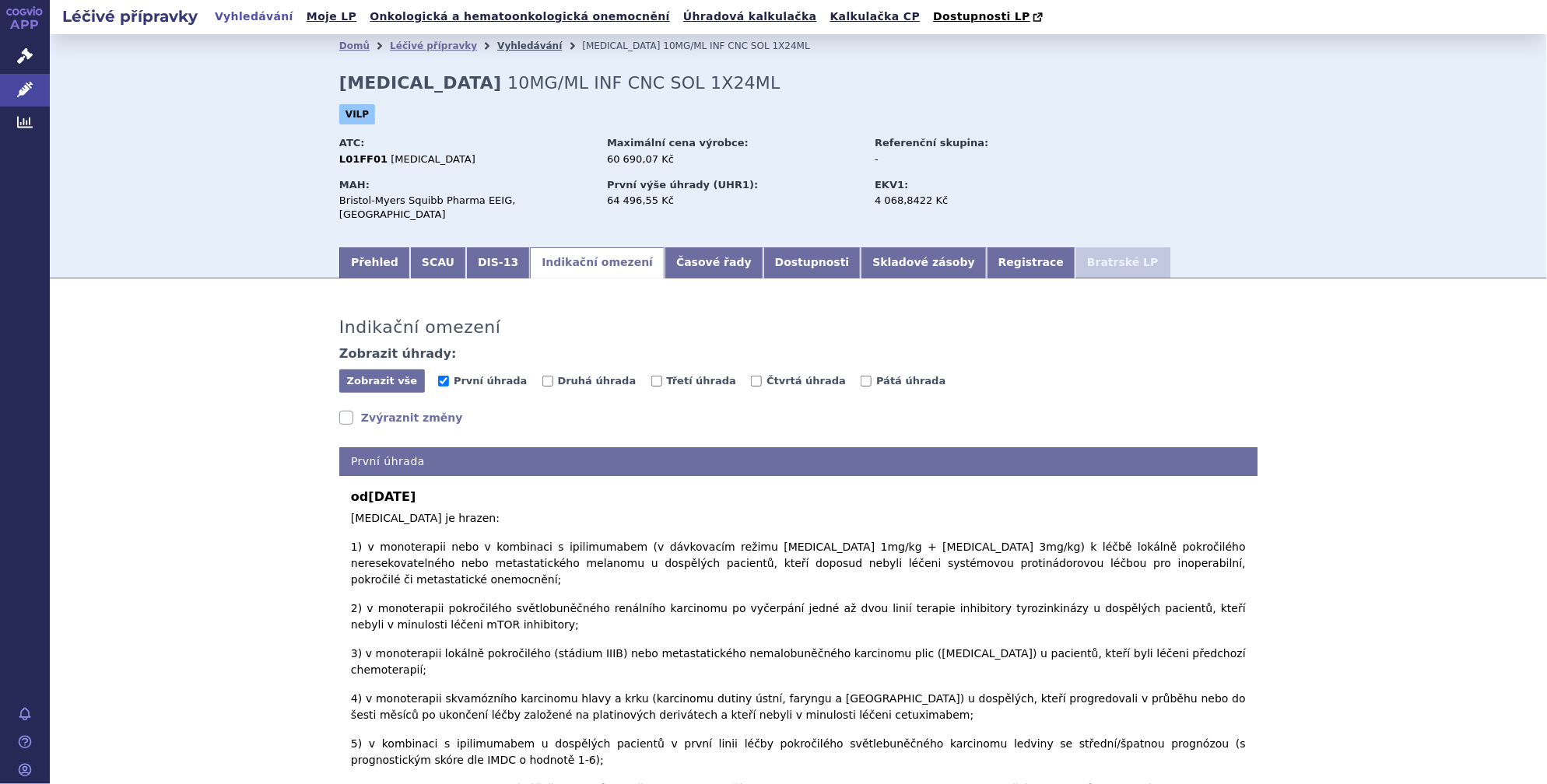
click at [497, 53] on li "Vyhledávání" at bounding box center [540, 45] width 84 height 23
click at [505, 48] on link "Vyhledávání" at bounding box center [529, 46] width 65 height 11
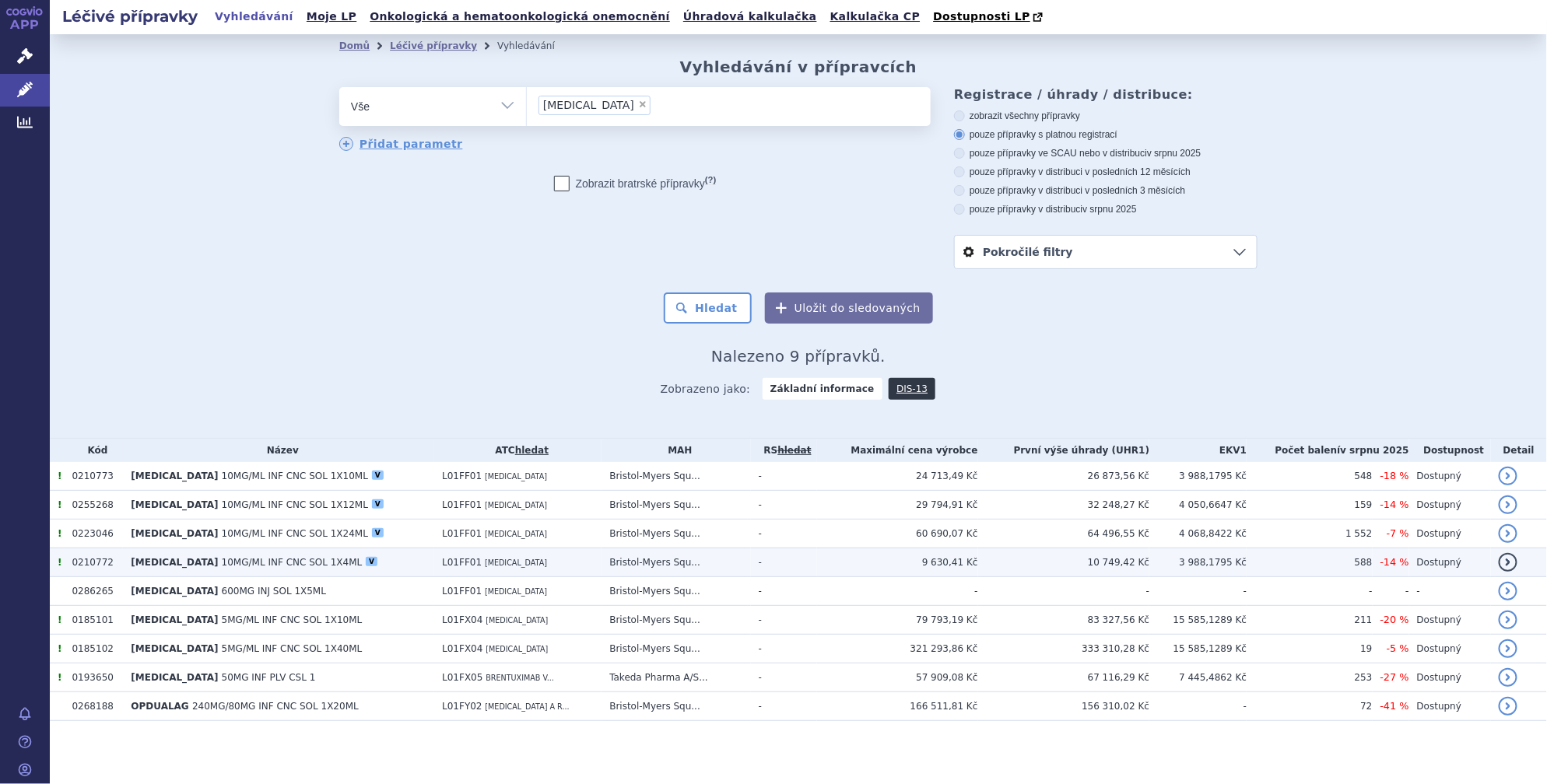
click at [263, 567] on td "[MEDICAL_DATA] 10MG/ML INF CNC SOL 1X4ML V" at bounding box center [278, 563] width 311 height 29
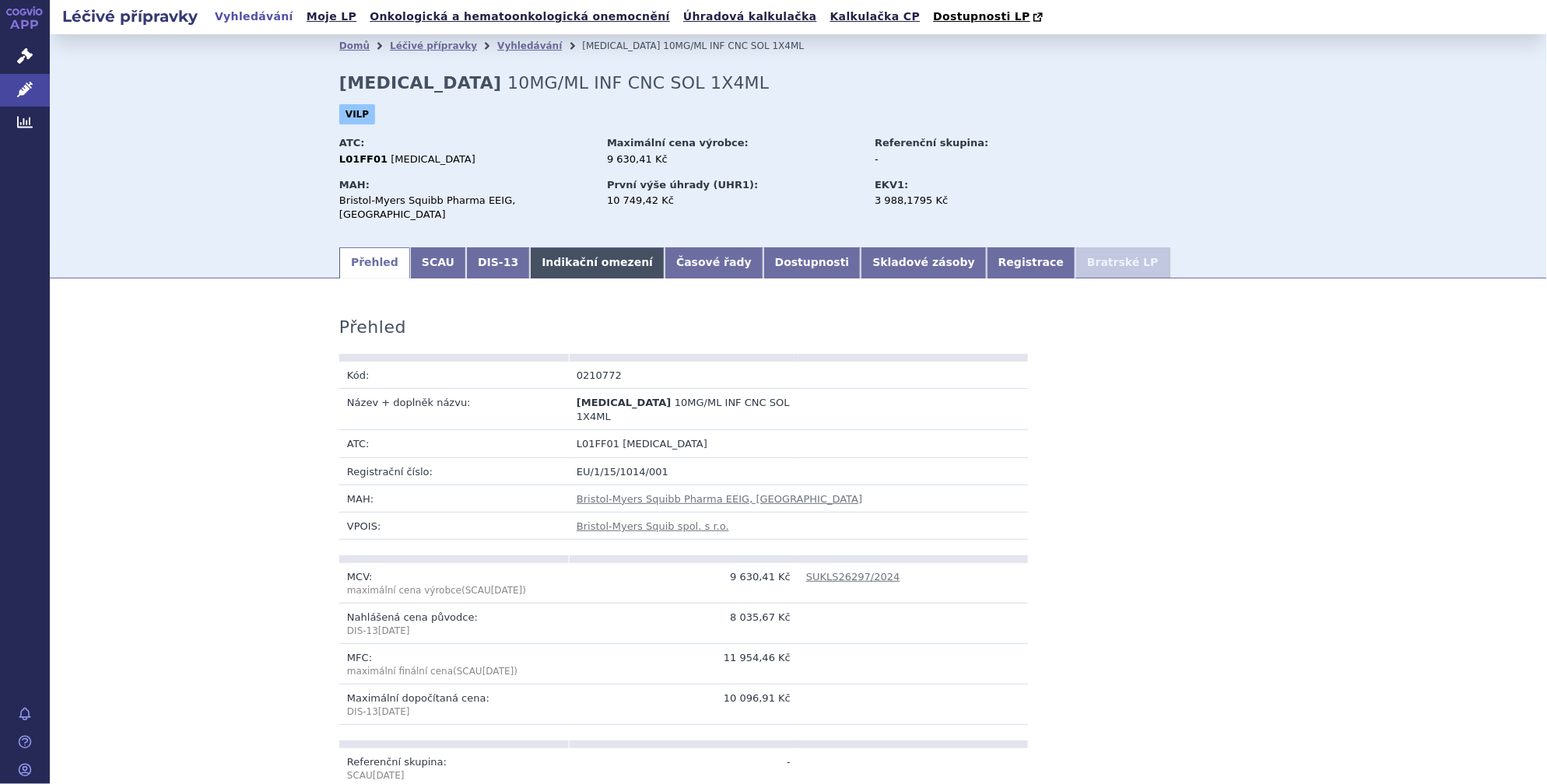
click at [567, 254] on link "Indikační omezení" at bounding box center [597, 262] width 135 height 31
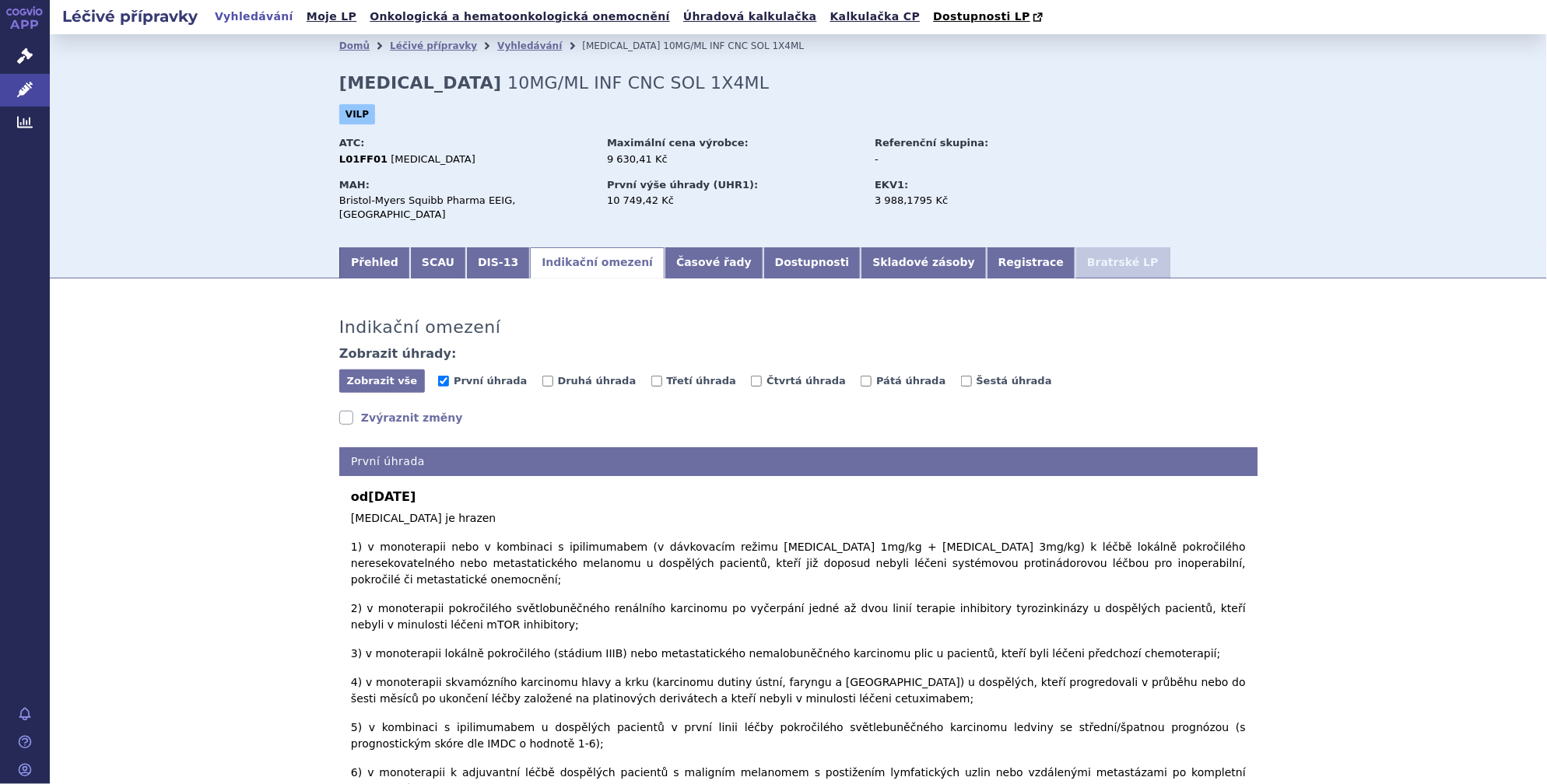
scroll to position [235, 0]
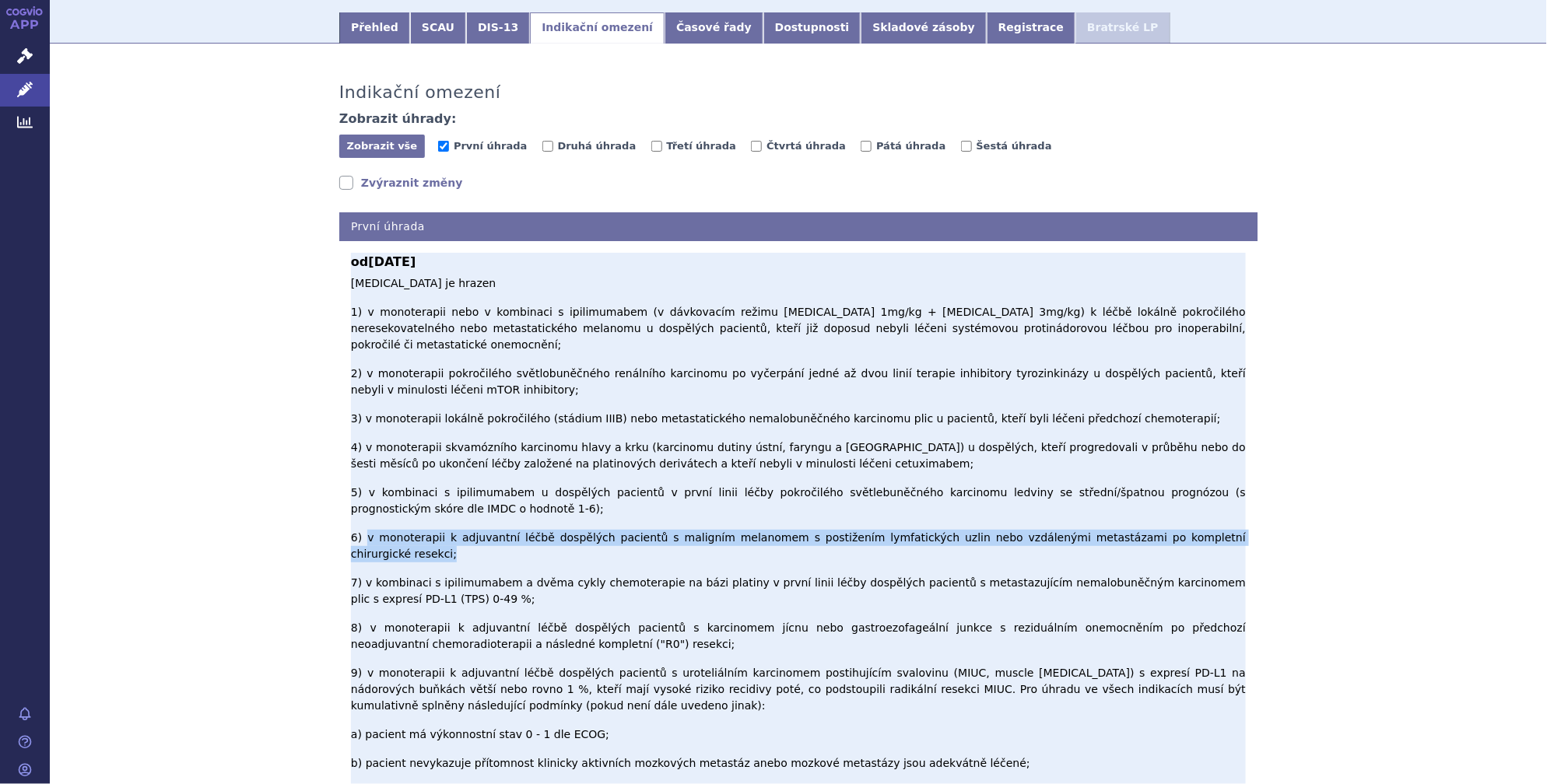
drag, startPoint x: 358, startPoint y: 435, endPoint x: 1194, endPoint y: 434, distance: 836.0
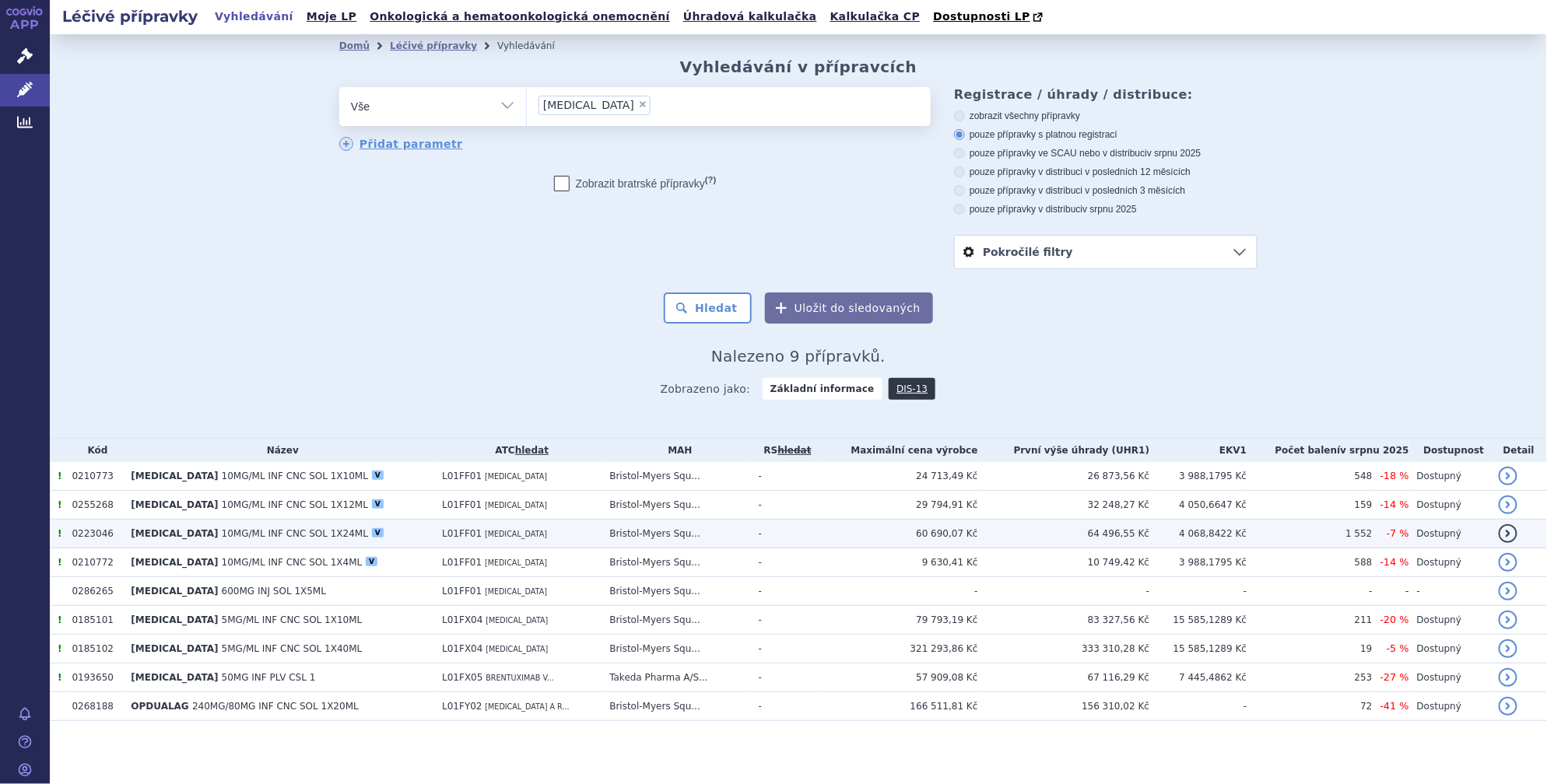
click at [286, 536] on span "10MG/ML INF CNC SOL 1X24ML" at bounding box center [295, 534] width 147 height 11
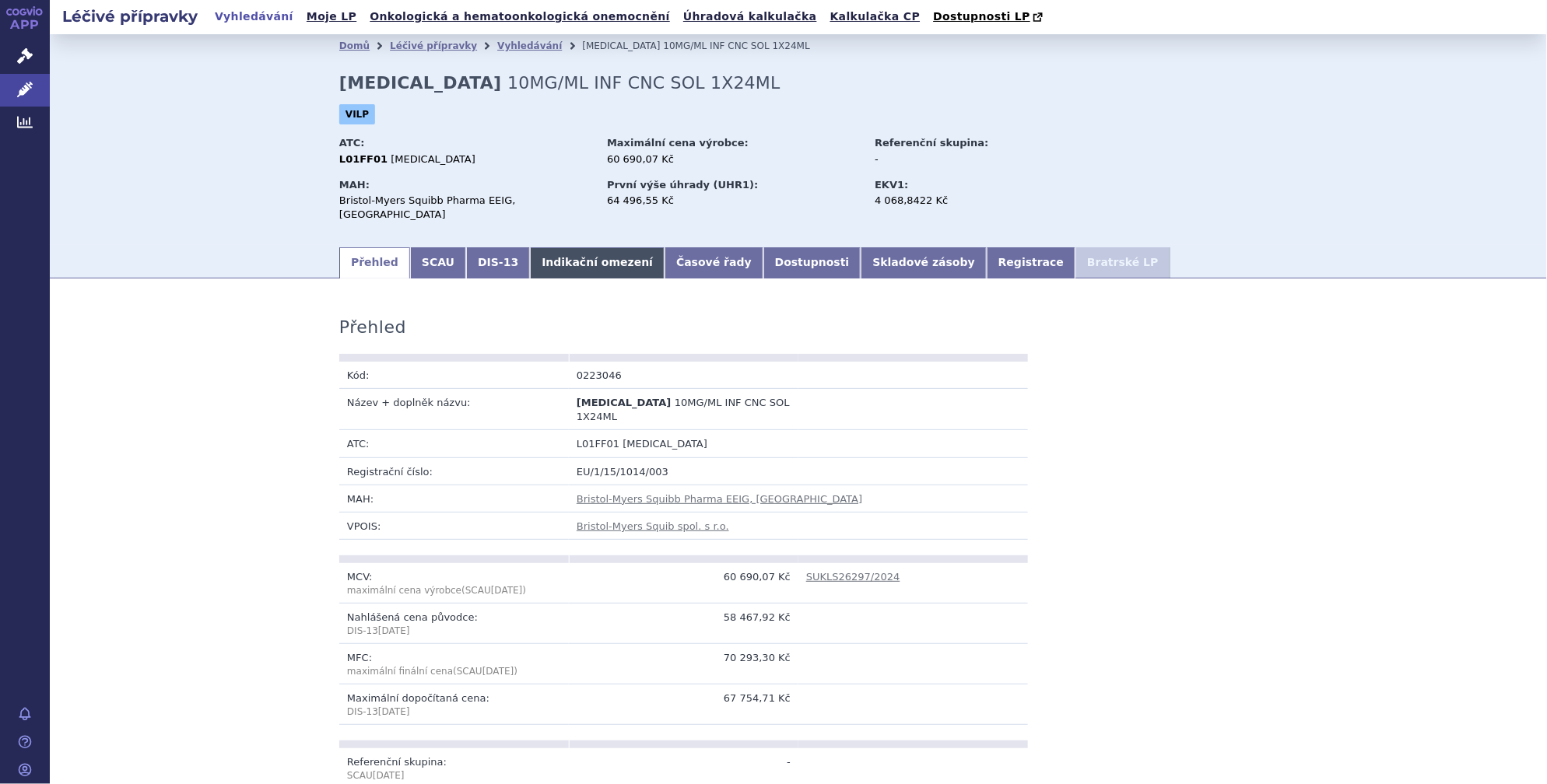
click at [539, 247] on link "Indikační omezení" at bounding box center [597, 262] width 135 height 31
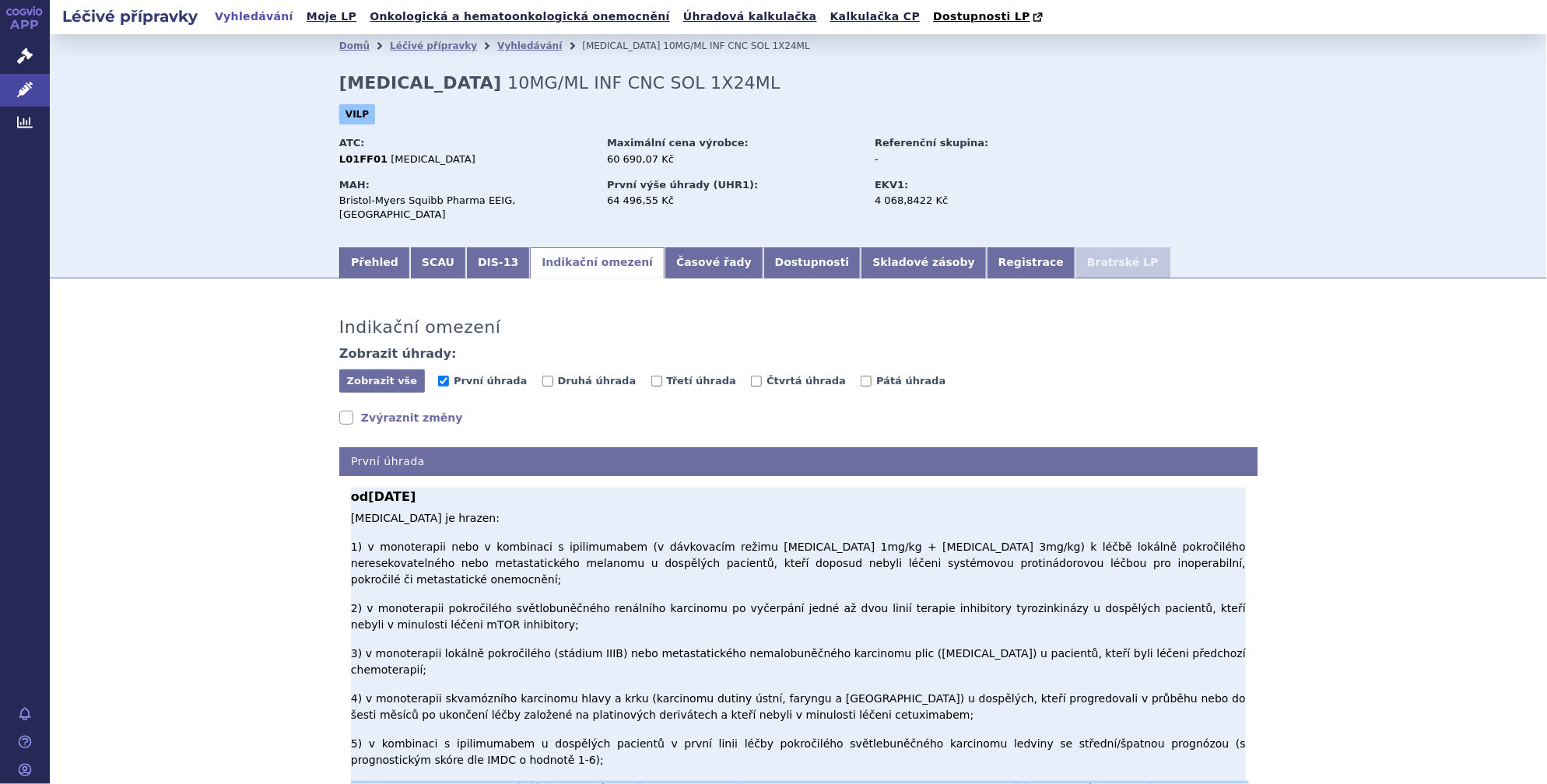
drag, startPoint x: 346, startPoint y: 671, endPoint x: 667, endPoint y: 681, distance: 321.2
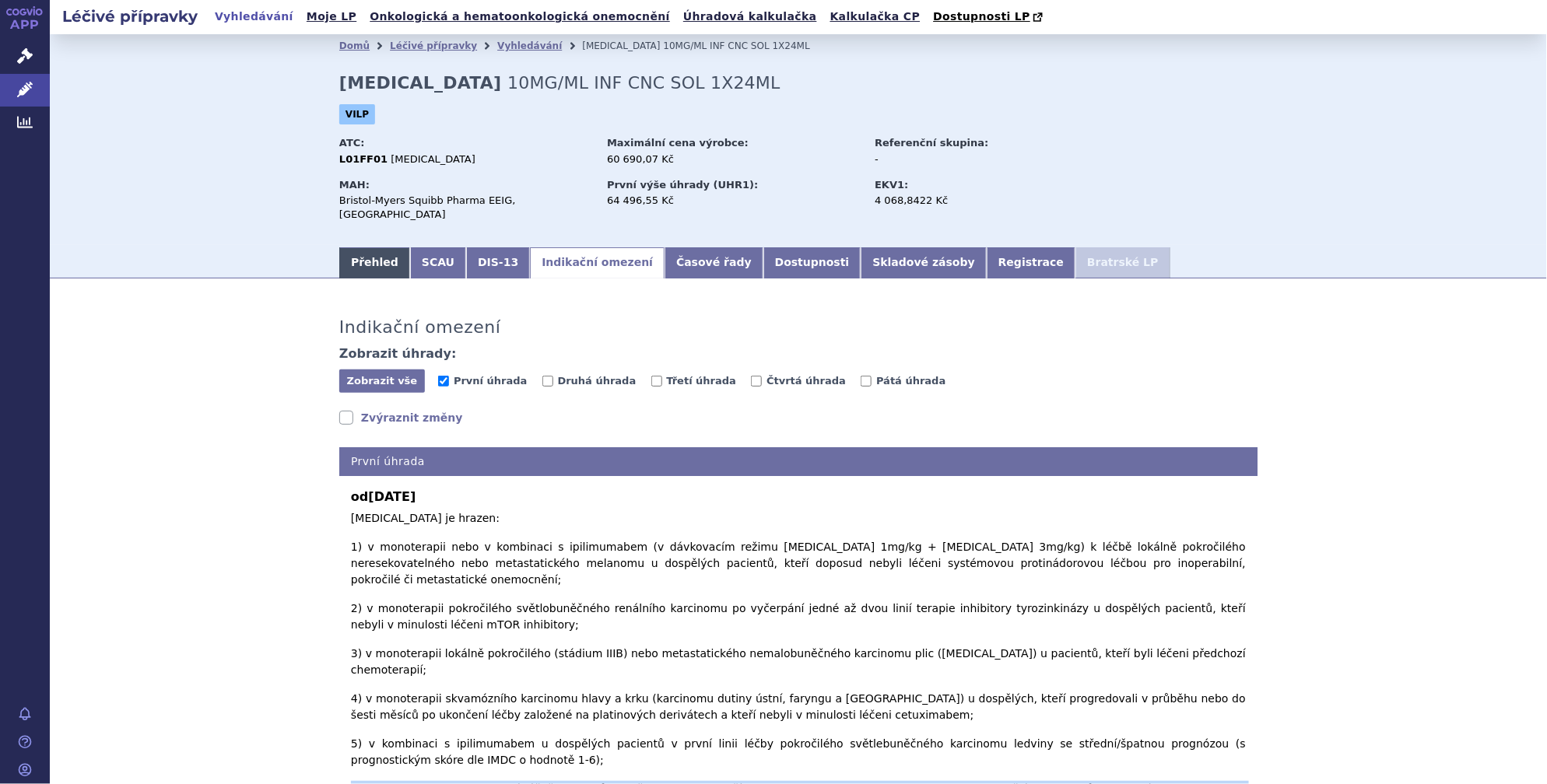
click at [367, 262] on link "Přehled" at bounding box center [375, 262] width 71 height 31
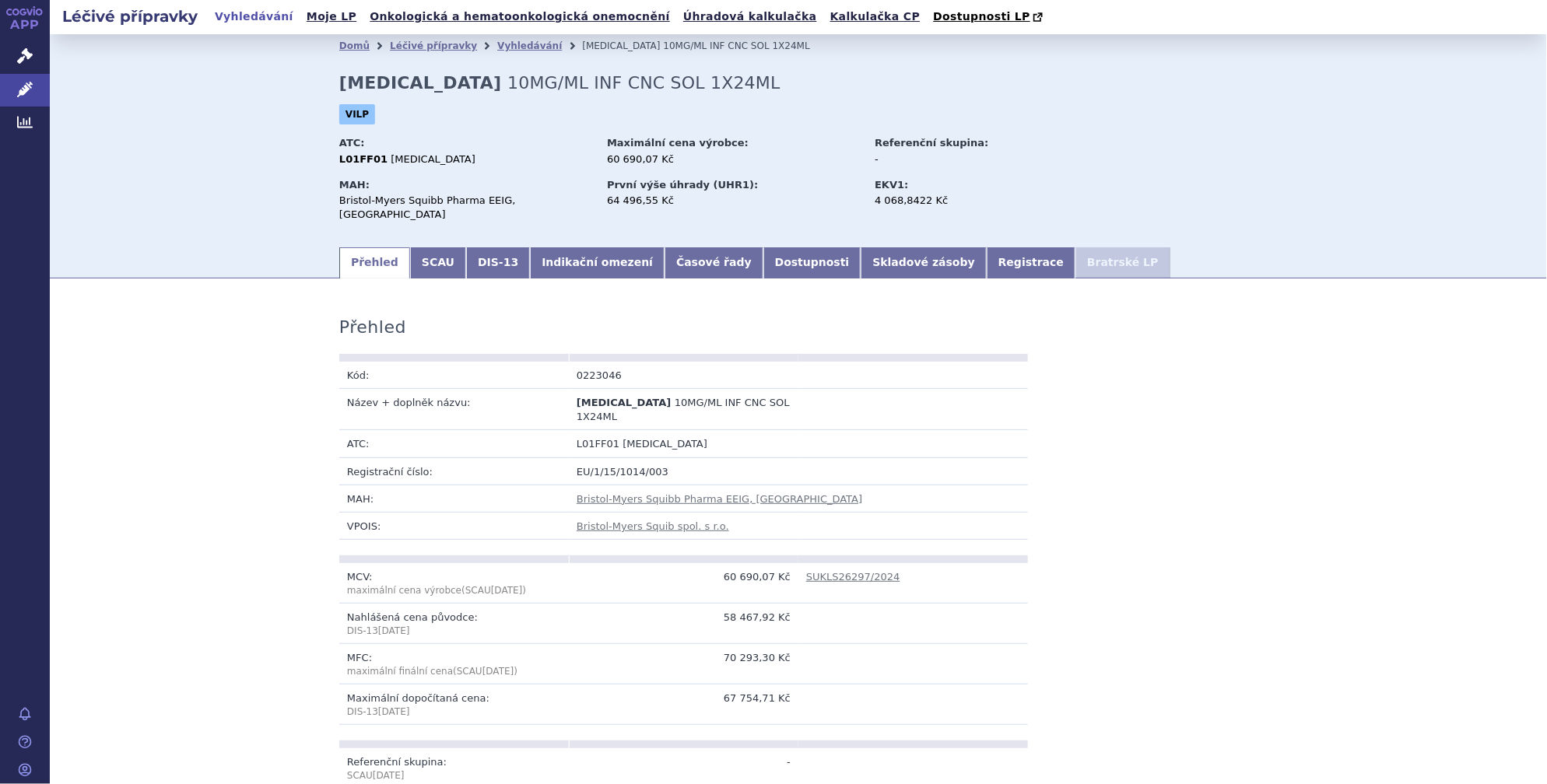
scroll to position [235, 0]
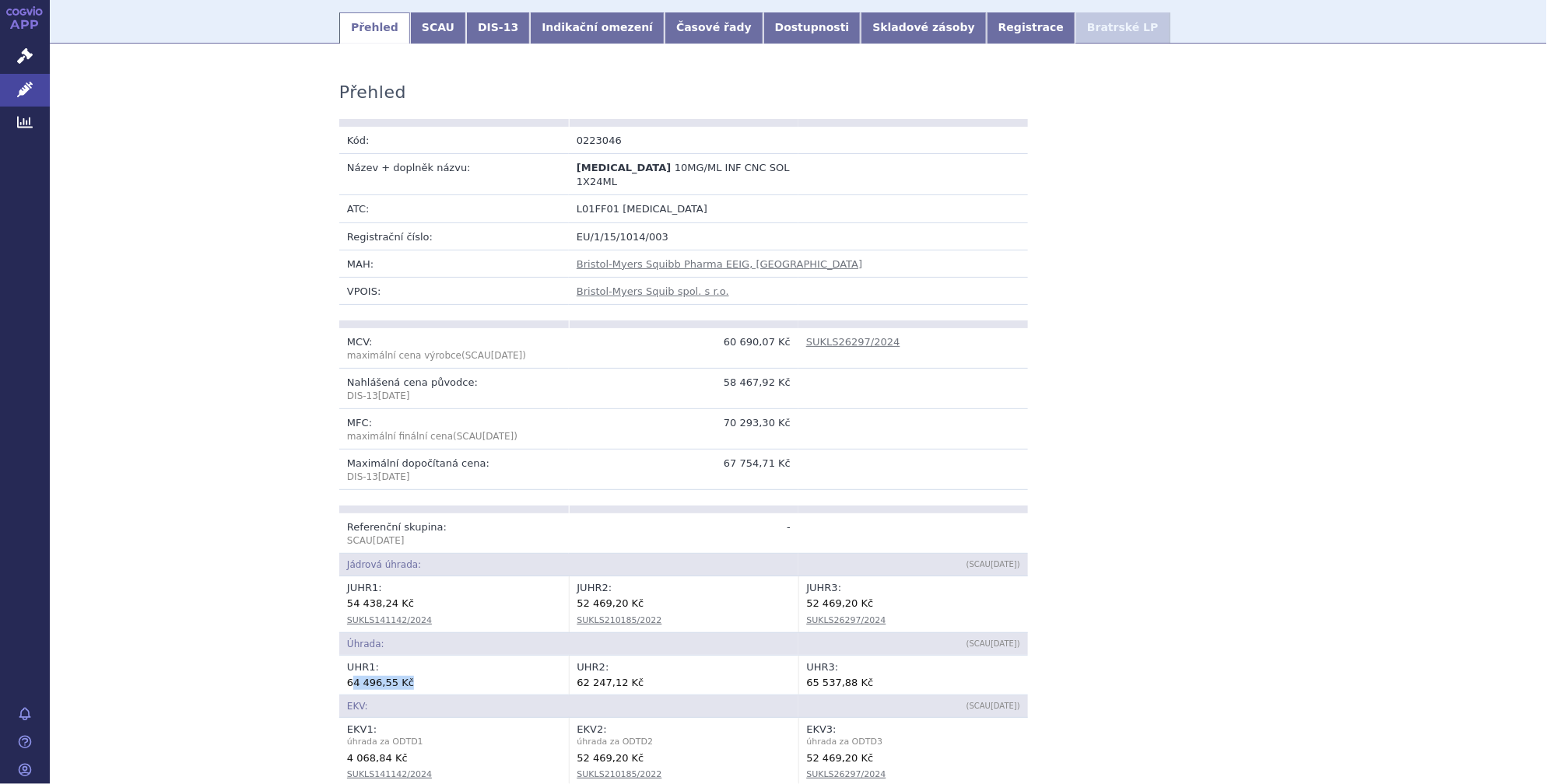
drag, startPoint x: 405, startPoint y: 653, endPoint x: 346, endPoint y: 649, distance: 59.1
click at [347, 674] on div "64 496,55 Kč" at bounding box center [453, 682] width 214 height 16
click at [343, 656] on td "UHR 1 : 64 496,55 Kč" at bounding box center [454, 675] width 230 height 39
drag, startPoint x: 342, startPoint y: 649, endPoint x: 380, endPoint y: 655, distance: 38.5
click at [380, 674] on div "64 496,55 Kč" at bounding box center [453, 682] width 214 height 16
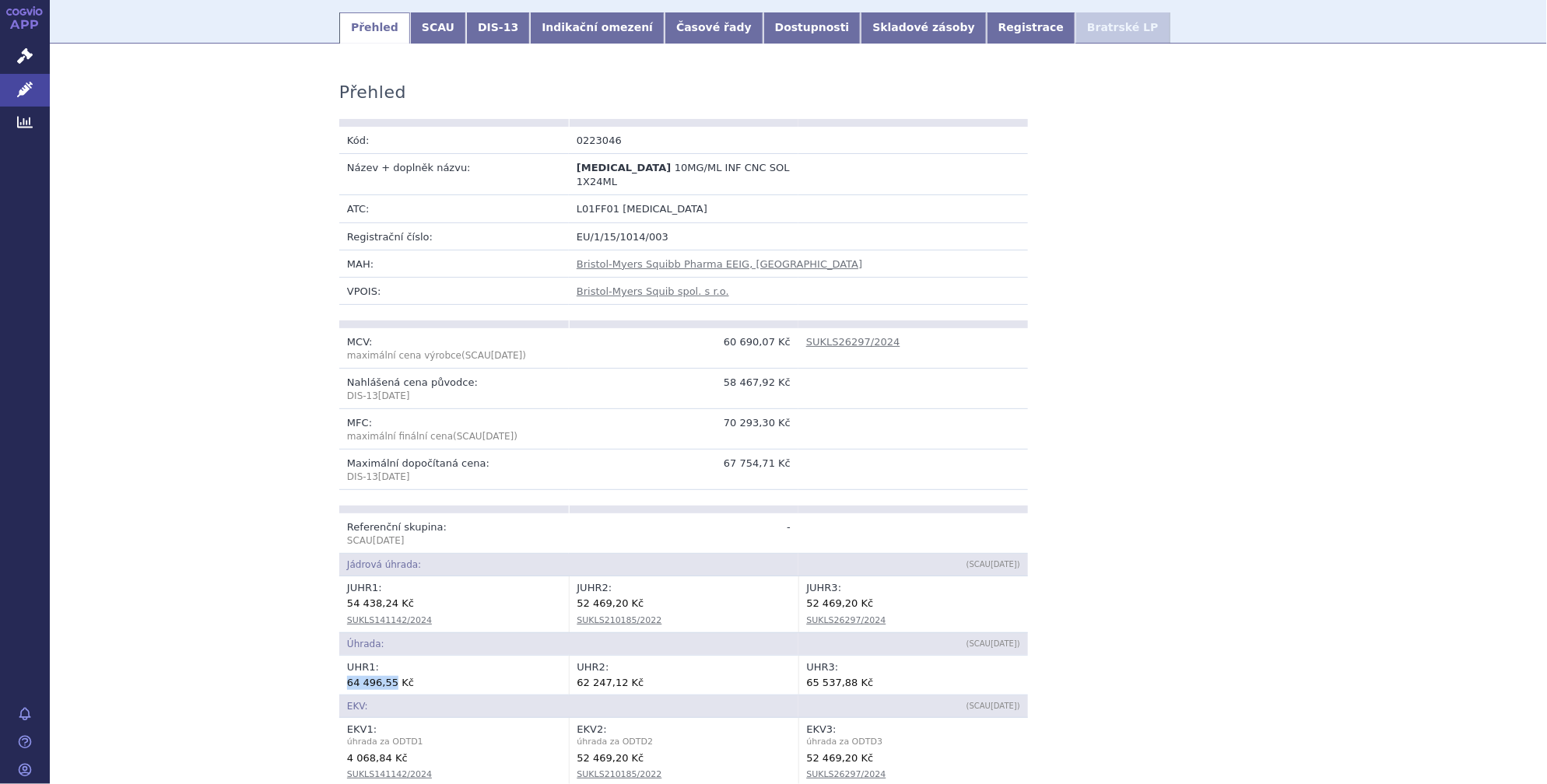
copy div "64 496,55"
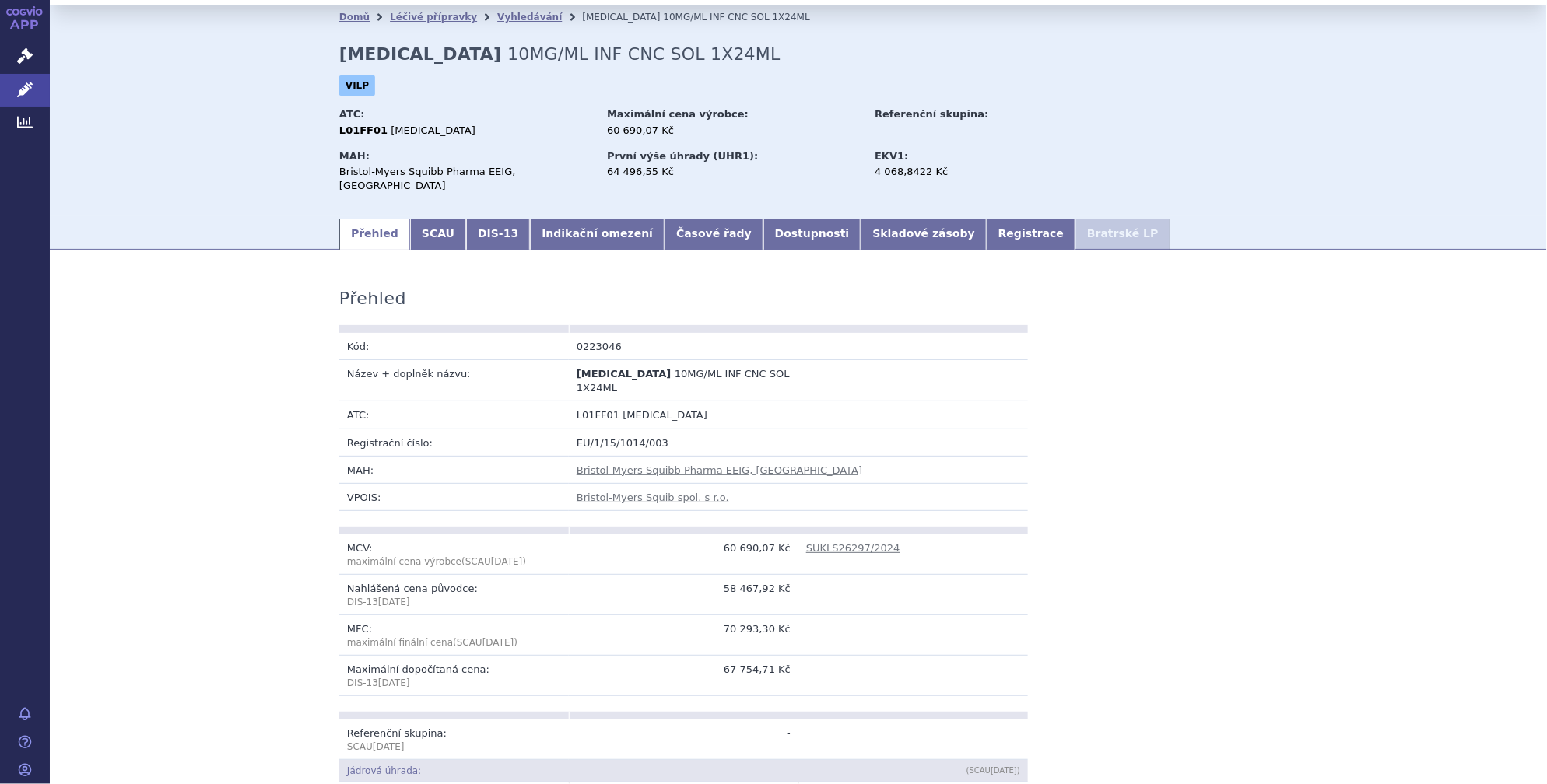
scroll to position [0, 0]
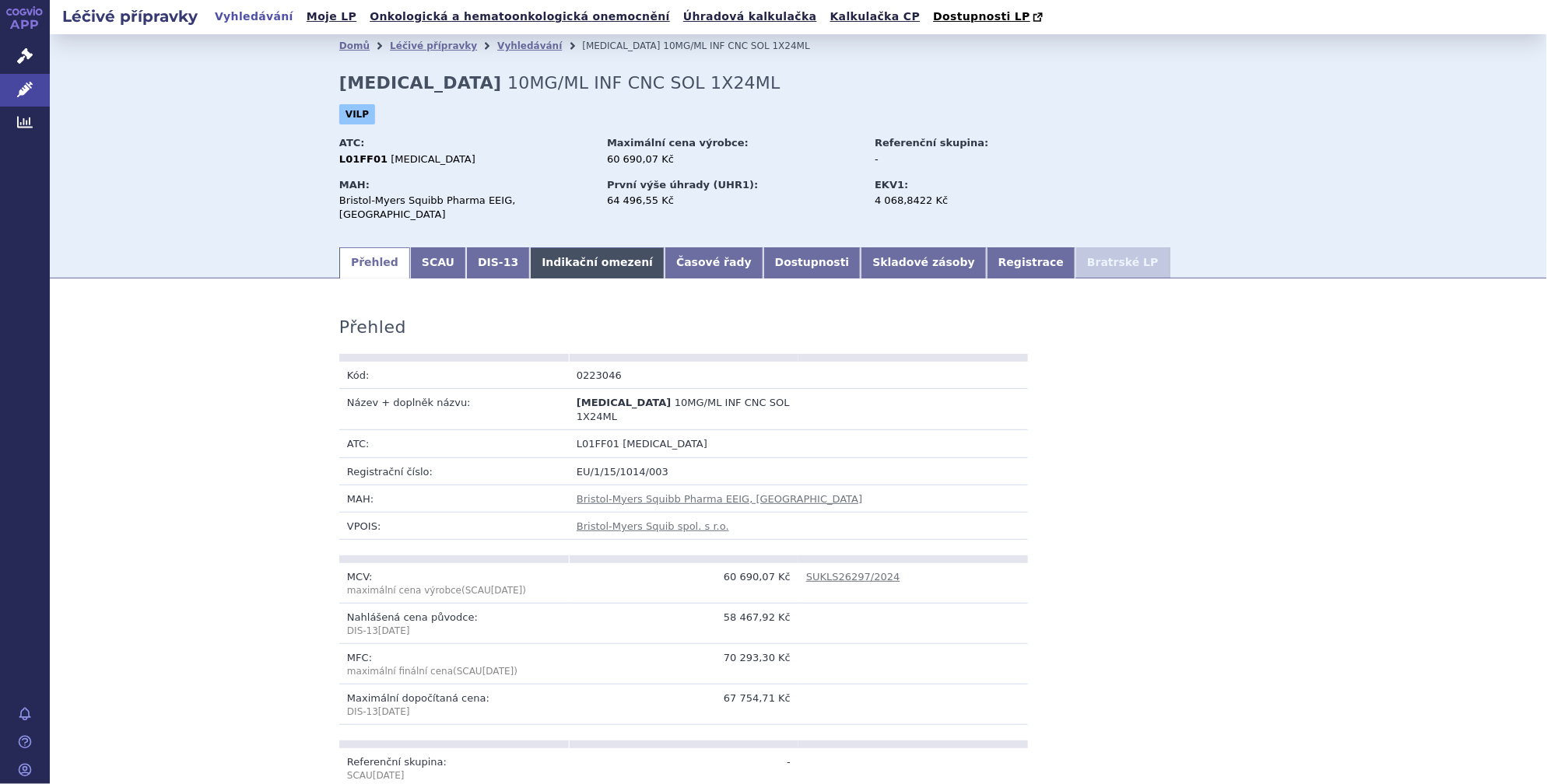
click at [563, 252] on link "Indikační omezení" at bounding box center [597, 262] width 135 height 31
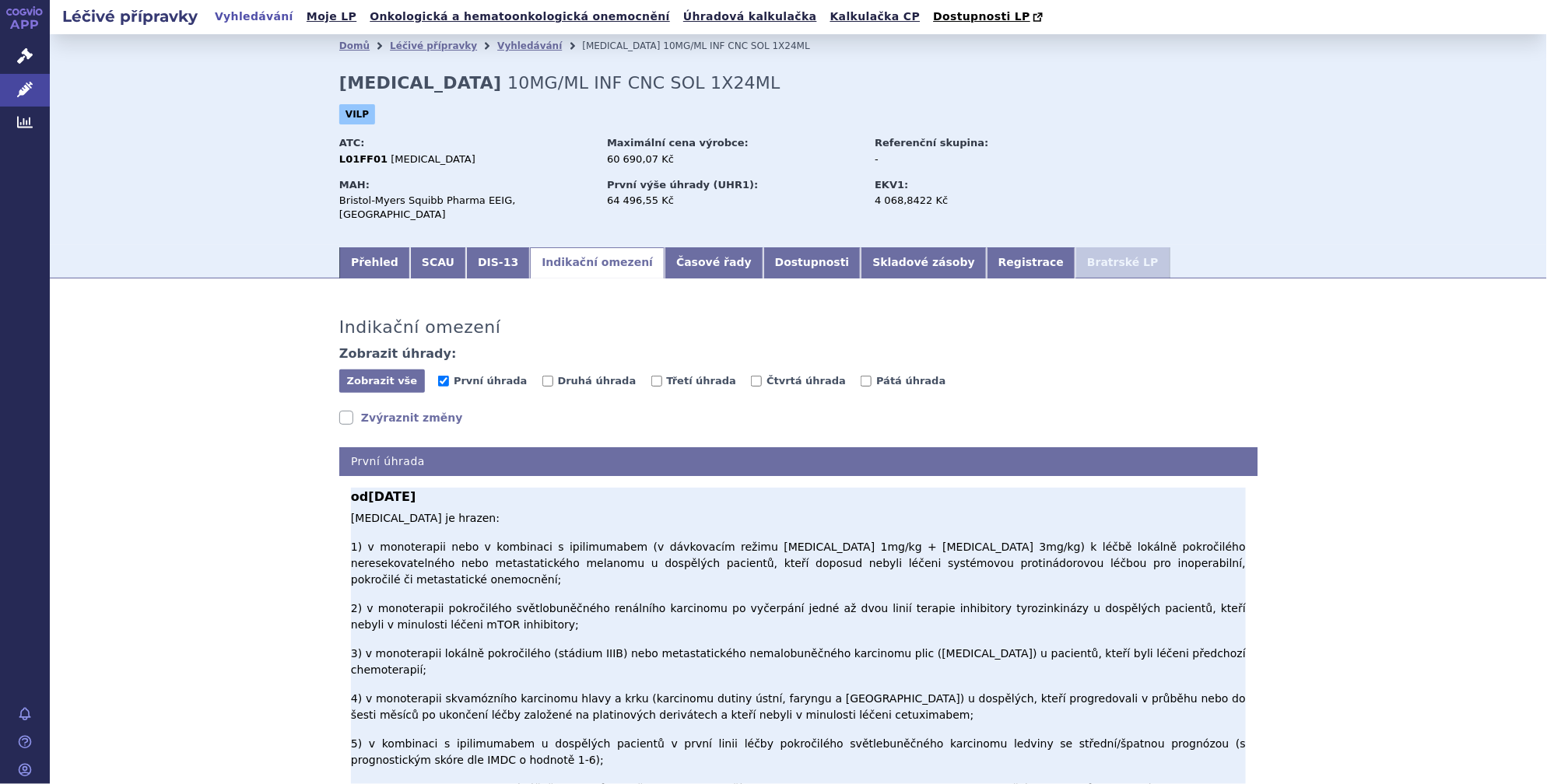
scroll to position [235, 0]
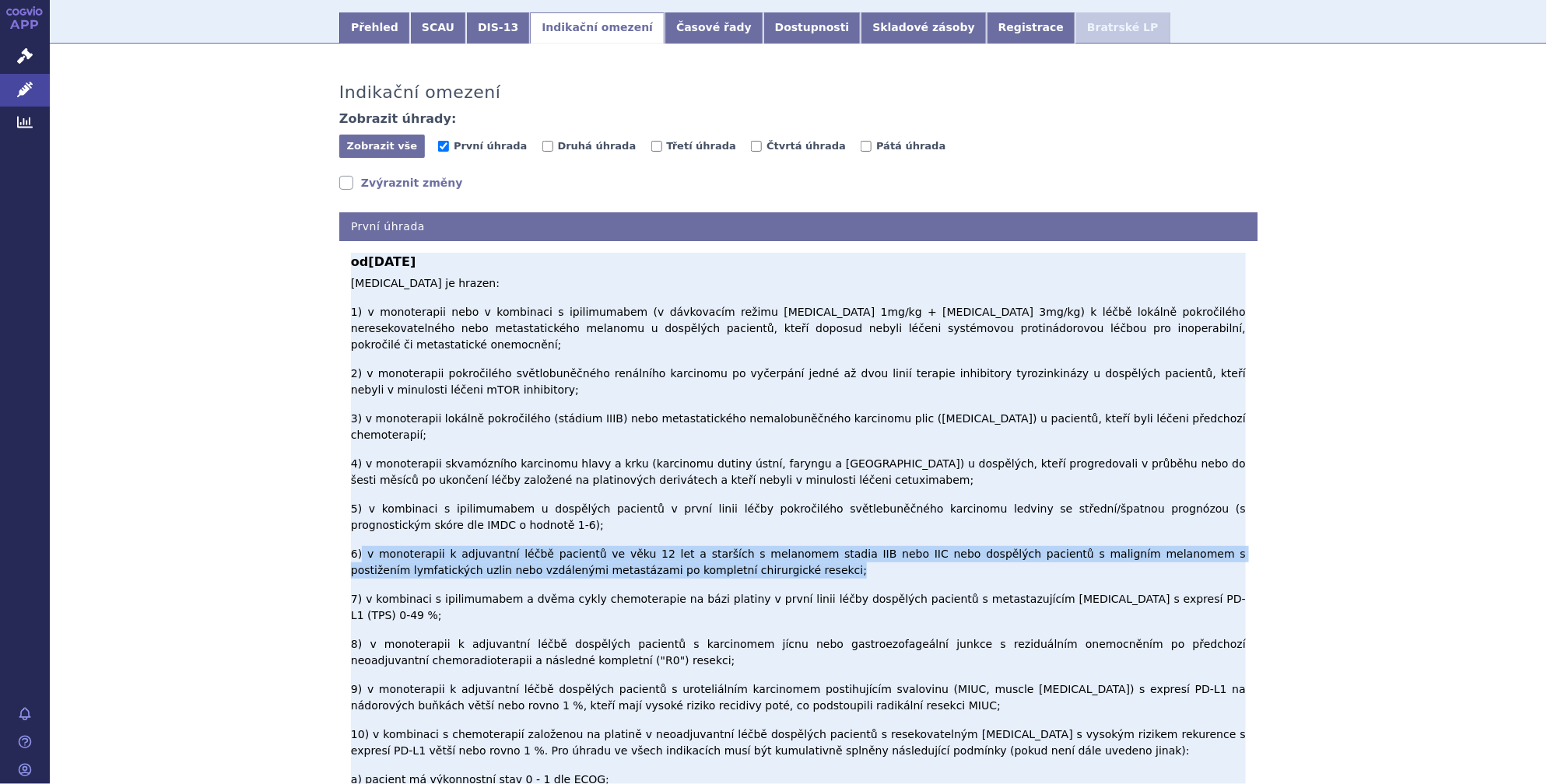
drag, startPoint x: 355, startPoint y: 436, endPoint x: 706, endPoint y: 453, distance: 351.4
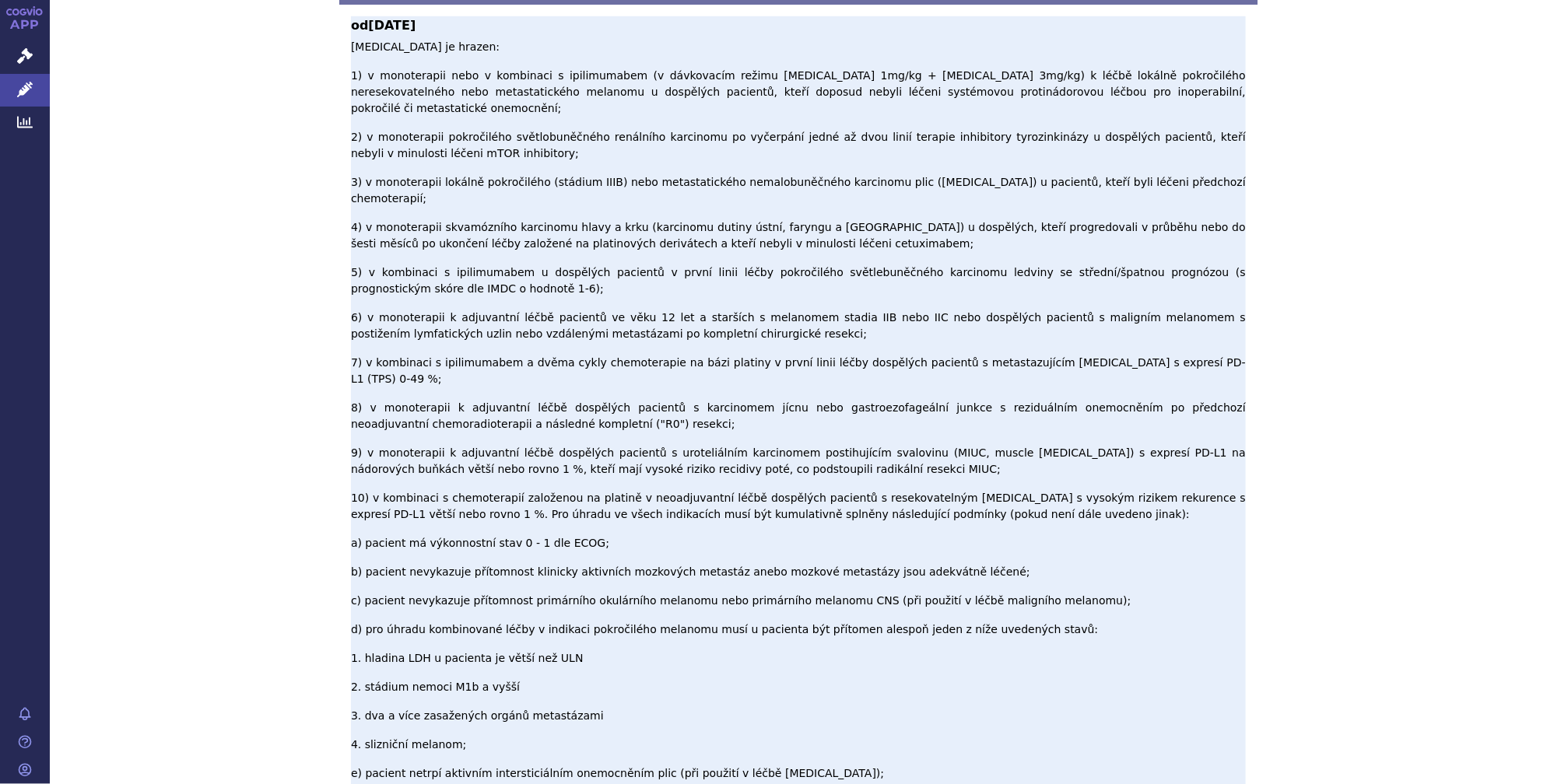
drag, startPoint x: 854, startPoint y: 608, endPoint x: 1007, endPoint y: 621, distance: 153.6
click at [1007, 621] on p "Nivolumab je hrazen: 1) v monoterapii nebo v kombinaci s ipilimumabem (v dávkov…" at bounding box center [798, 590] width 895 height 1103
click at [842, 577] on p "Nivolumab je hrazen: 1) v monoterapii nebo v kombinaci s ipilimumabem (v dávkov…" at bounding box center [798, 590] width 895 height 1103
drag, startPoint x: 893, startPoint y: 605, endPoint x: 646, endPoint y: 653, distance: 251.6
click at [646, 653] on p "Nivolumab je hrazen: 1) v monoterapii nebo v kombinaci s ipilimumabem (v dávkov…" at bounding box center [798, 590] width 895 height 1103
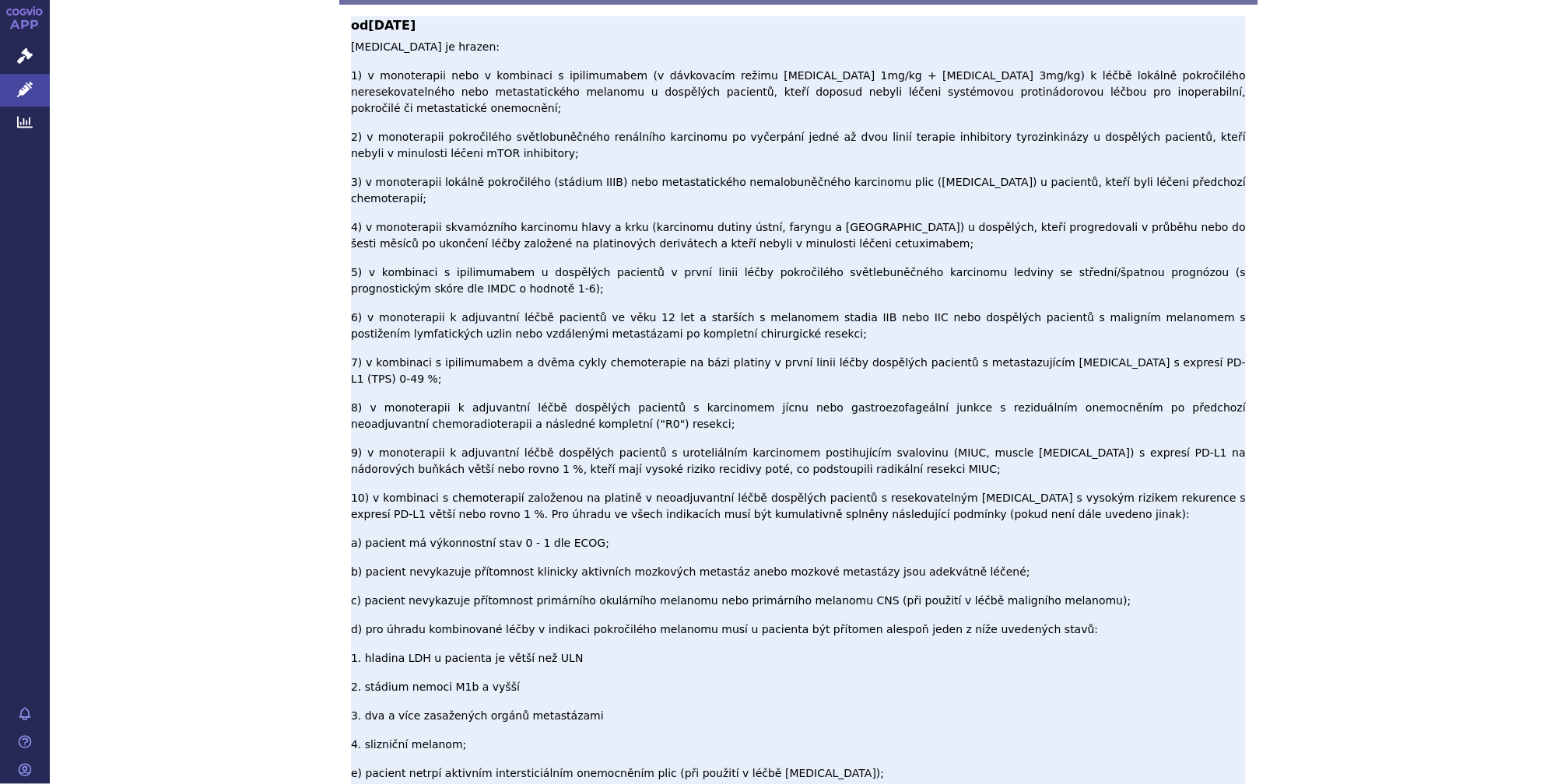
drag, startPoint x: 646, startPoint y: 653, endPoint x: 461, endPoint y: 656, distance: 185.0
click at [492, 655] on p "Nivolumab je hrazen: 1) v monoterapii nebo v kombinaci s ipilimumabem (v dávkov…" at bounding box center [798, 590] width 895 height 1103
click at [402, 653] on p "Nivolumab je hrazen: 1) v monoterapii nebo v kombinaci s ipilimumabem (v dávkov…" at bounding box center [798, 590] width 895 height 1103
drag, startPoint x: 404, startPoint y: 656, endPoint x: 514, endPoint y: 674, distance: 111.5
click at [514, 674] on p "Nivolumab je hrazen: 1) v monoterapii nebo v kombinaci s ipilimumabem (v dávkov…" at bounding box center [798, 590] width 895 height 1103
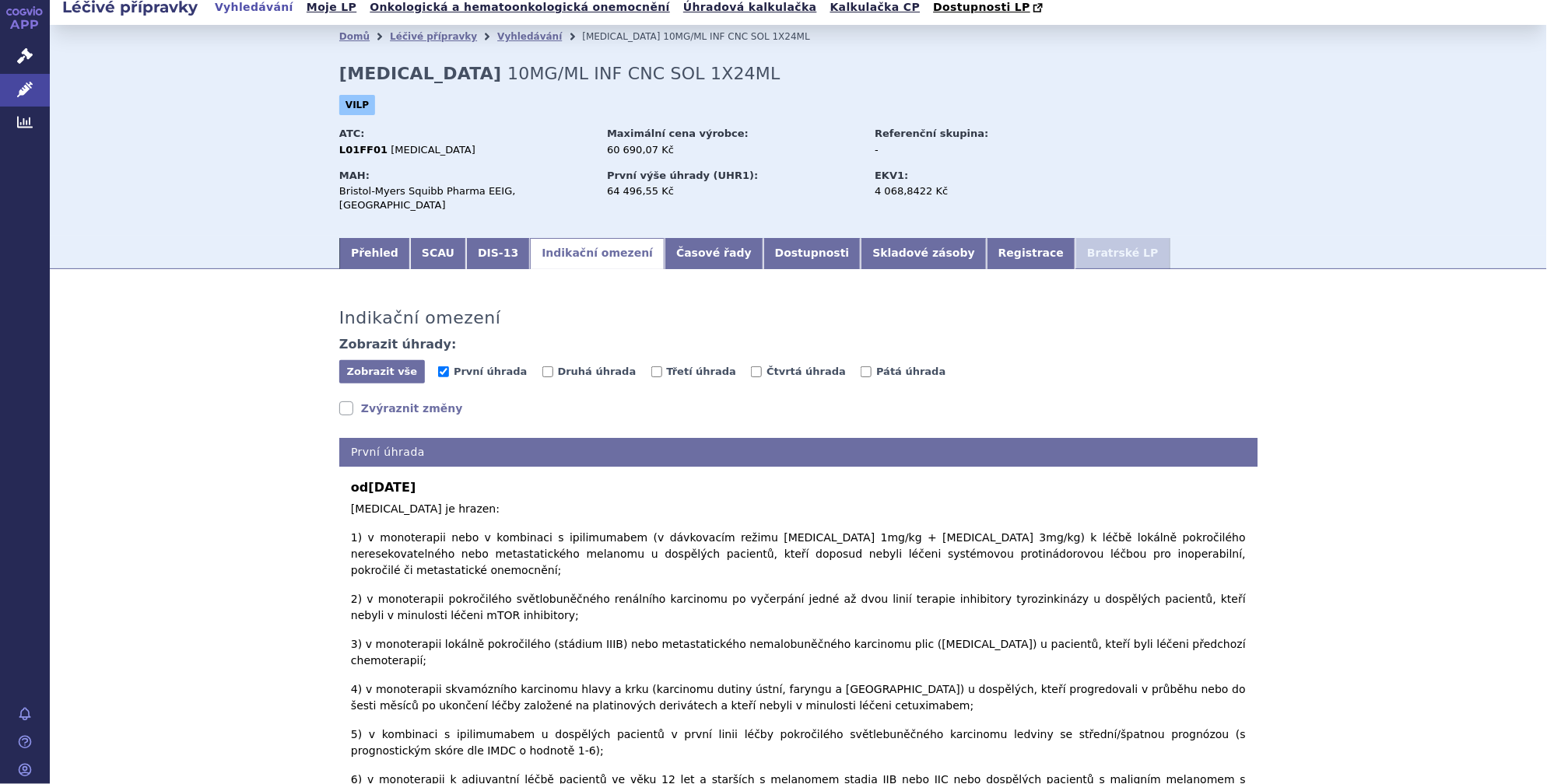
scroll to position [0, 0]
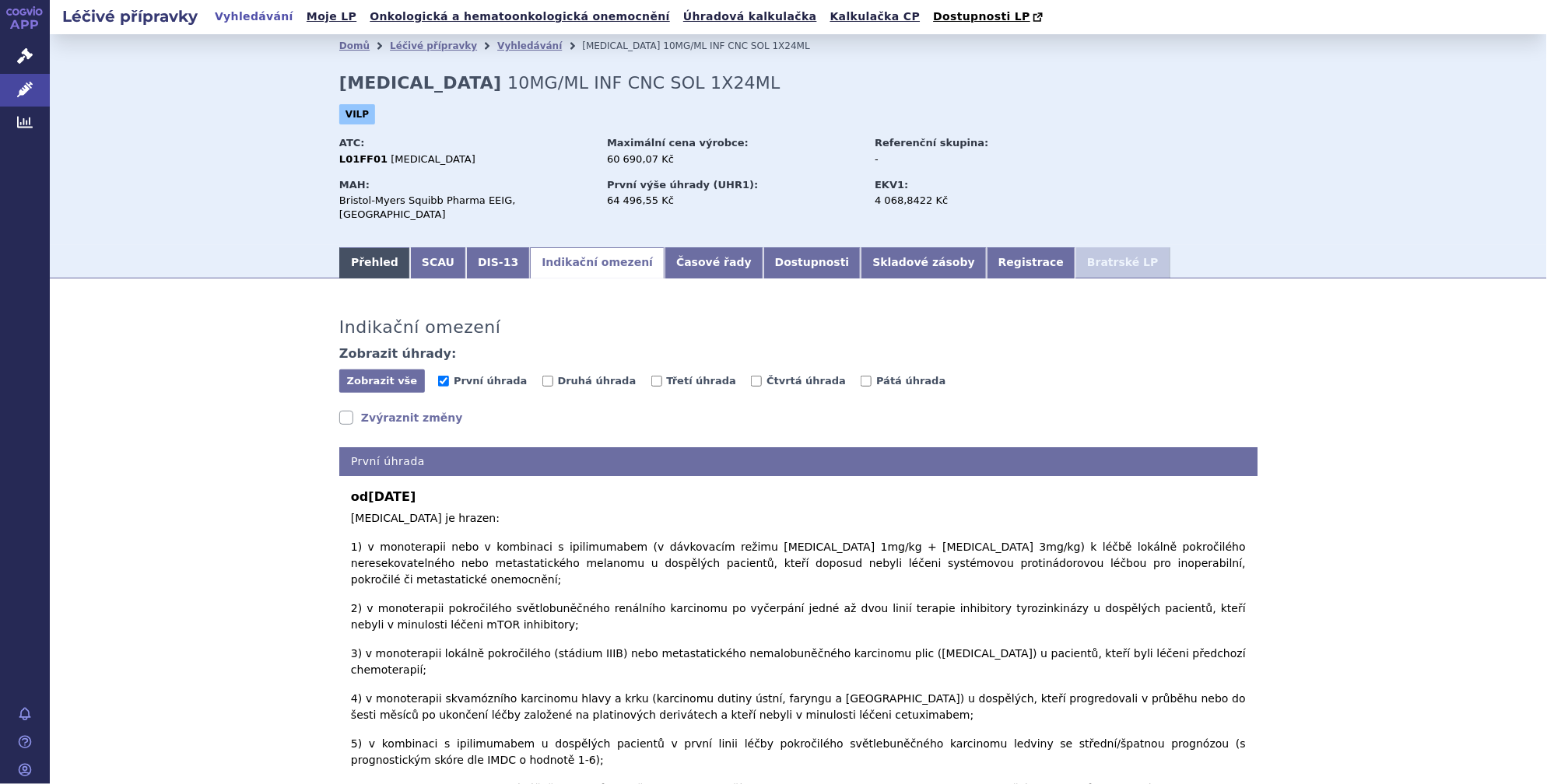
click at [379, 247] on link "Přehled" at bounding box center [375, 262] width 71 height 31
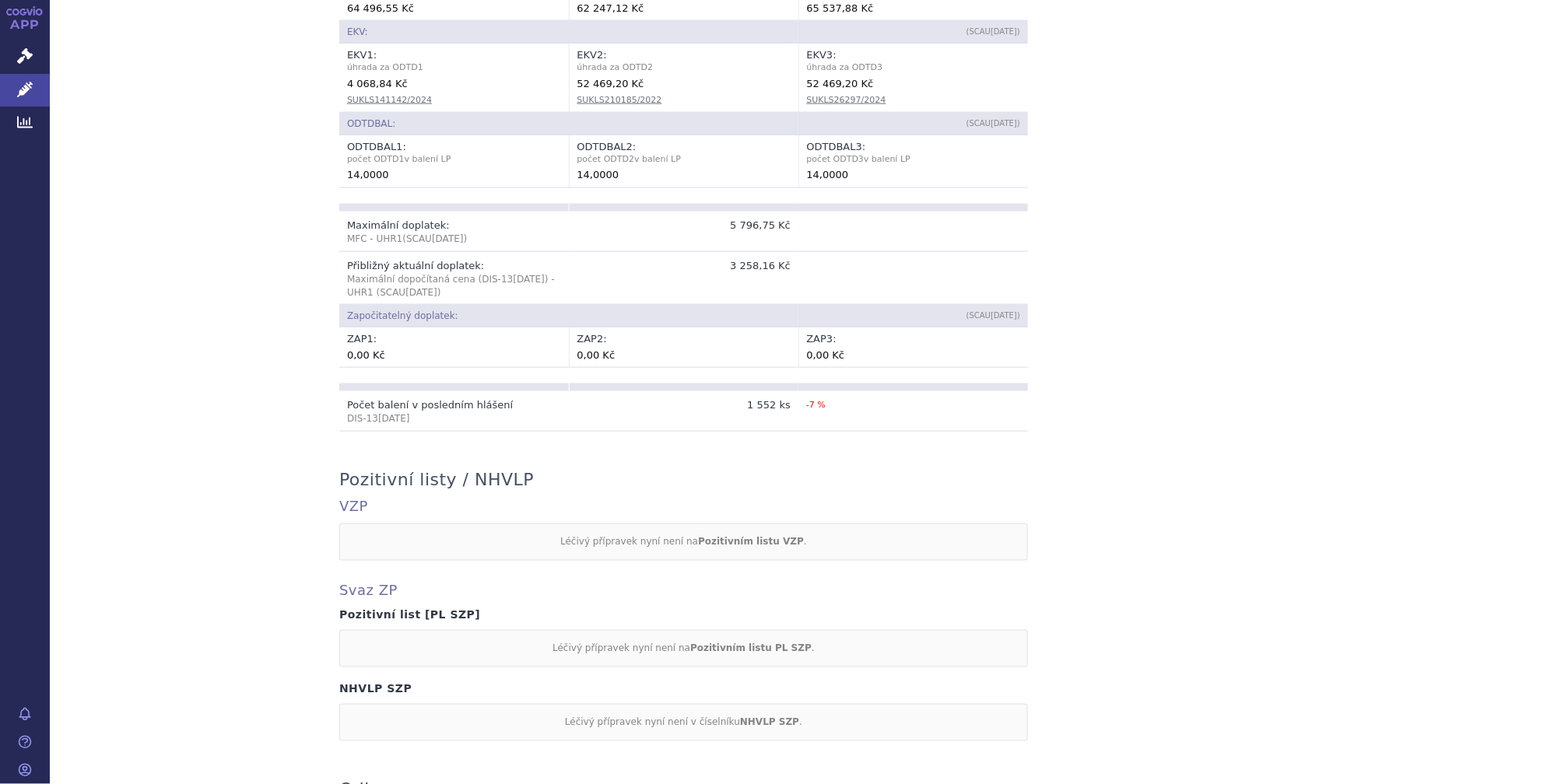
scroll to position [1225, 0]
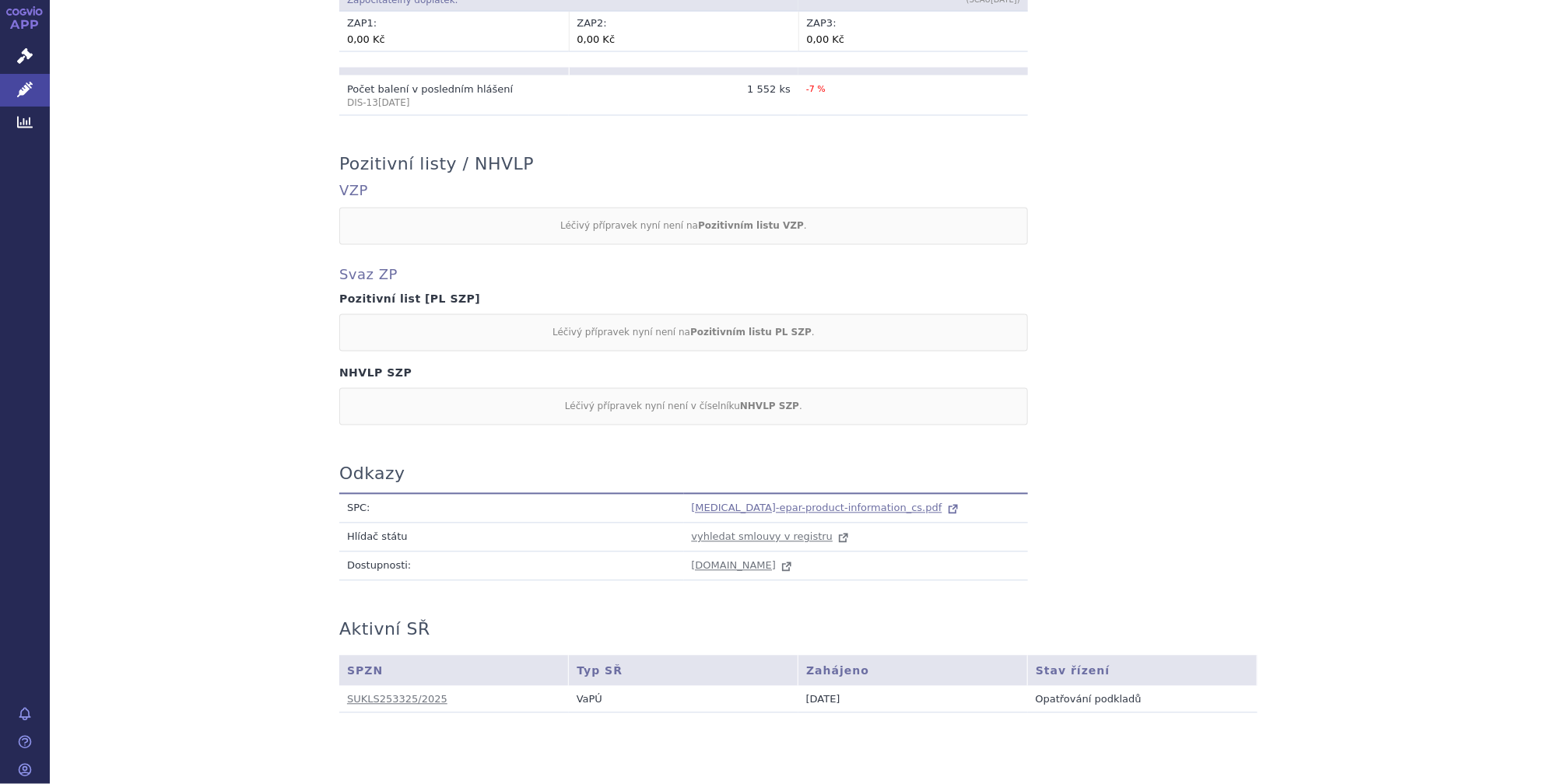
click at [722, 503] on span "opdivo-epar-product-information_cs.pdf" at bounding box center [817, 508] width 250 height 12
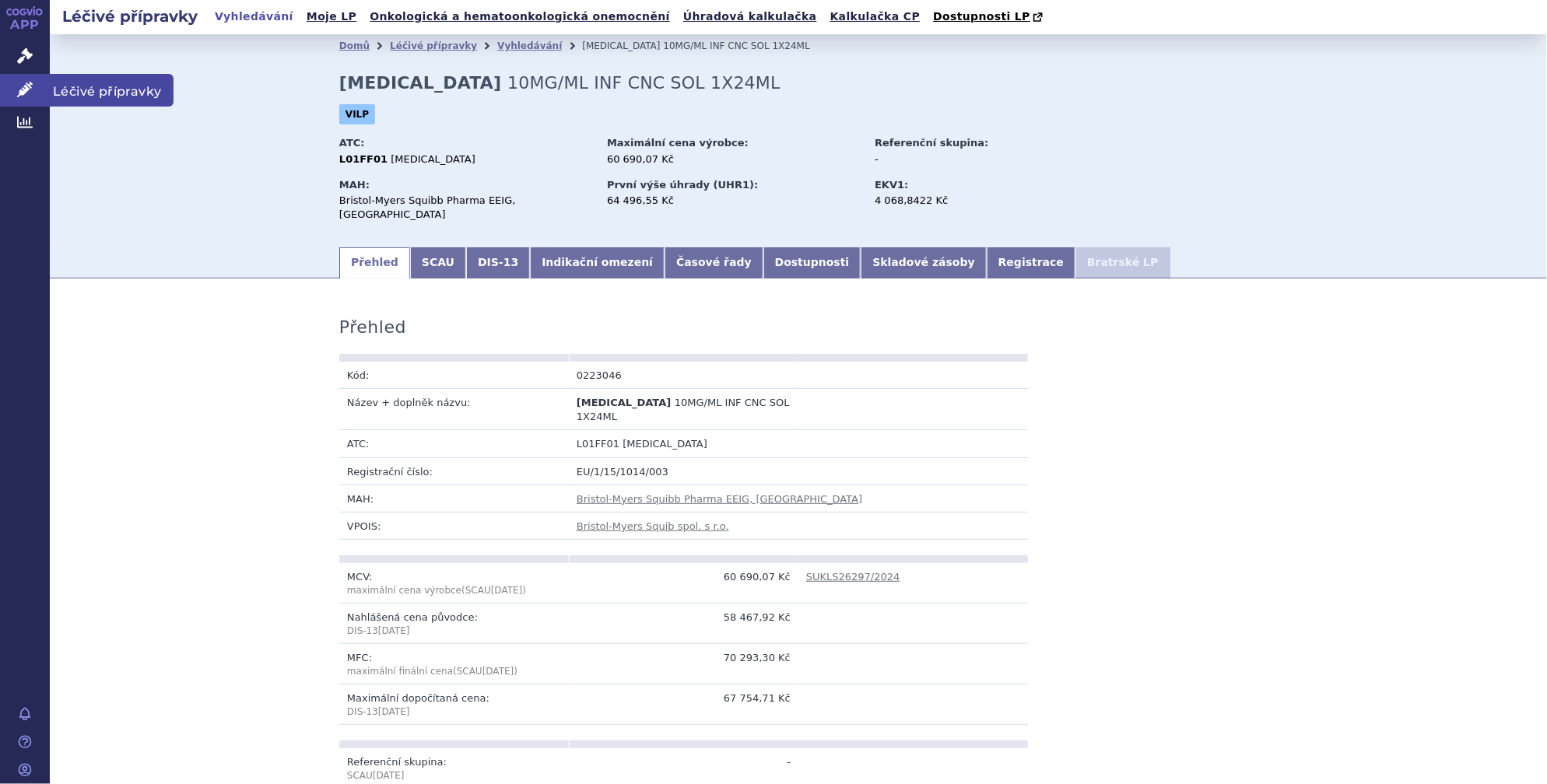
click at [77, 91] on span "Léčivé přípravky" at bounding box center [111, 90] width 124 height 33
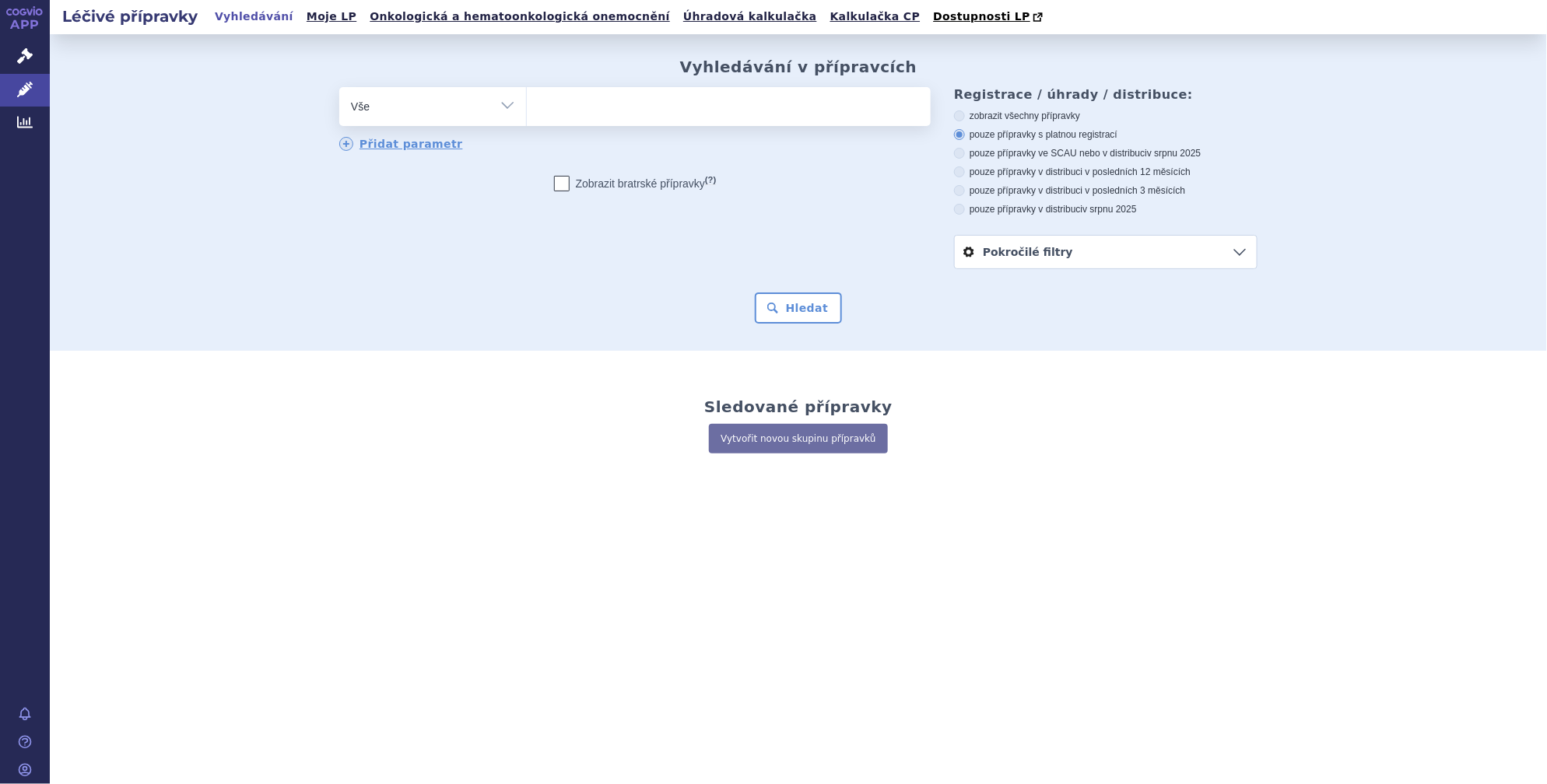
drag, startPoint x: 0, startPoint y: 0, endPoint x: 609, endPoint y: 113, distance: 619.4
click at [609, 113] on ul at bounding box center [728, 103] width 404 height 33
click at [527, 113] on select at bounding box center [526, 105] width 1 height 39
type input "ye"
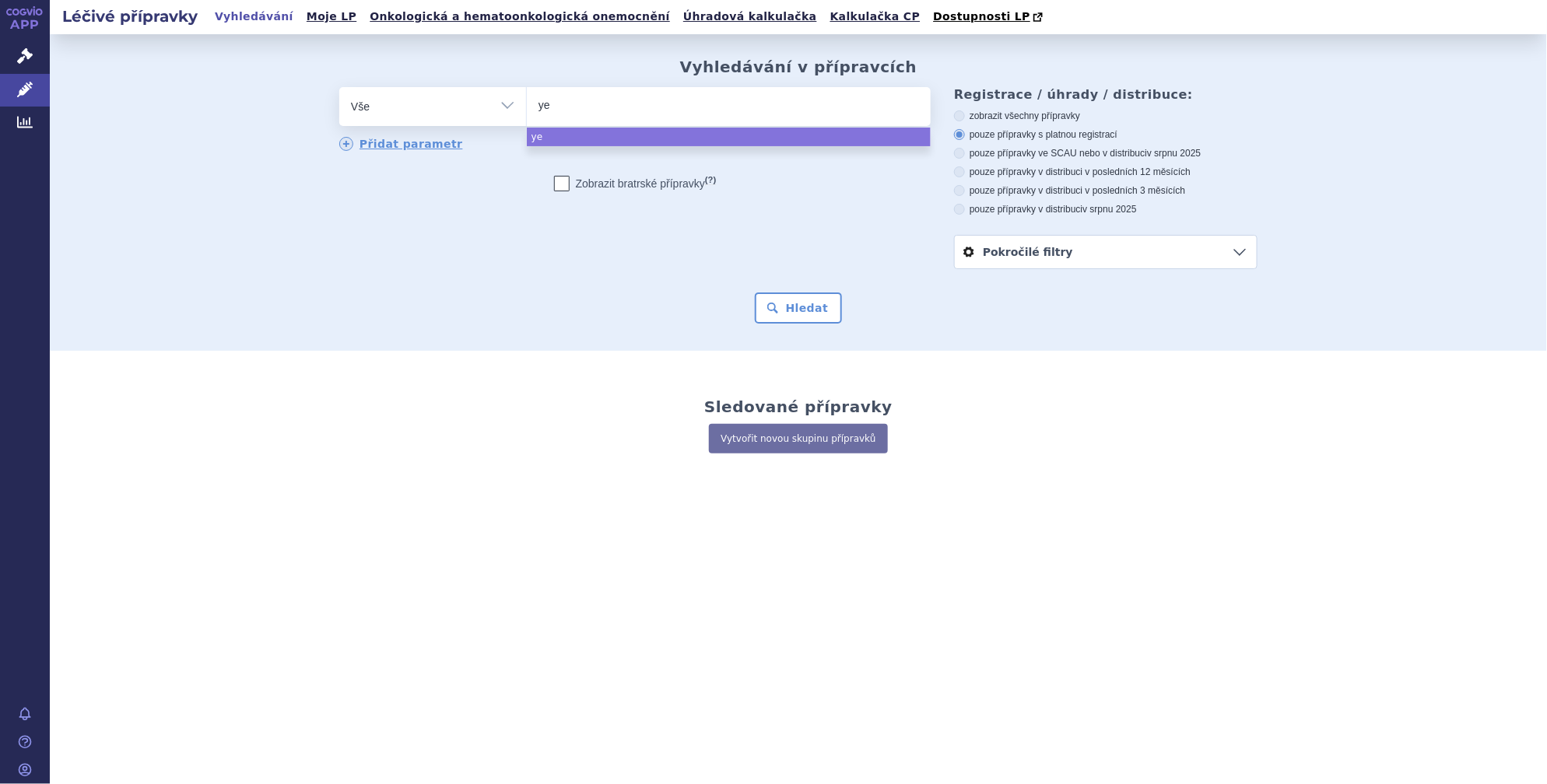
type input "yer"
type input "yerv"
type input "yervo"
type input "yervoy"
select select "yervoy"
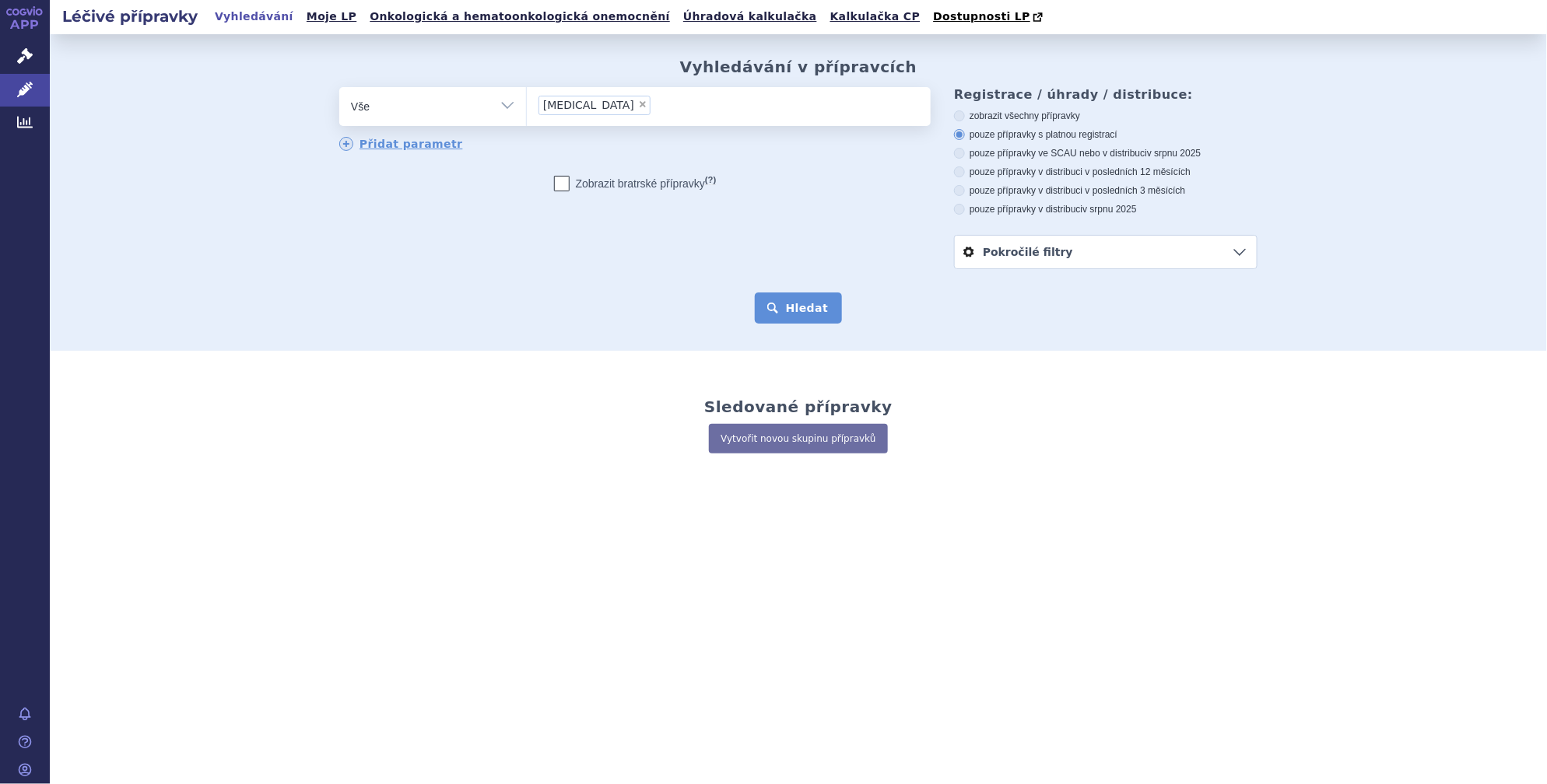
click at [825, 300] on button "Hledat" at bounding box center [799, 308] width 88 height 31
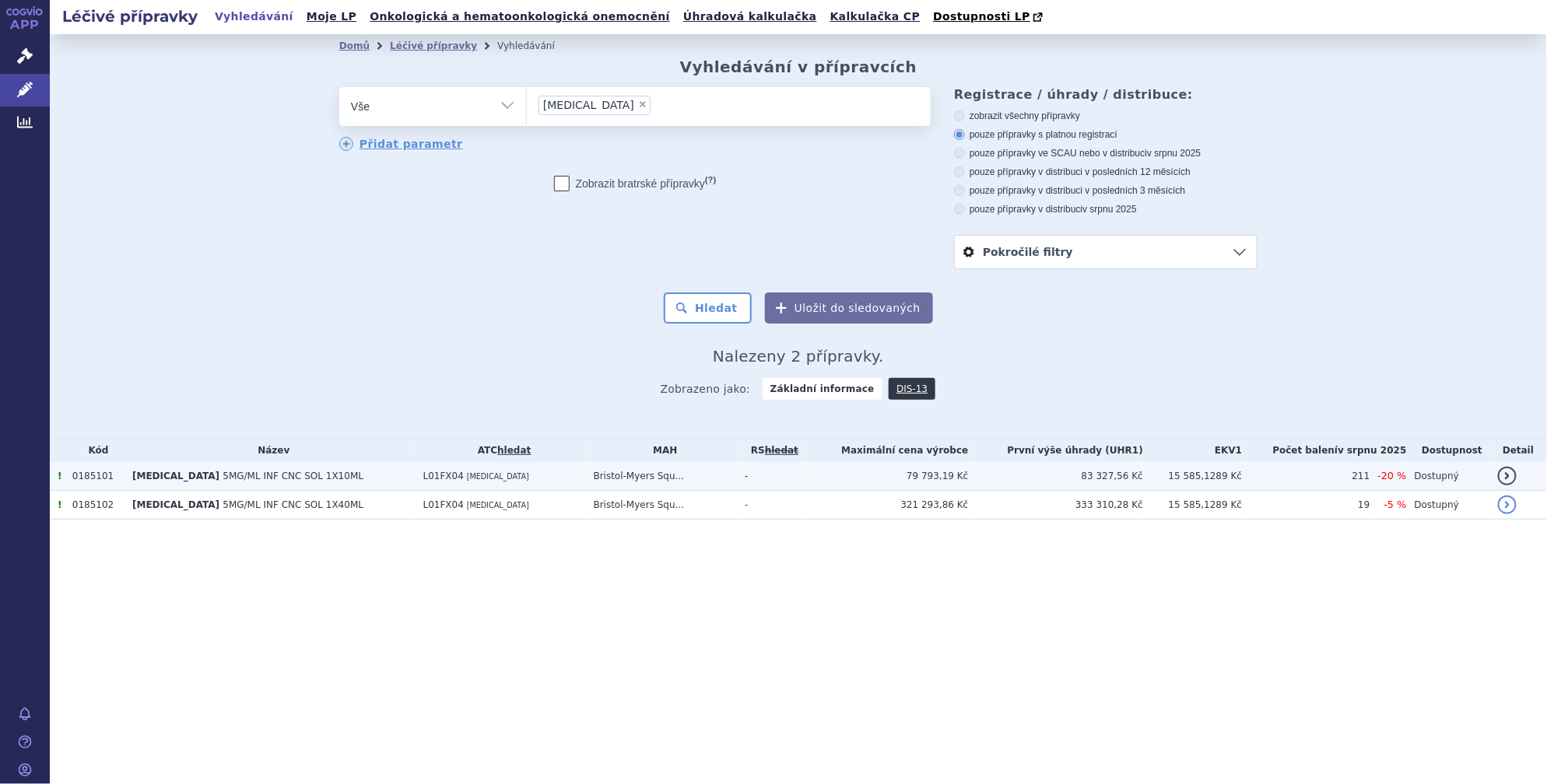
click at [222, 475] on span "5MG/ML INF CNC SOL 1X10ML" at bounding box center [293, 476] width 141 height 11
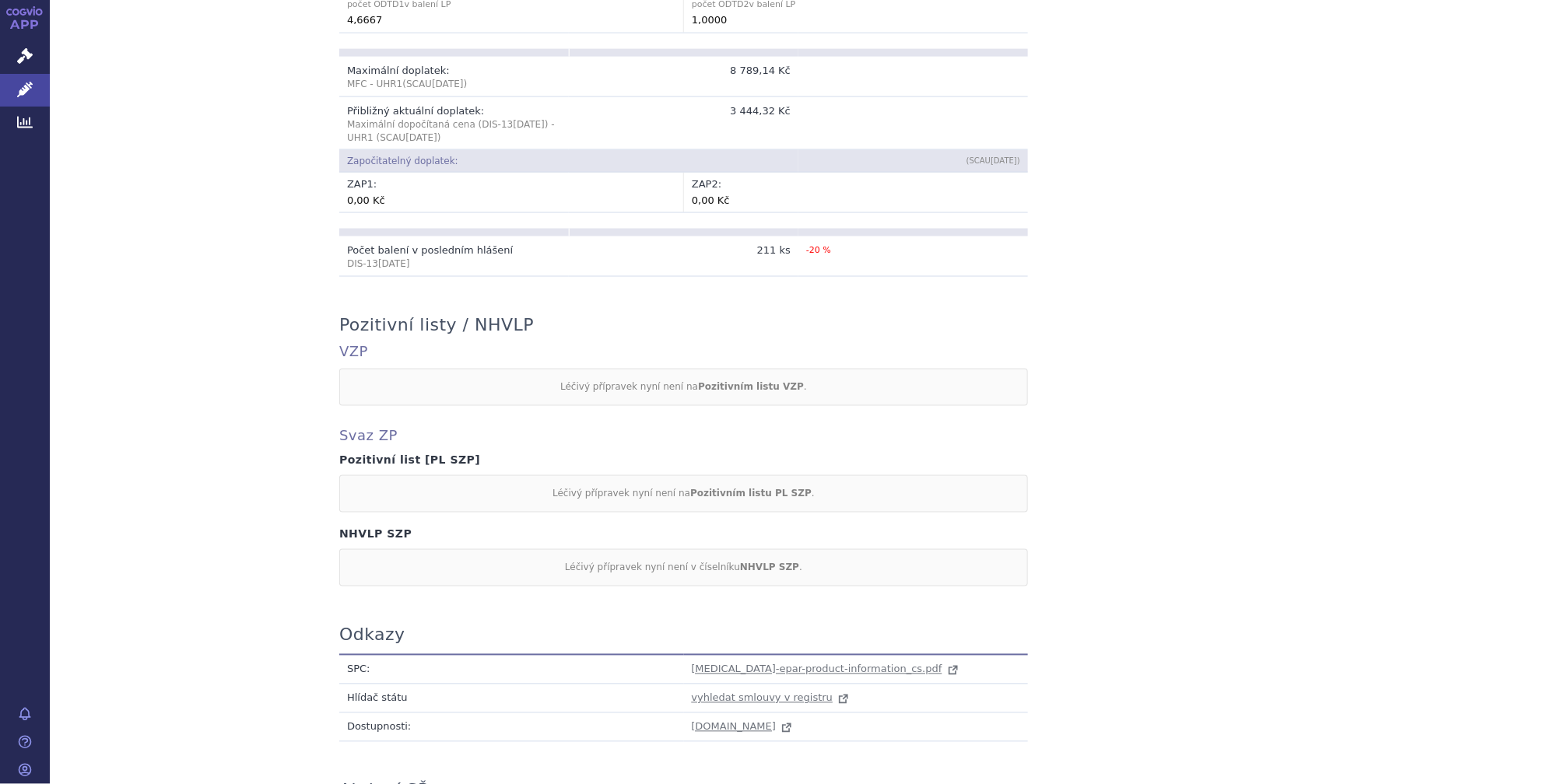
scroll to position [1177, 0]
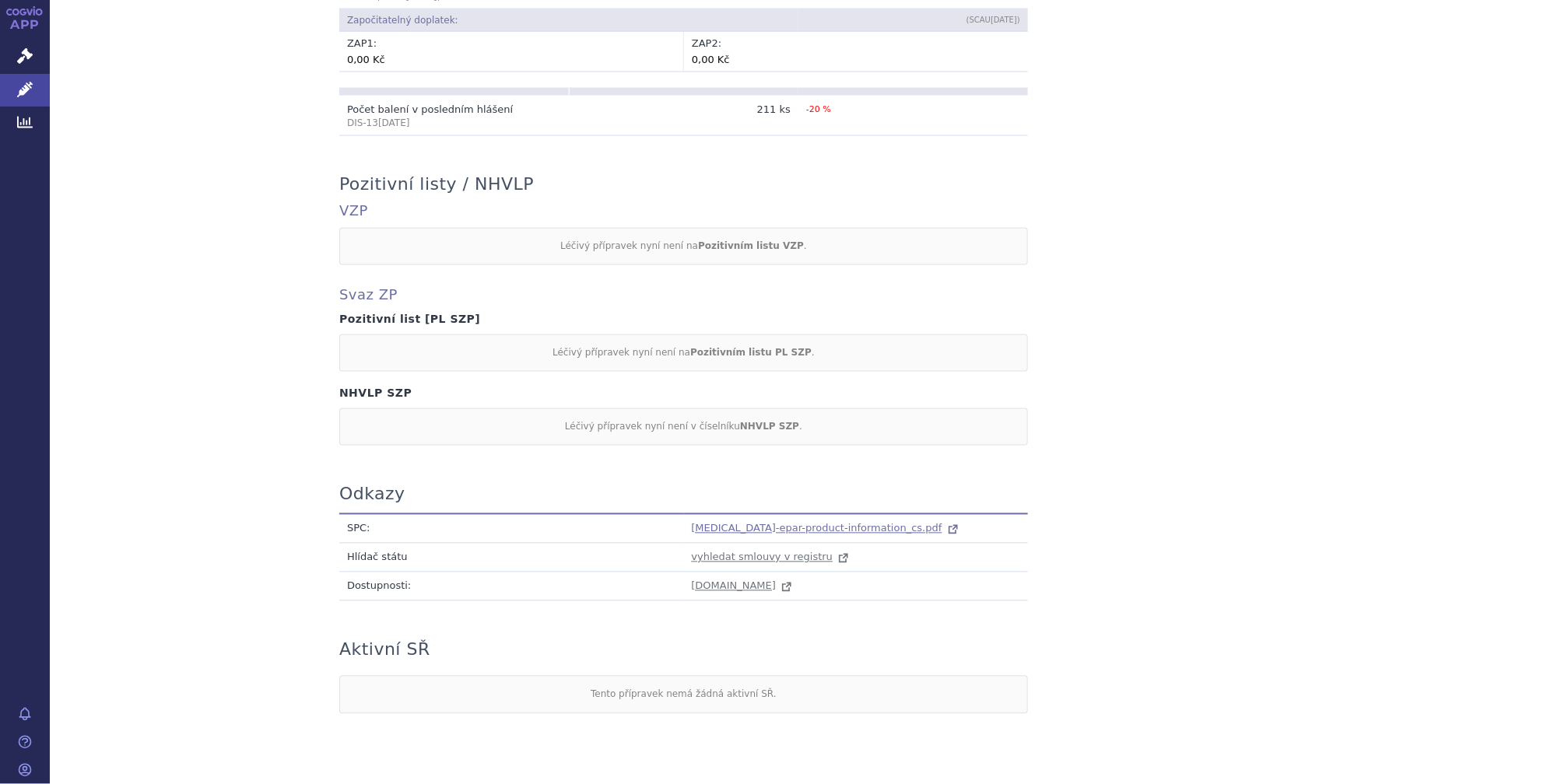
click at [759, 523] on span "[MEDICAL_DATA]-epar-product-information_cs.pdf" at bounding box center [817, 528] width 250 height 12
